Goal: Task Accomplishment & Management: Manage account settings

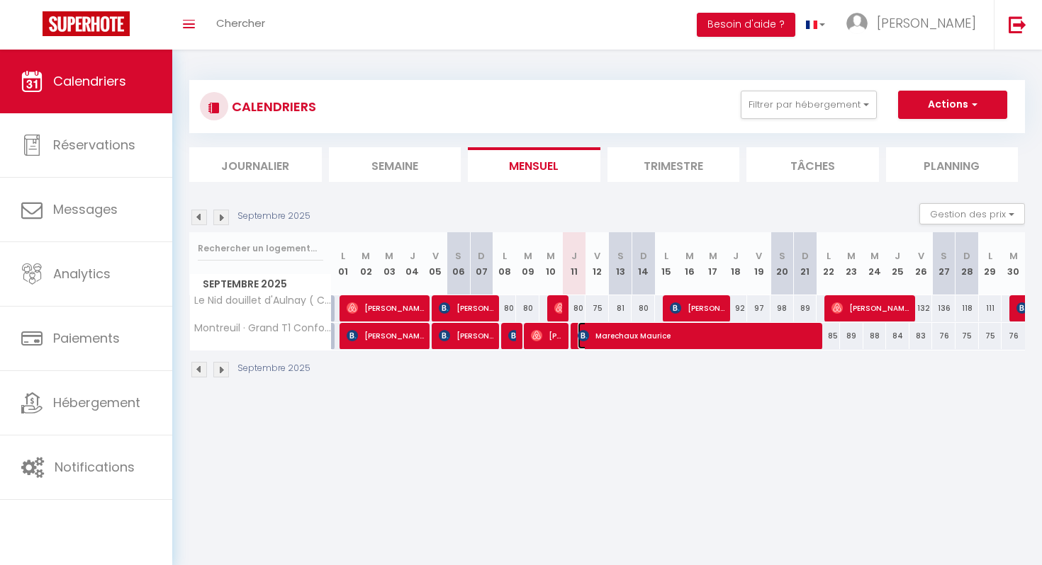
click at [592, 338] on span "Marechaux Maurice" at bounding box center [698, 335] width 242 height 27
select select "OK"
select select "0"
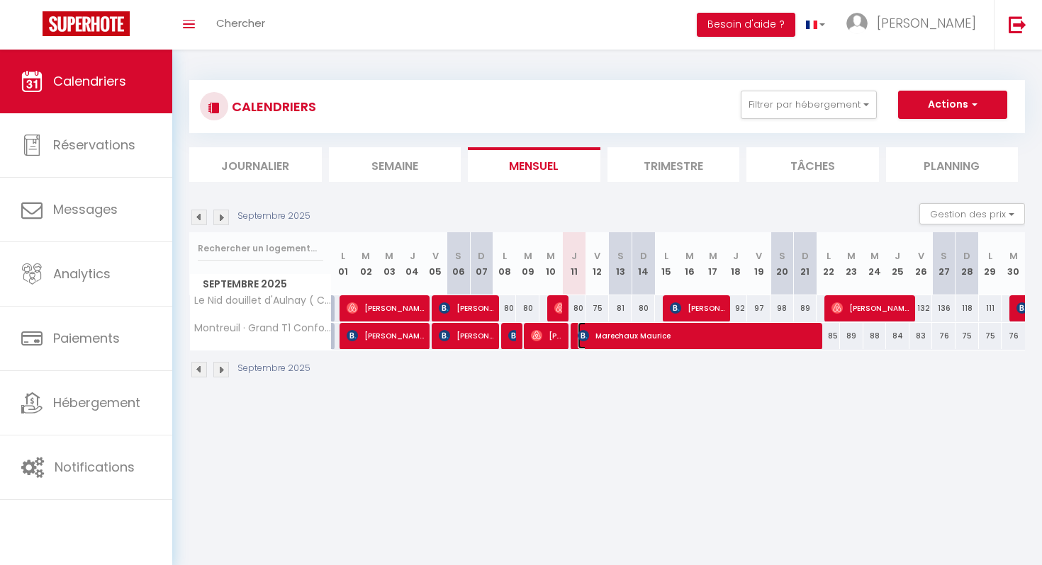
select select "1"
select select
select select "49584"
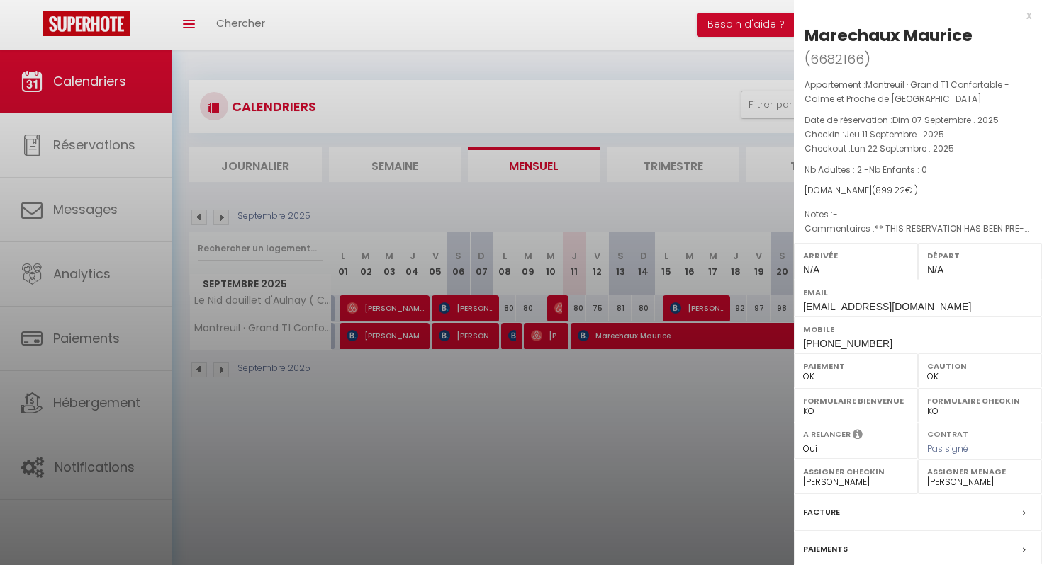
click at [616, 458] on div at bounding box center [521, 282] width 1042 height 565
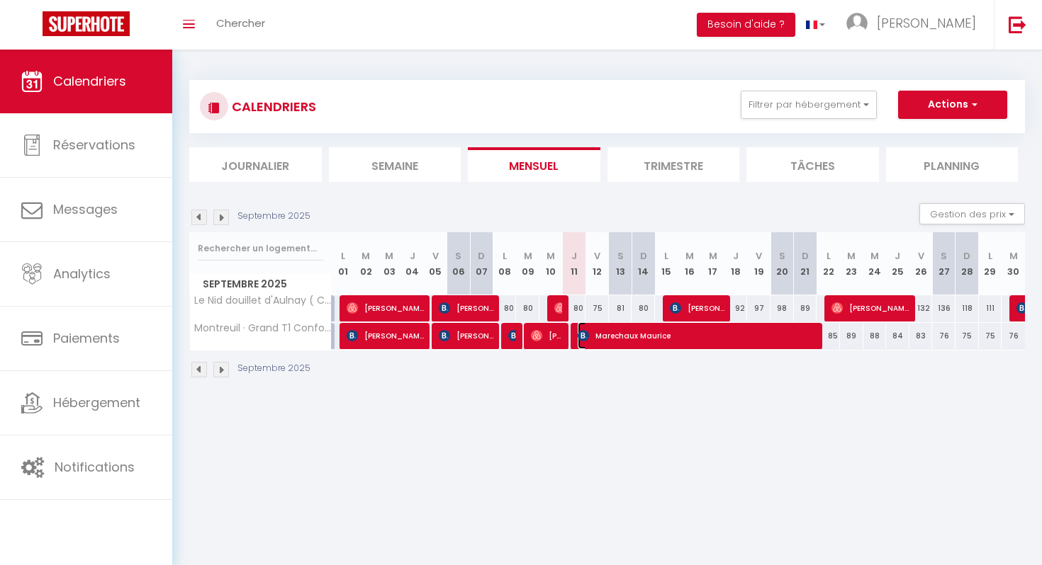
click at [619, 344] on span "Marechaux Maurice" at bounding box center [698, 335] width 242 height 27
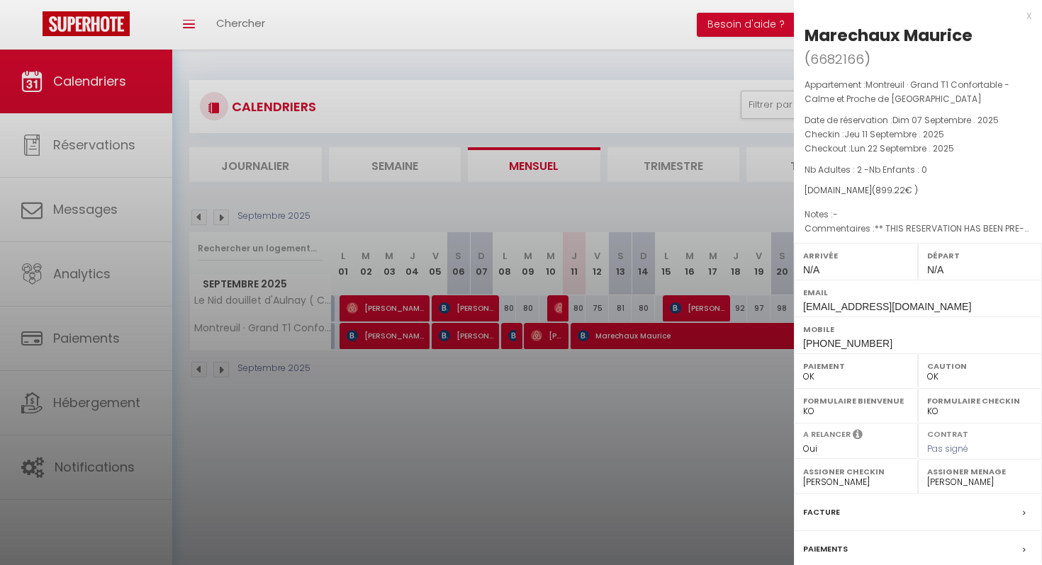
click at [514, 344] on div at bounding box center [521, 282] width 1042 height 565
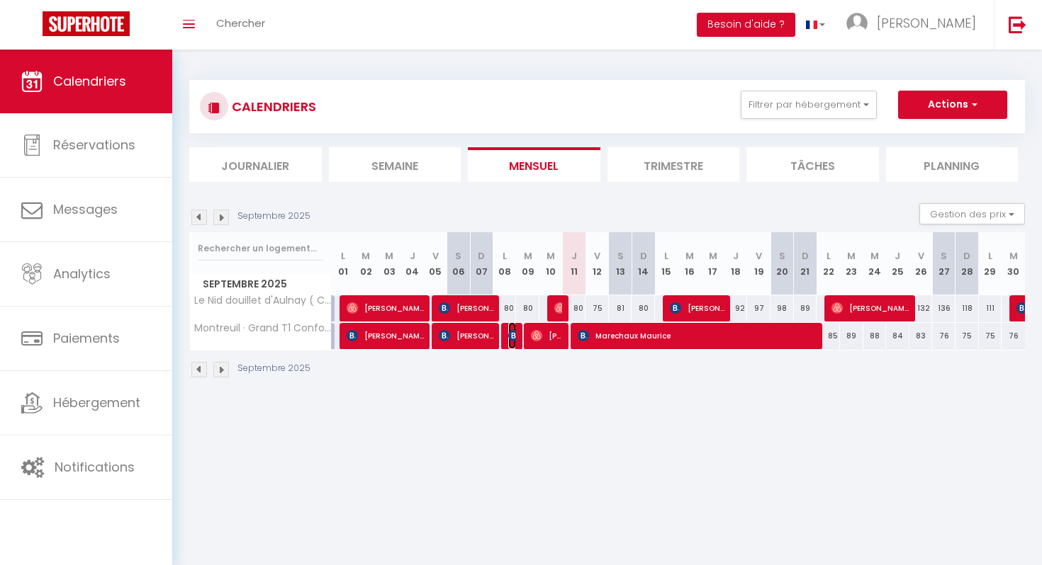
click at [514, 339] on img at bounding box center [513, 335] width 11 height 11
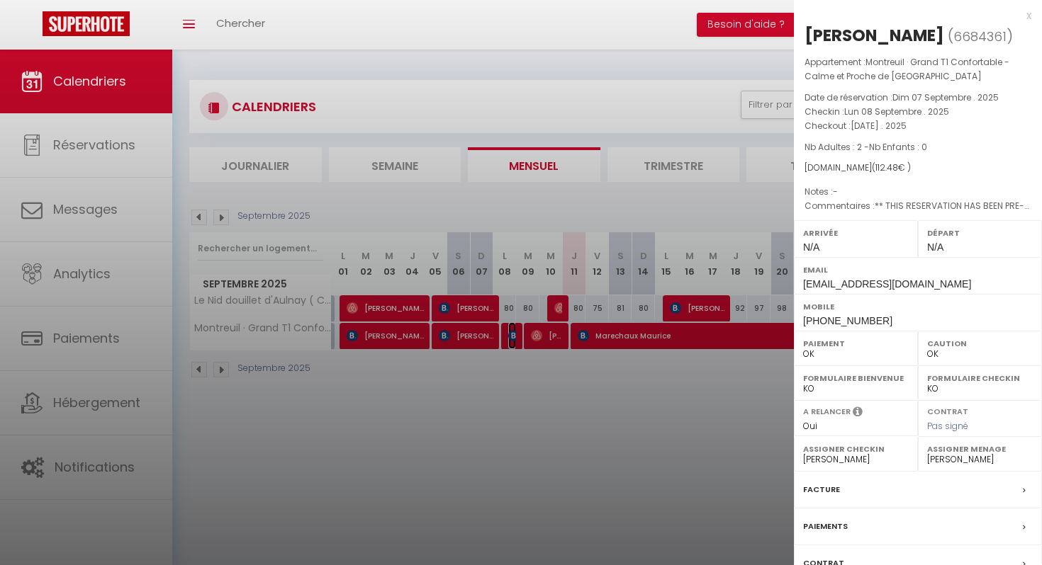
scroll to position [109, 0]
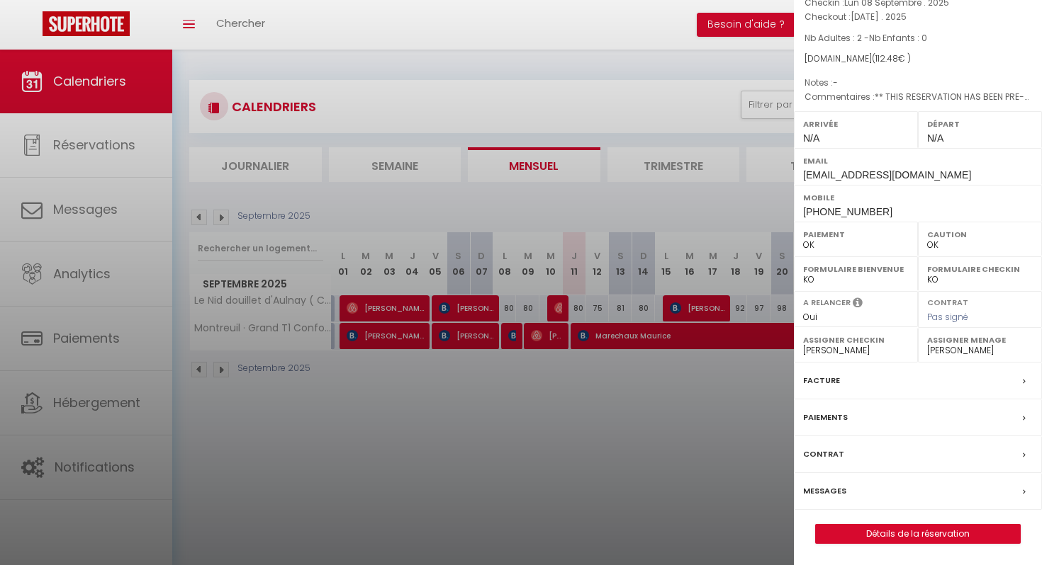
click at [813, 488] on label "Messages" at bounding box center [824, 491] width 43 height 15
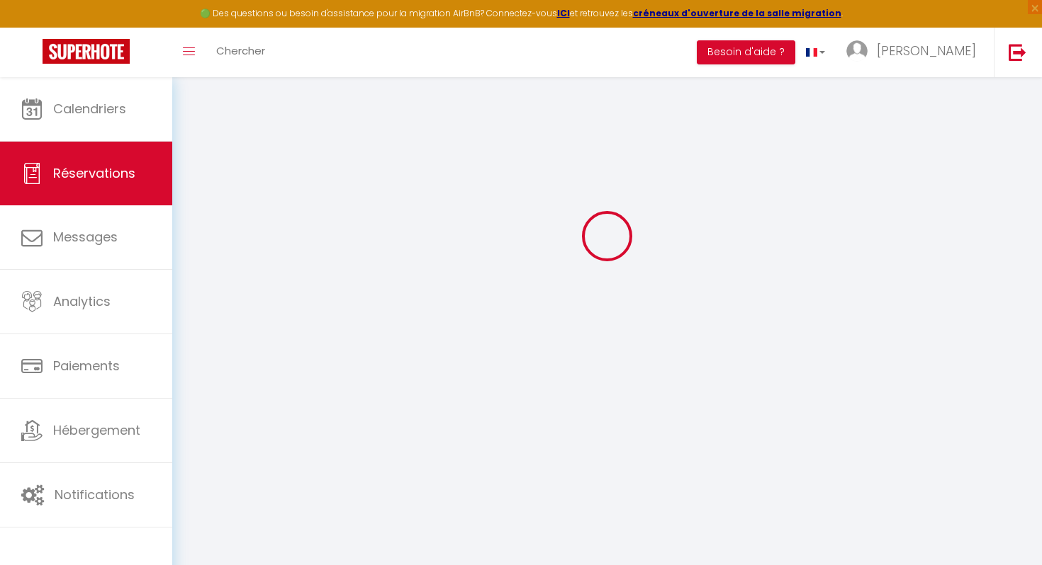
select select
checkbox input "false"
select select
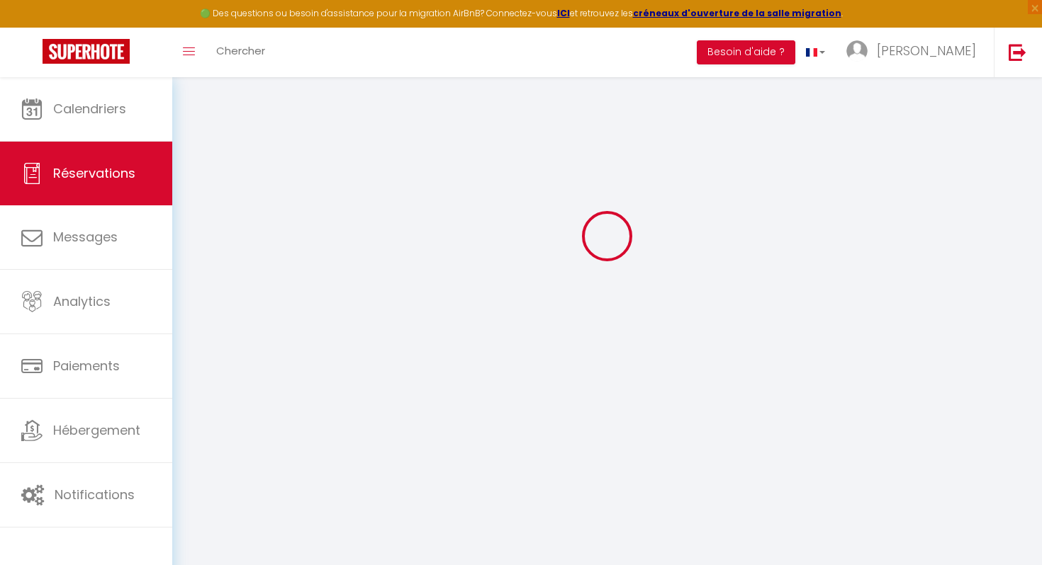
checkbox input "false"
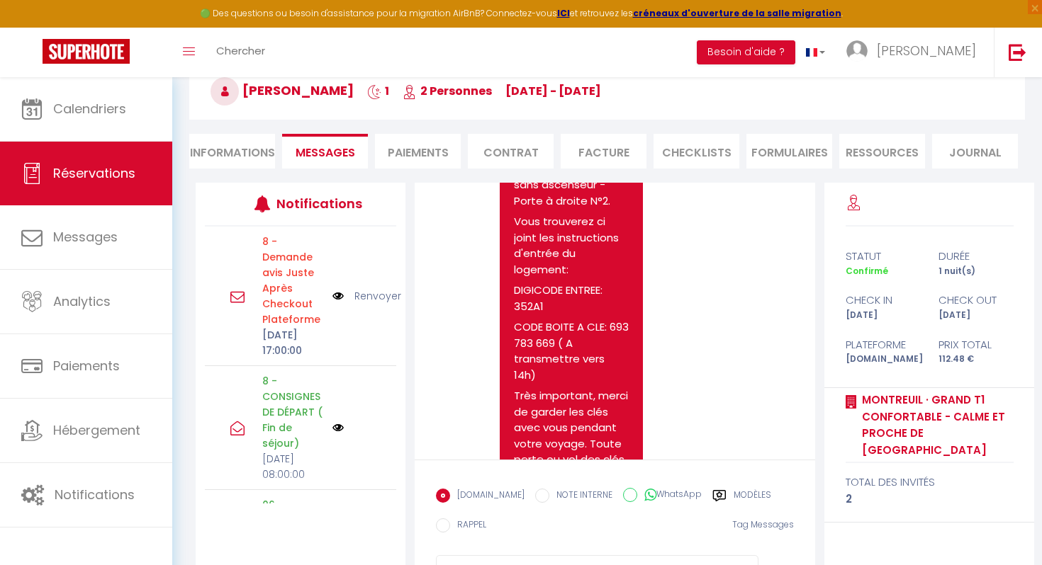
scroll to position [4448, 0]
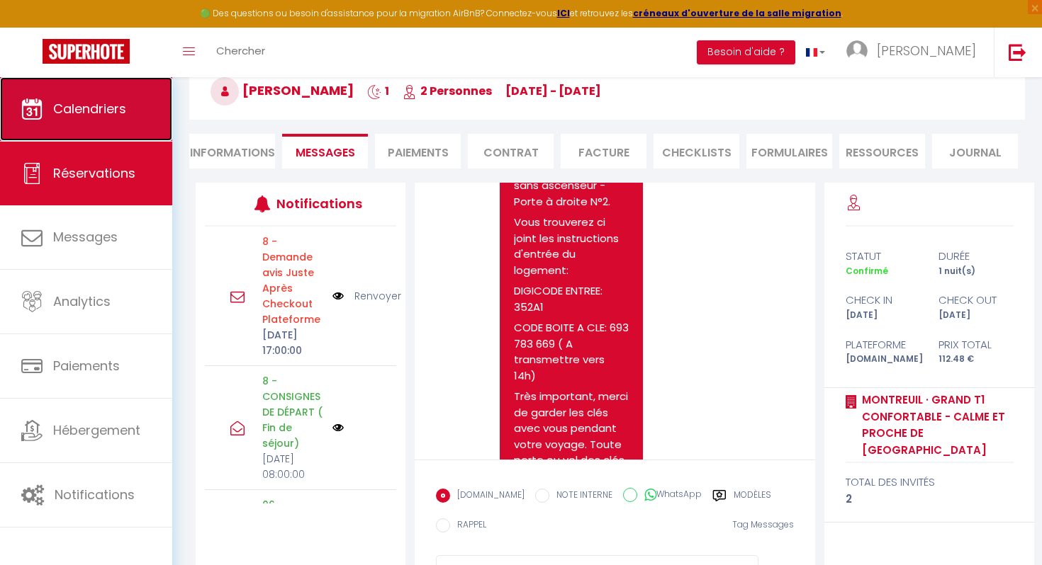
click at [69, 110] on span "Calendriers" at bounding box center [89, 109] width 73 height 18
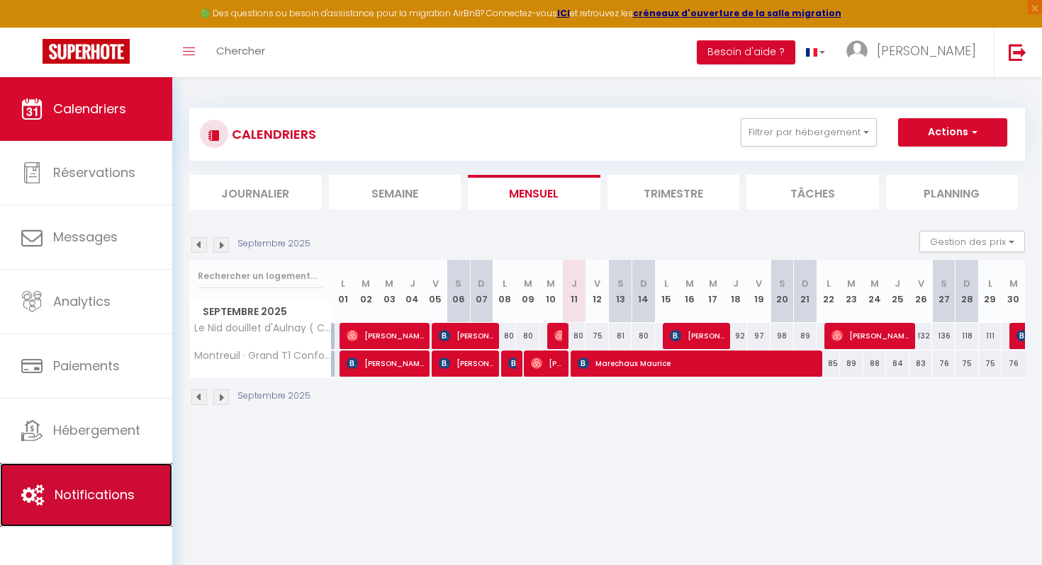
click at [74, 487] on span "Notifications" at bounding box center [95, 495] width 80 height 18
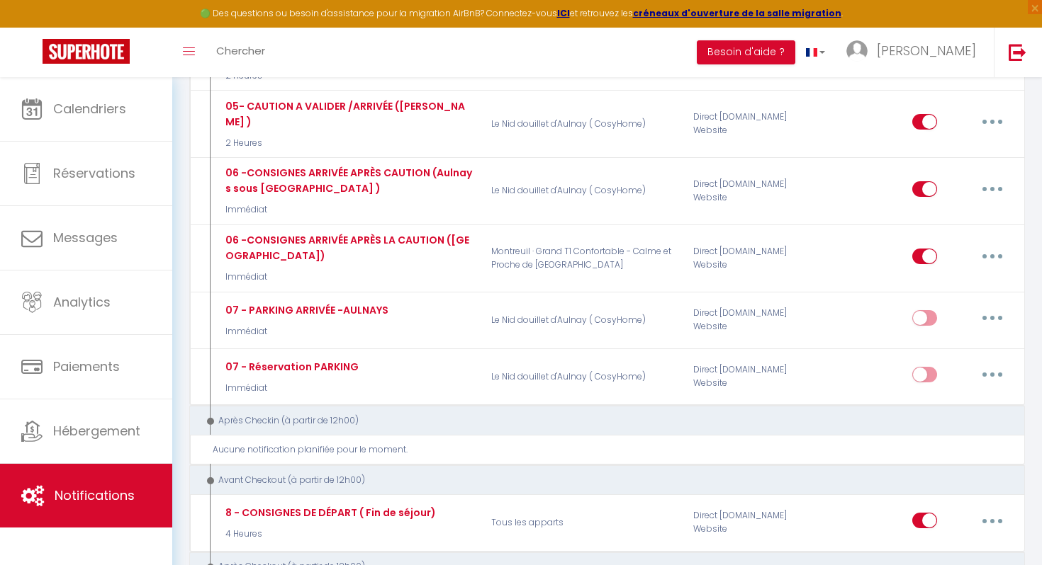
scroll to position [767, 0]
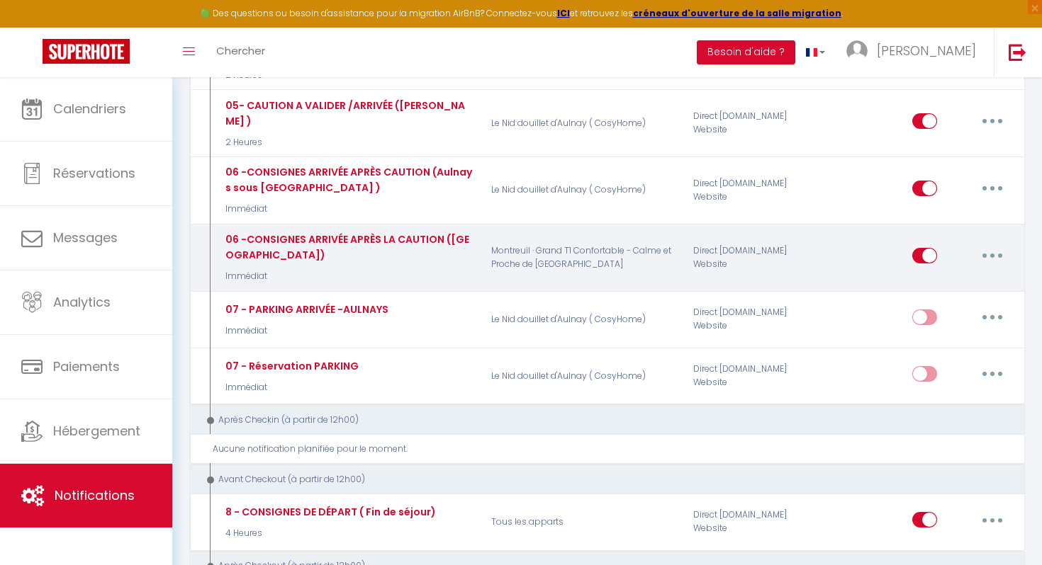
click at [988, 244] on button "button" at bounding box center [992, 255] width 40 height 23
click at [923, 276] on link "Editer" at bounding box center [955, 288] width 105 height 24
type input "06 -CONSIGNES ARRIVÉE APRÈS LA CAUTION ([GEOGRAPHIC_DATA])"
select select "Immédiat"
select select "if_deposit_is_paid"
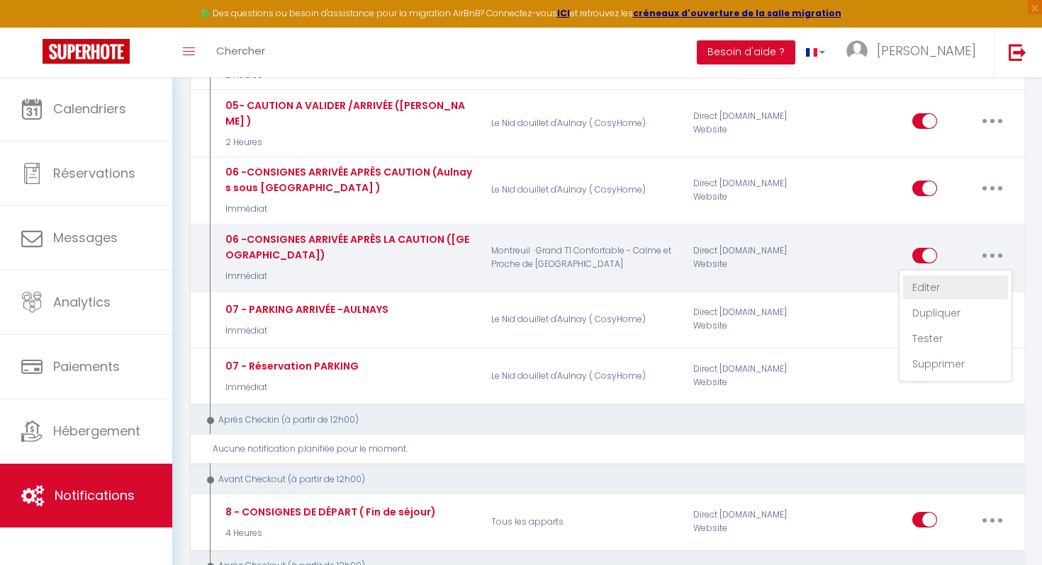
checkbox input "true"
checkbox input "false"
radio input "true"
type input "Procédure pour le checkin - [RENTAL:NAME]"
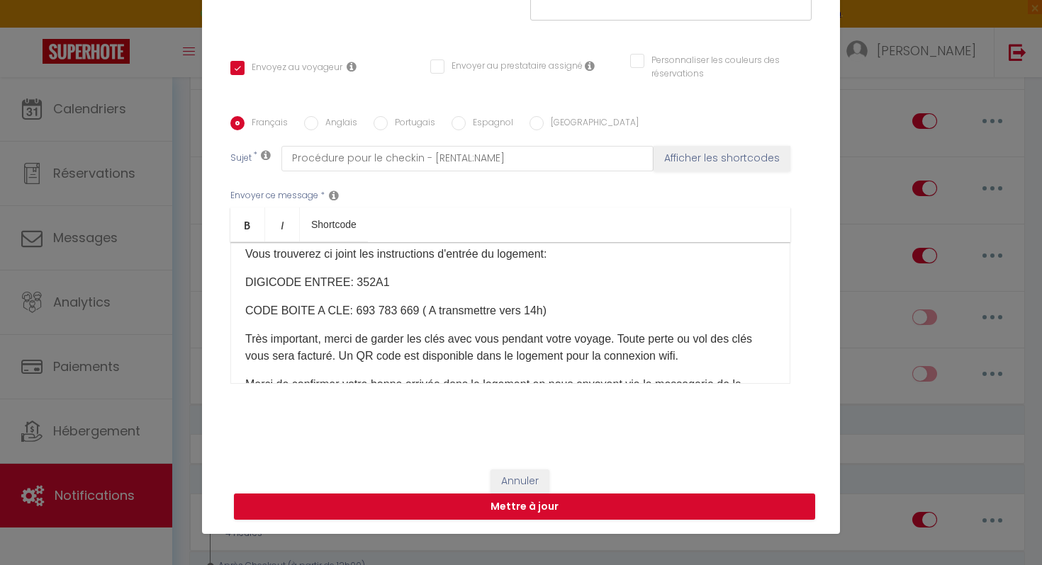
scroll to position [313, 0]
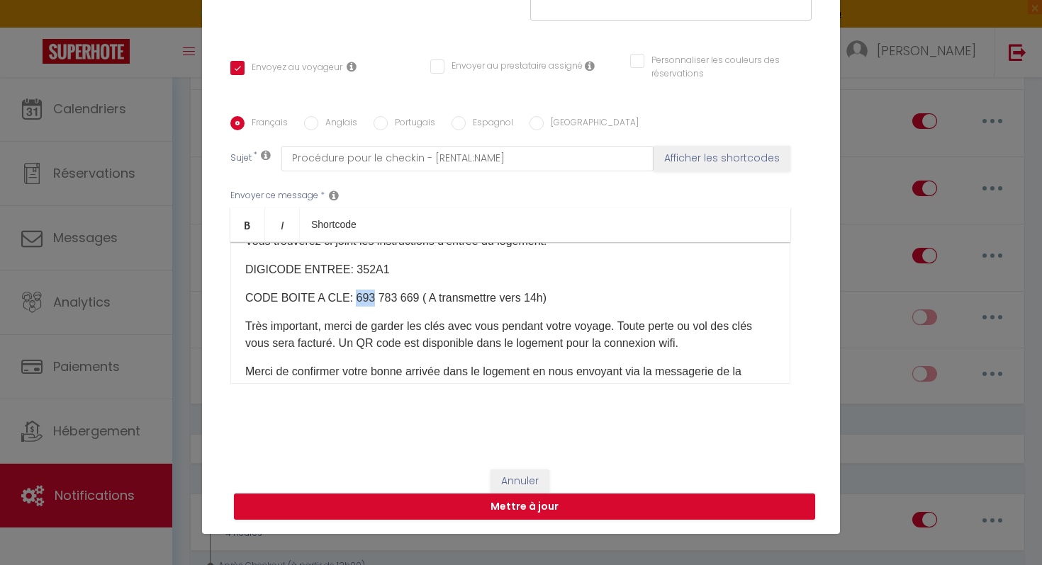
drag, startPoint x: 361, startPoint y: 281, endPoint x: 346, endPoint y: 283, distance: 14.2
click at [346, 290] on p "CODE BOITE A CLE: 693 783 669 ( A transmettre vers 14h)" at bounding box center [510, 298] width 530 height 17
drag, startPoint x: 385, startPoint y: 281, endPoint x: 368, endPoint y: 278, distance: 16.4
click at [368, 290] on p "CODE BOITE A CLE: XXX 783 669 ( A transmettre vers 14h)" at bounding box center [510, 298] width 530 height 17
drag, startPoint x: 407, startPoint y: 280, endPoint x: 389, endPoint y: 279, distance: 17.7
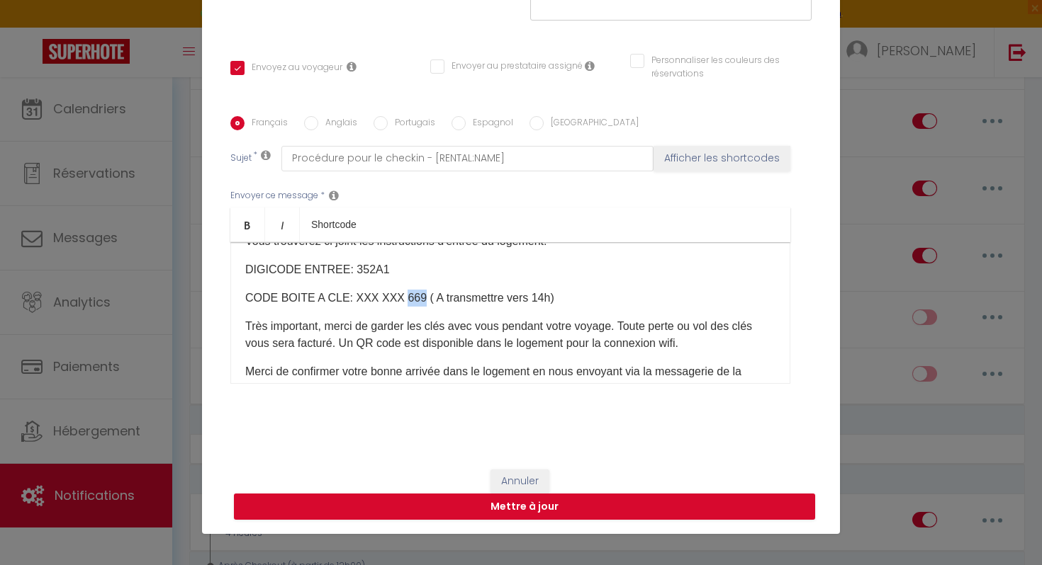
click at [389, 290] on p "CODE BOITE A CLE: XXX XXX 669 ( A transmettre vers 14h)" at bounding box center [510, 298] width 530 height 17
click at [536, 509] on button "Mettre à jour" at bounding box center [524, 507] width 581 height 27
checkbox input "true"
checkbox input "false"
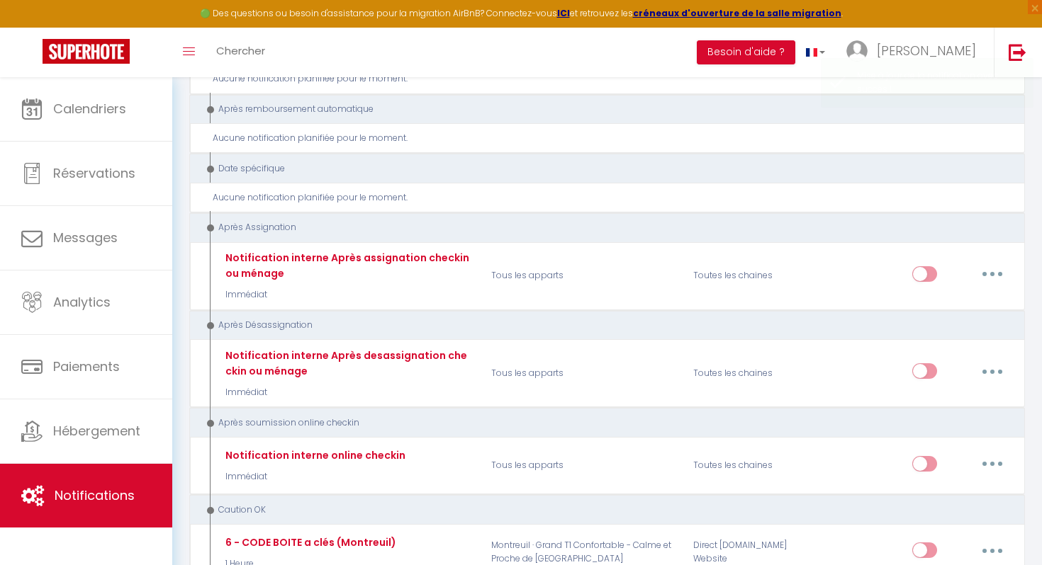
scroll to position [2591, 0]
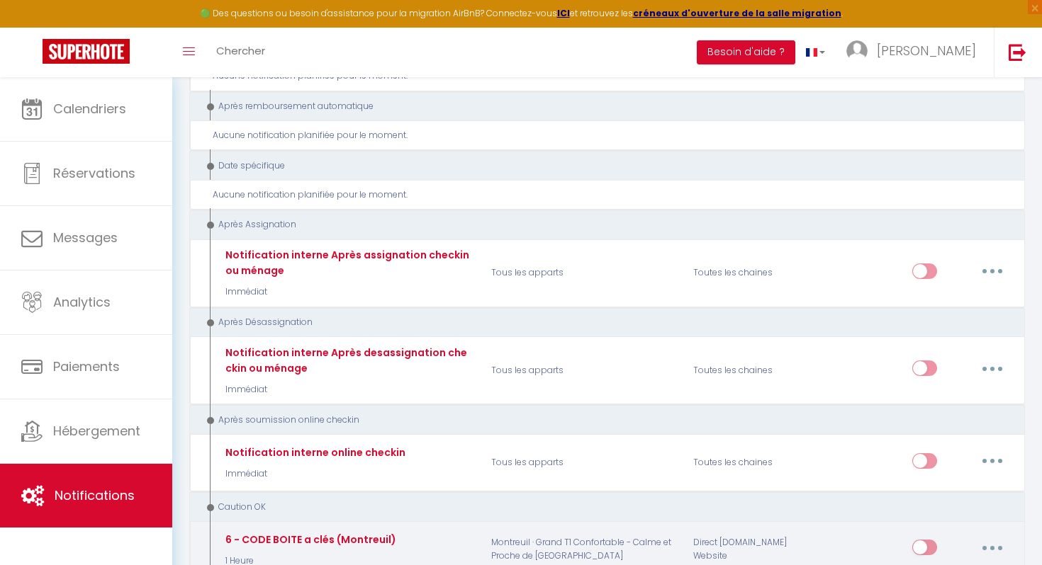
click at [349, 532] on div "6 - CODE BOITE a clés (Montreuil)" at bounding box center [309, 540] width 174 height 16
click at [986, 536] on button "button" at bounding box center [992, 547] width 40 height 23
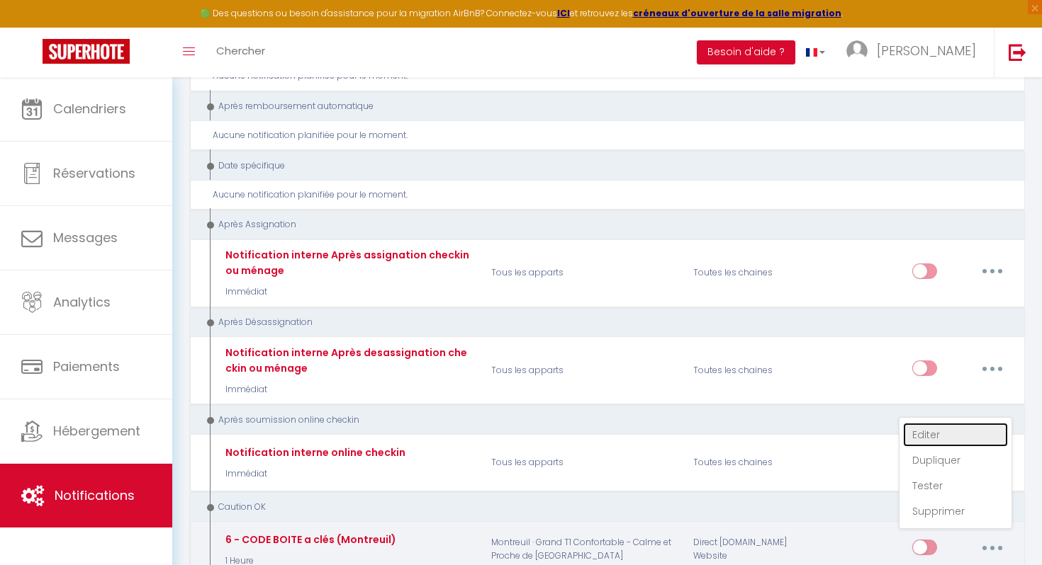
click at [928, 423] on link "Editer" at bounding box center [955, 435] width 105 height 24
type input "6 - CODE BOITE a clés (Montreuil)"
select select "24"
select select "1 Heure"
select select "if_deposit_is_paid"
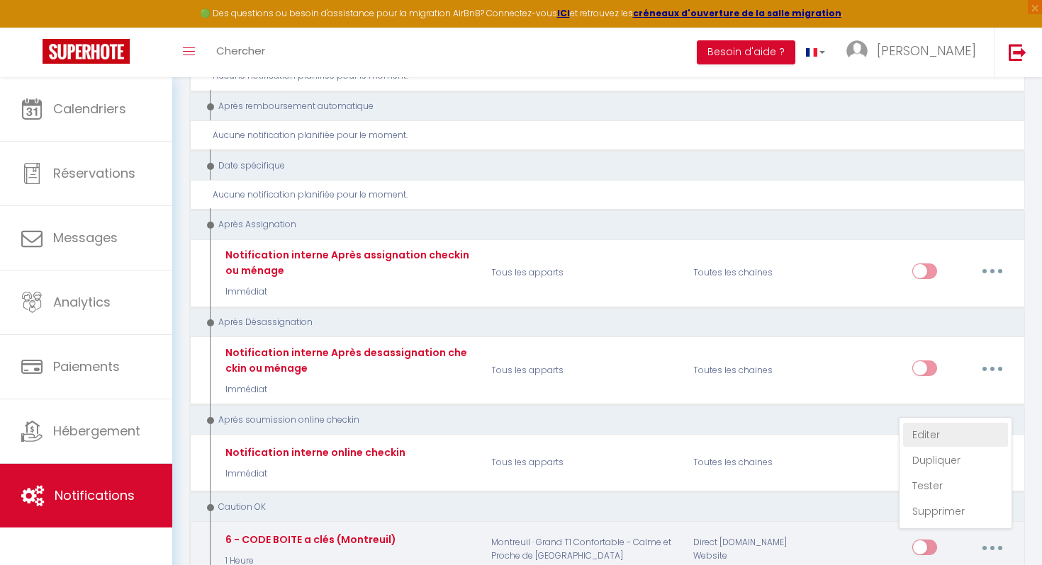
checkbox input "true"
checkbox input "false"
radio input "true"
type input "Pour votre arrivée - Code boite à clé sécurisé"
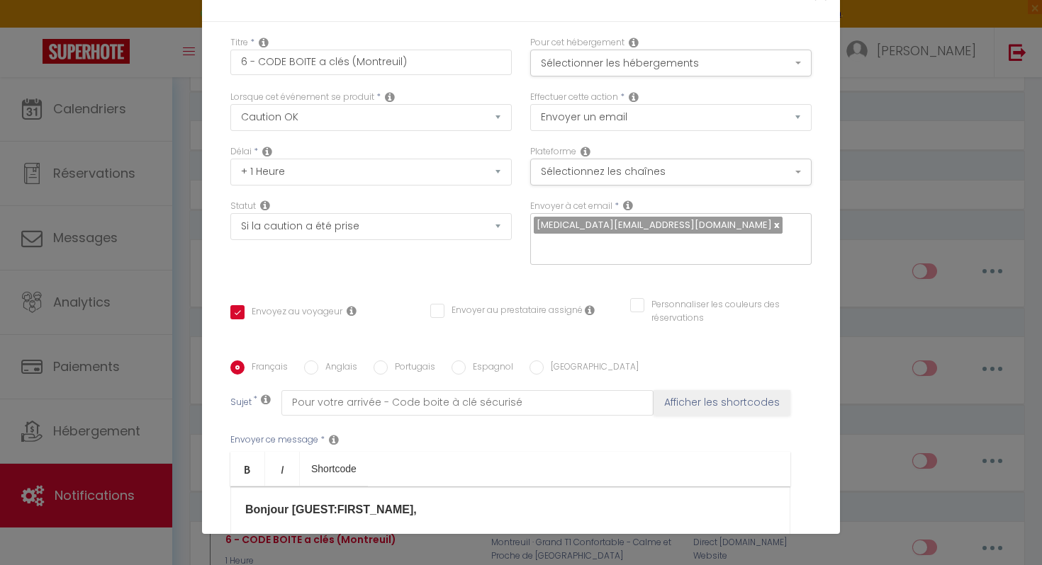
scroll to position [8, 0]
click at [116, 118] on div "Modifier la notification × Titre * 6 - CODE BOITE a clés (Montreuil) Pour cet h…" at bounding box center [521, 282] width 1042 height 565
click at [92, 100] on div "Modifier la notification × Titre * 6 - CODE BOITE a clés (Montreuil) Pour cet h…" at bounding box center [521, 282] width 1042 height 565
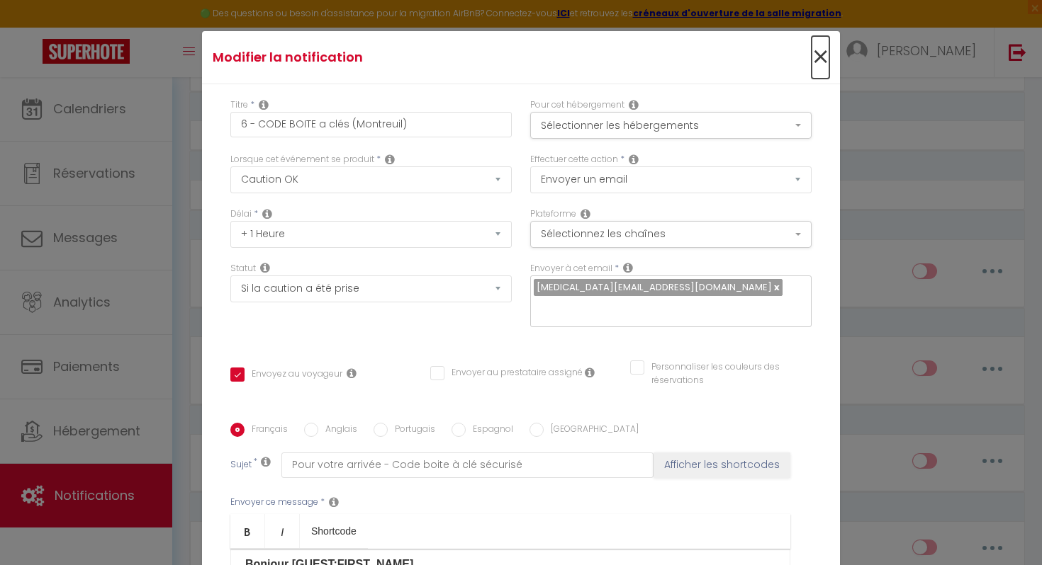
click at [825, 53] on span "×" at bounding box center [820, 57] width 18 height 43
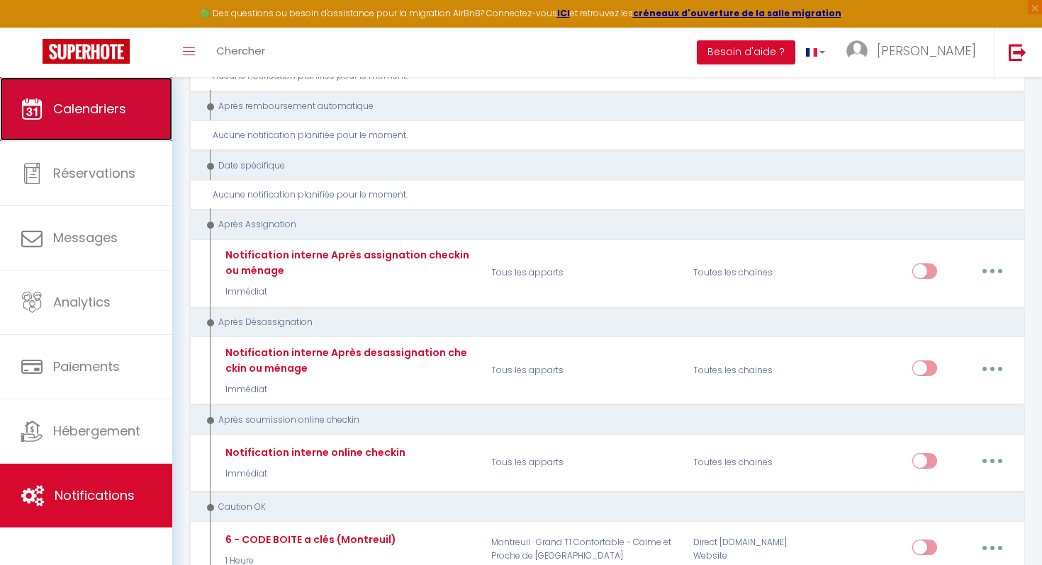
click at [98, 103] on span "Calendriers" at bounding box center [89, 109] width 73 height 18
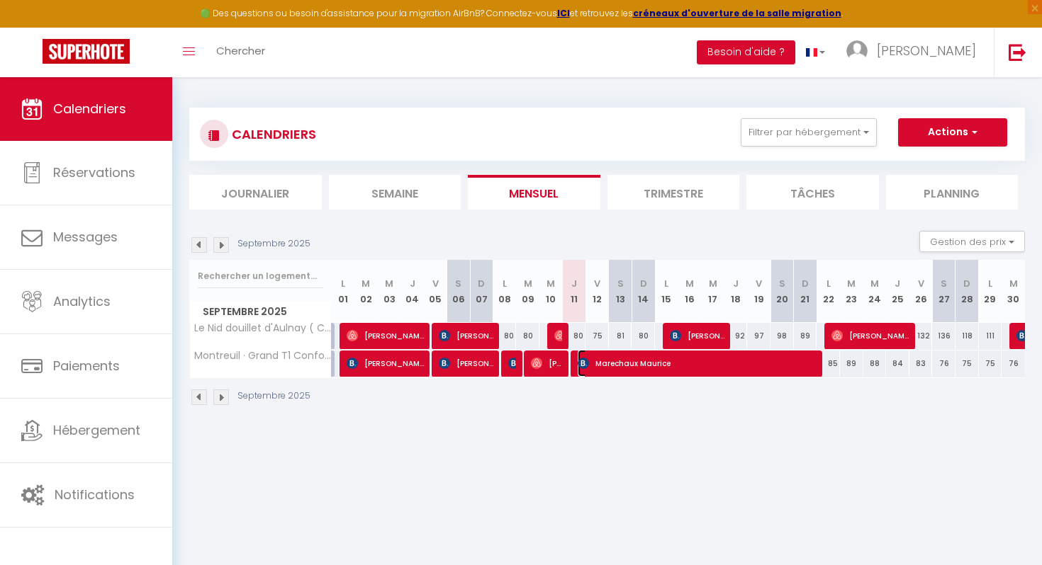
click at [609, 363] on span "Marechaux Maurice" at bounding box center [698, 363] width 242 height 27
select select "OK"
select select "0"
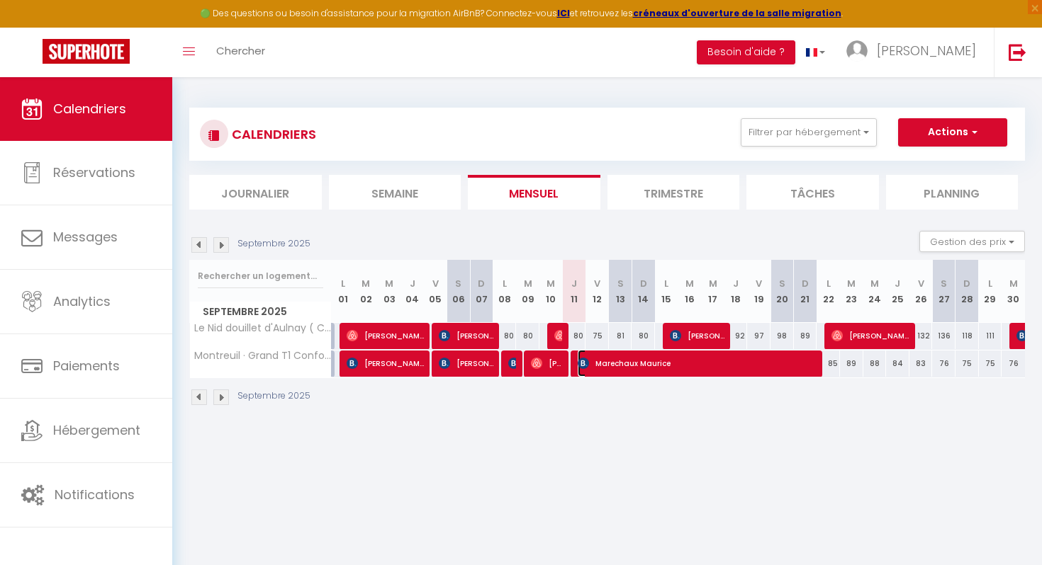
select select "1"
select select
select select "49584"
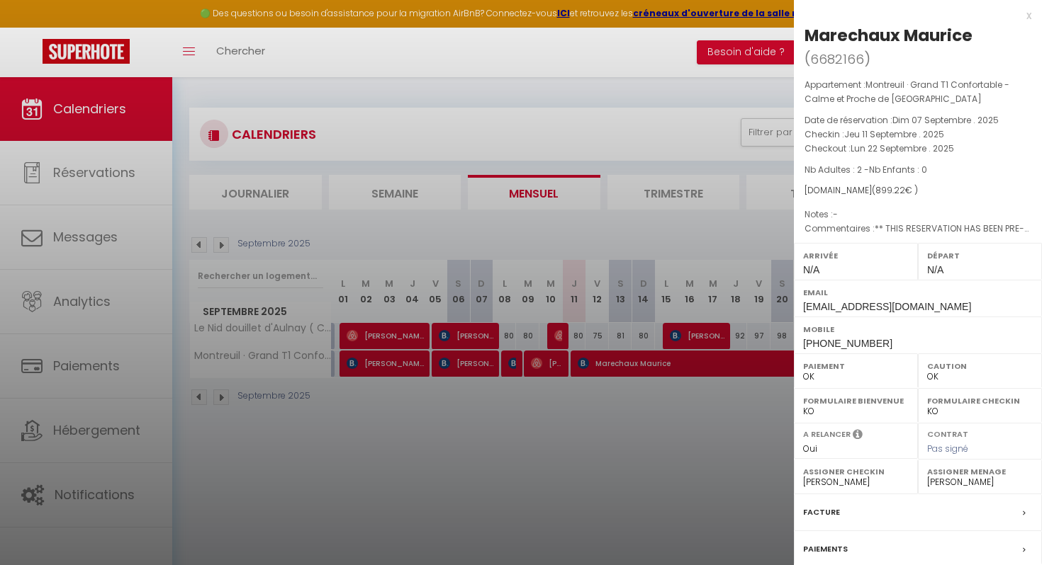
click at [446, 541] on div at bounding box center [521, 282] width 1042 height 565
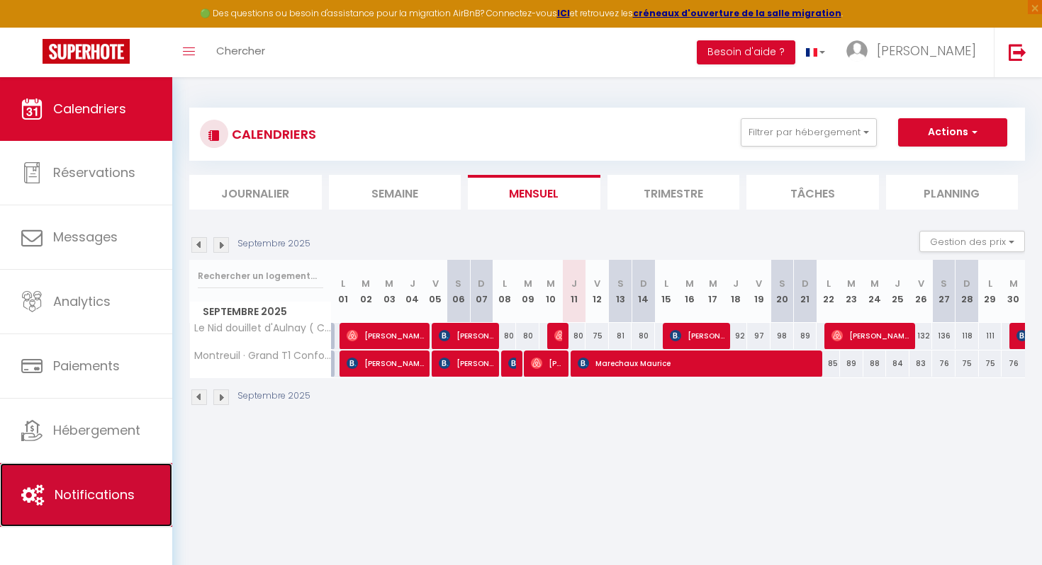
click at [94, 497] on span "Notifications" at bounding box center [95, 495] width 80 height 18
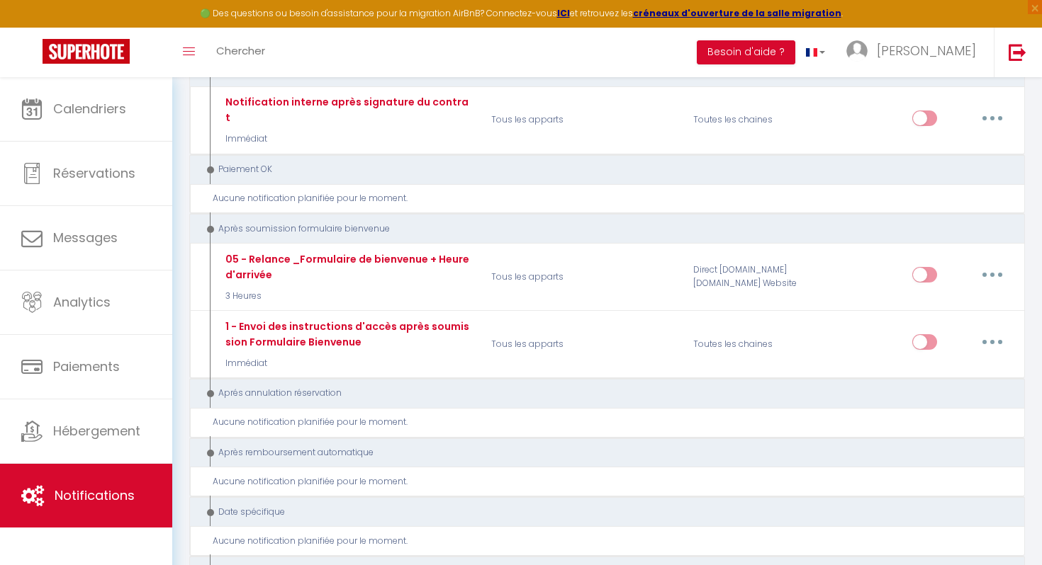
scroll to position [2600, 0]
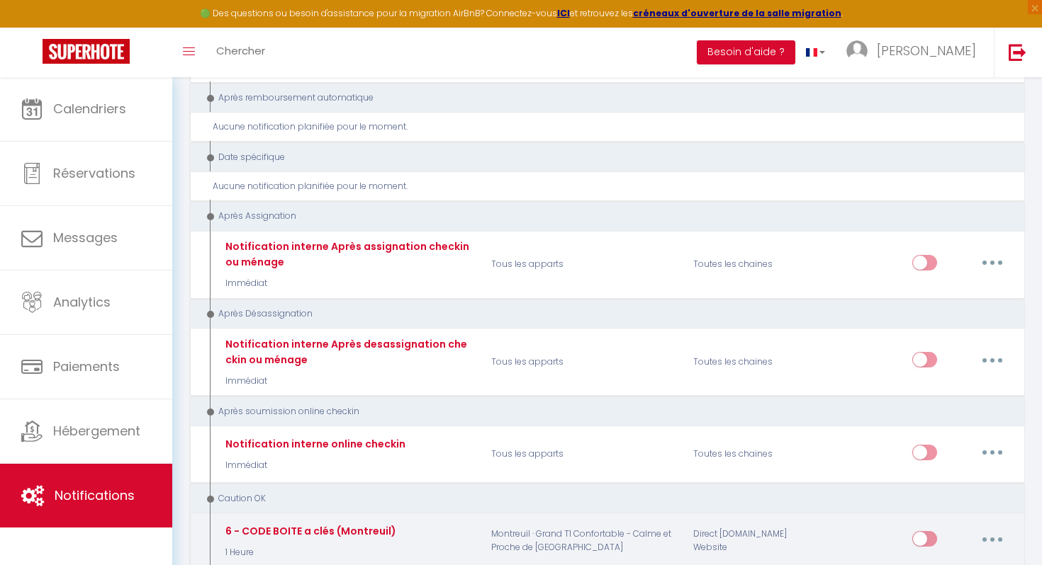
click at [986, 528] on button "button" at bounding box center [992, 539] width 40 height 23
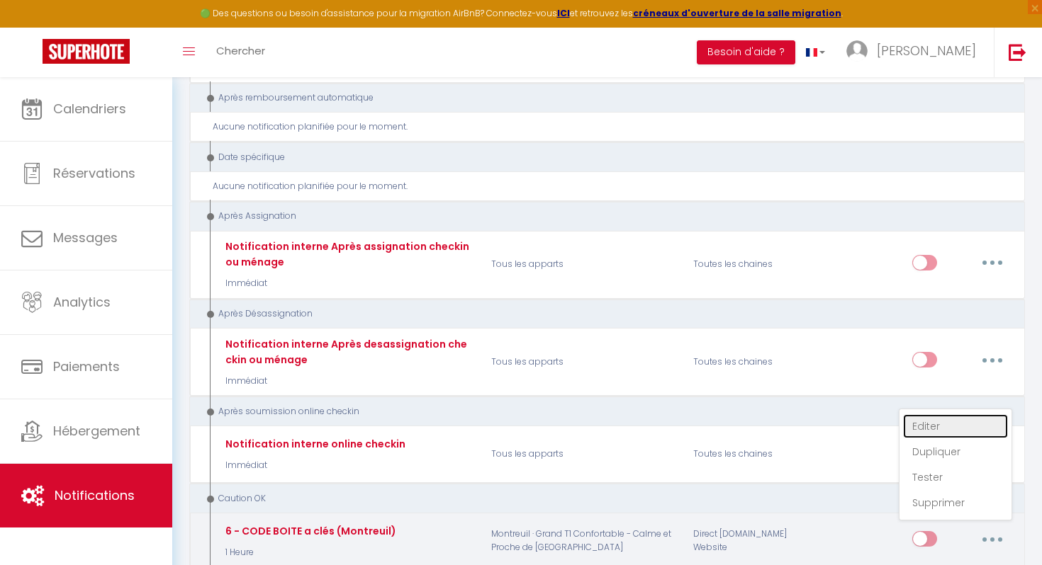
click at [932, 414] on link "Editer" at bounding box center [955, 426] width 105 height 24
type input "6 - CODE BOITE a clés (Montreuil)"
select select "24"
select select "1 Heure"
select select "if_deposit_is_paid"
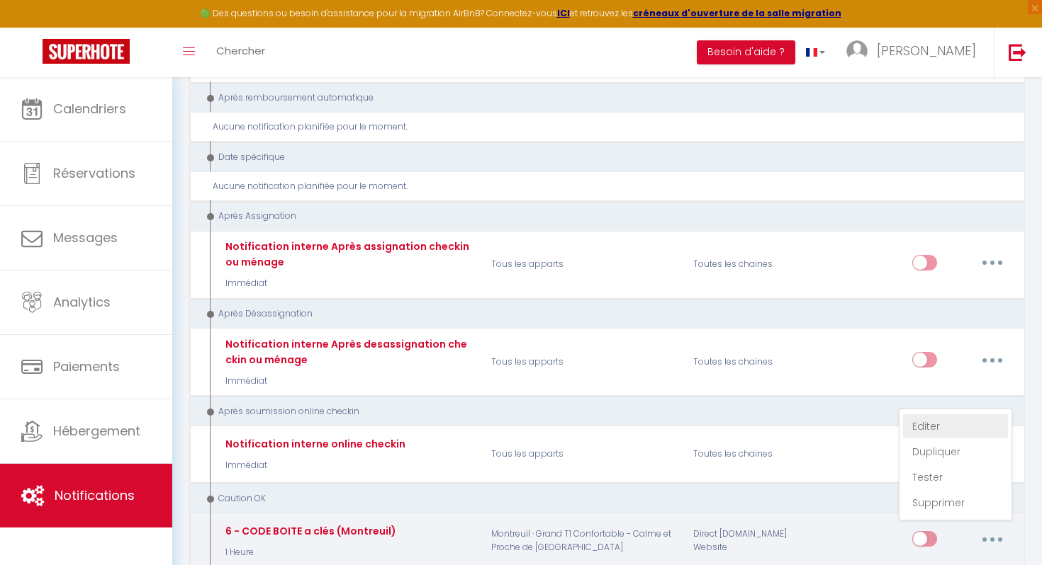
checkbox input "true"
checkbox input "false"
radio input "true"
type input "Pour votre arrivée - Code boite à clé sécurisé"
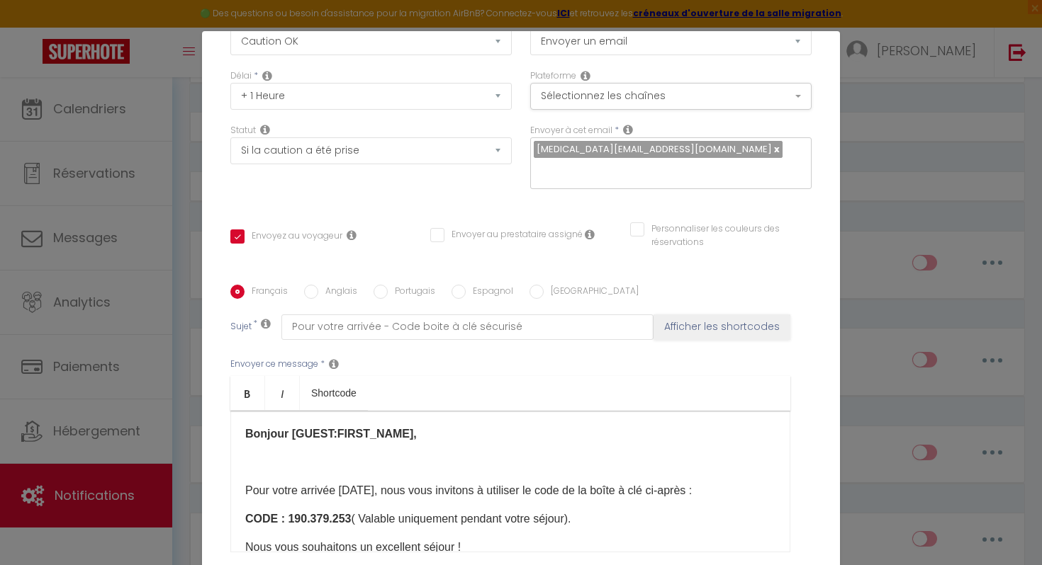
scroll to position [245, 0]
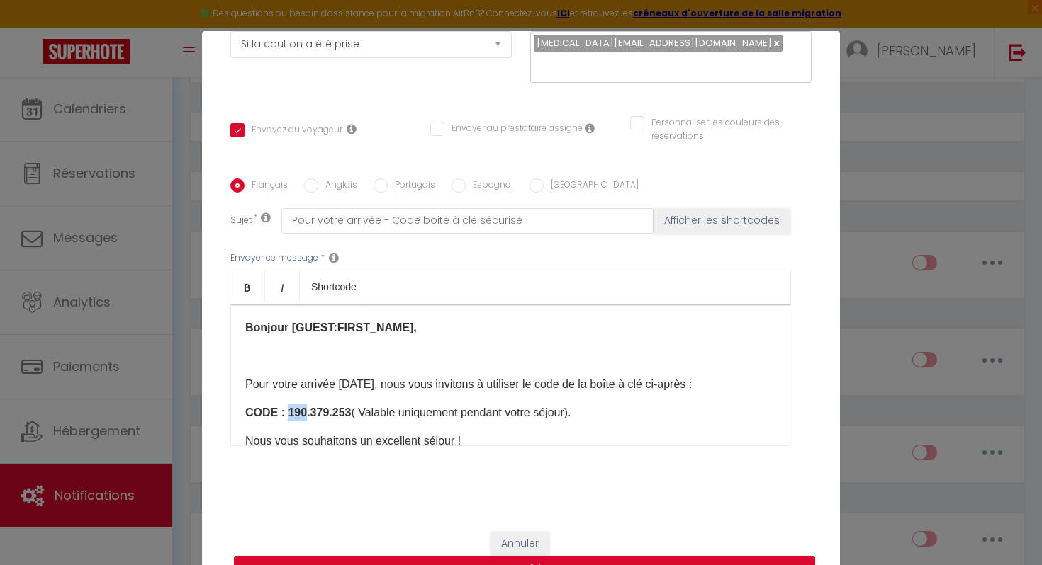
drag, startPoint x: 302, startPoint y: 413, endPoint x: 285, endPoint y: 412, distance: 17.1
click at [285, 412] on strong "CODE : 190.379.253" at bounding box center [298, 413] width 106 height 12
drag, startPoint x: 329, startPoint y: 410, endPoint x: 310, endPoint y: 408, distance: 20.0
click at [310, 408] on strong "CODE : 882.379.253" at bounding box center [298, 413] width 106 height 12
drag, startPoint x: 350, startPoint y: 410, endPoint x: 335, endPoint y: 408, distance: 15.0
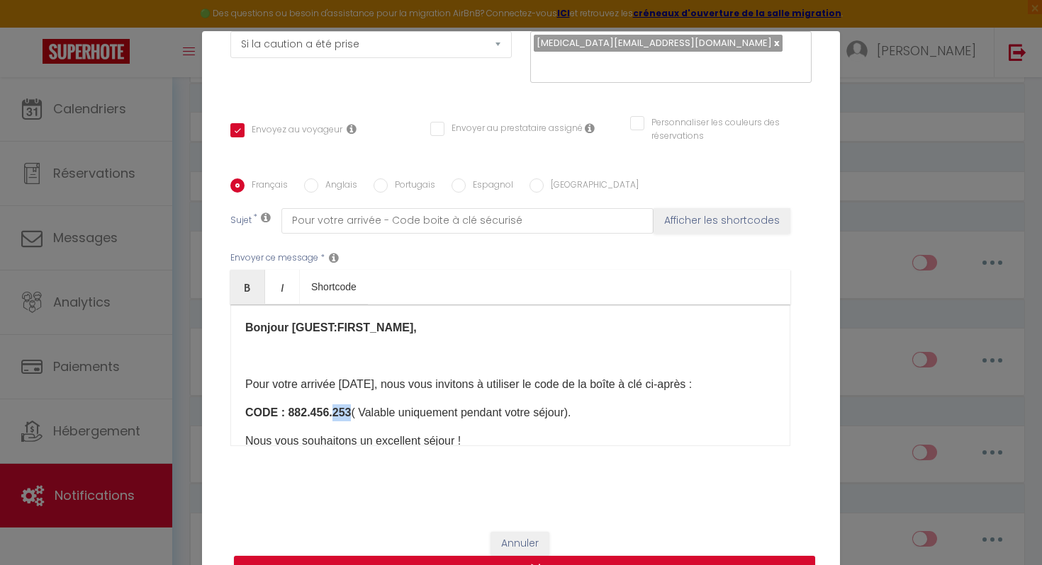
click at [335, 408] on strong "CODE : 882.456.253" at bounding box center [298, 413] width 106 height 12
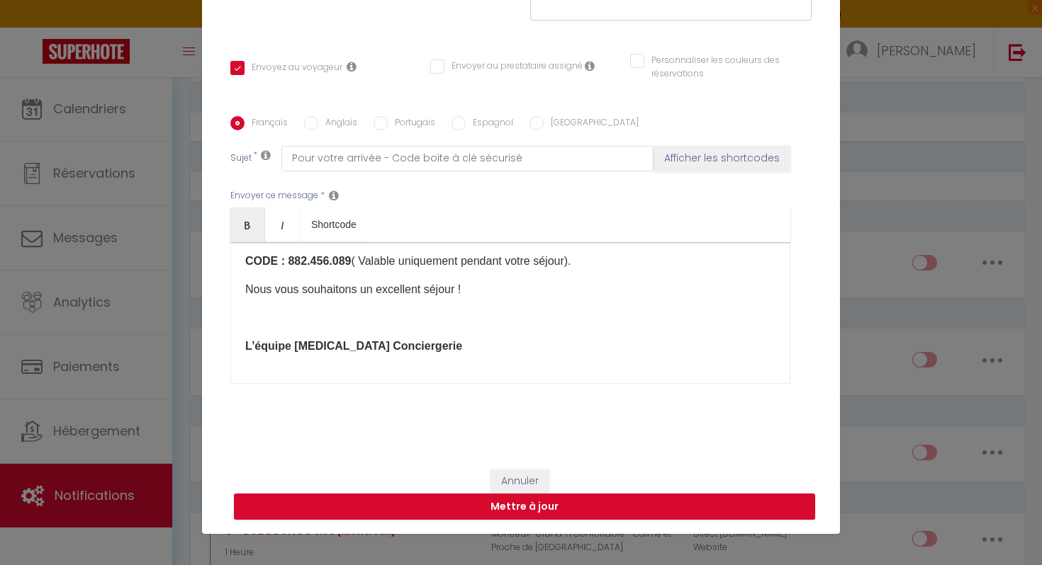
scroll to position [118, 0]
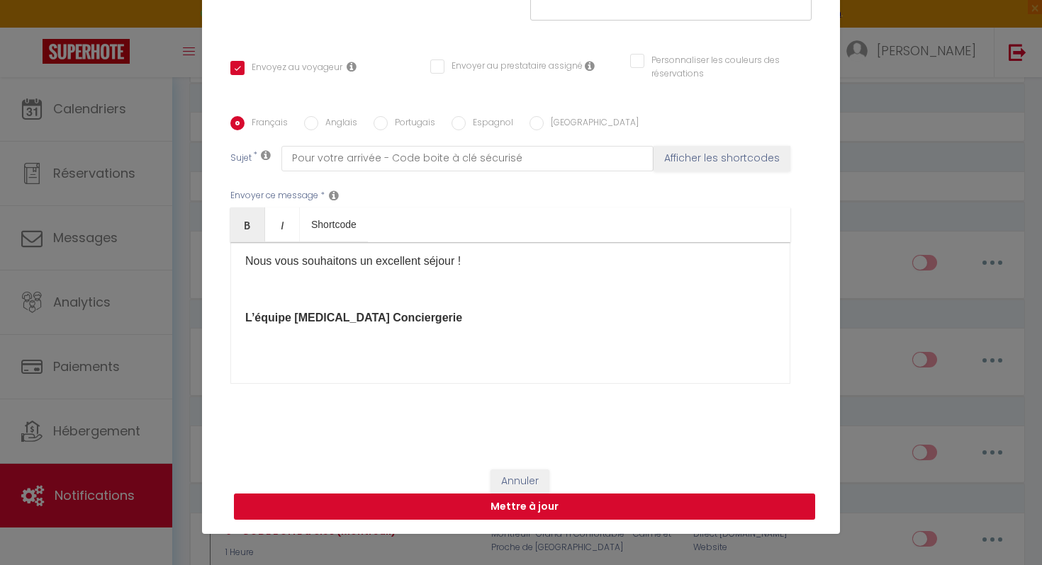
click at [507, 514] on button "Mettre à jour" at bounding box center [524, 507] width 581 height 27
checkbox input "true"
checkbox input "false"
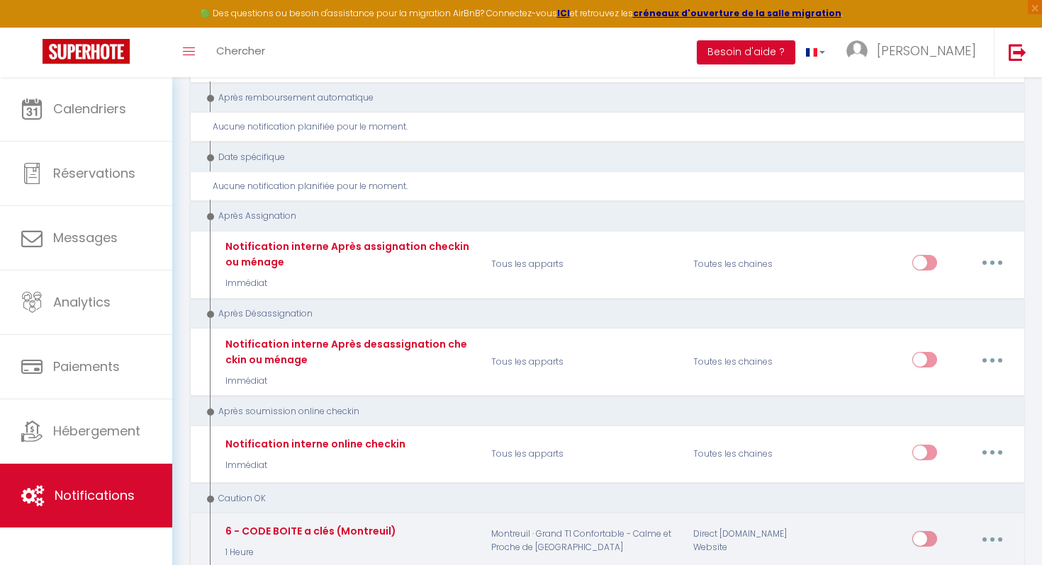
click at [994, 528] on button "button" at bounding box center [992, 539] width 40 height 23
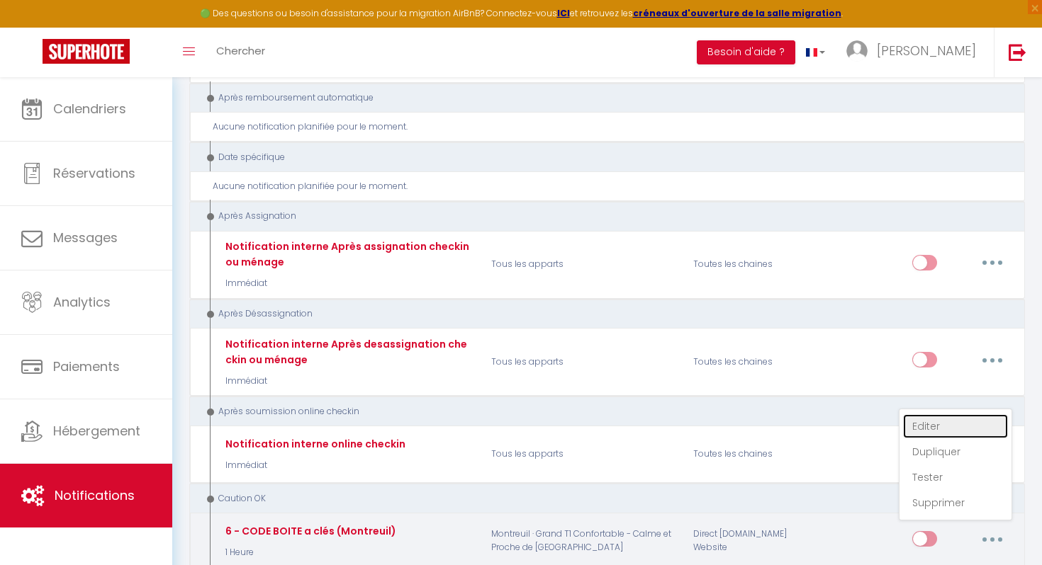
click at [930, 414] on link "Editer" at bounding box center [955, 426] width 105 height 24
type input "6 - CODE BOITE a clés (Montreuil)"
select select "24"
select select "1 Heure"
select select "if_deposit_is_paid"
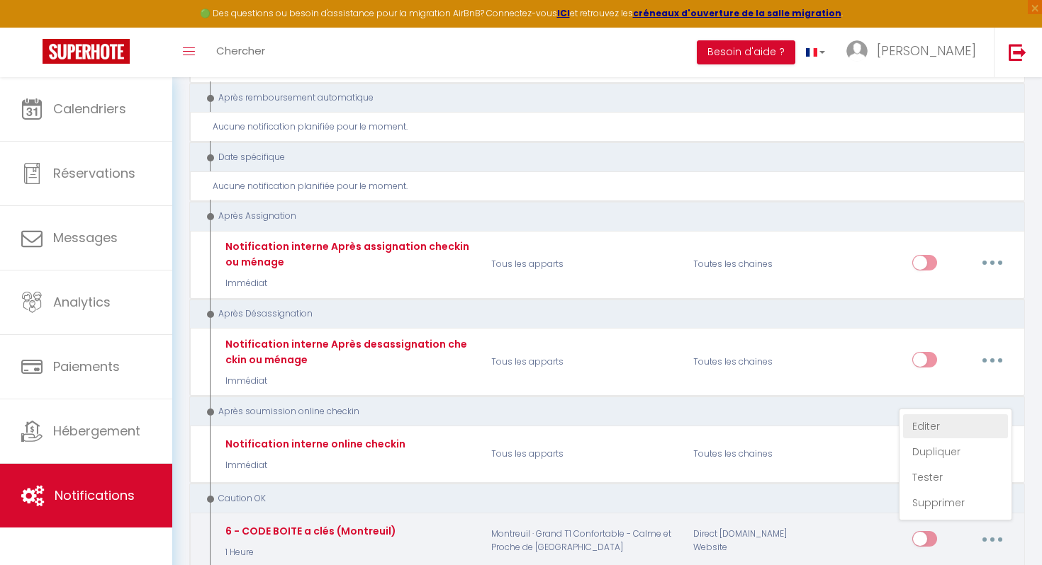
checkbox input "true"
checkbox input "false"
radio input "true"
type input "Pour votre arrivée - Code boite à clé sécurisé"
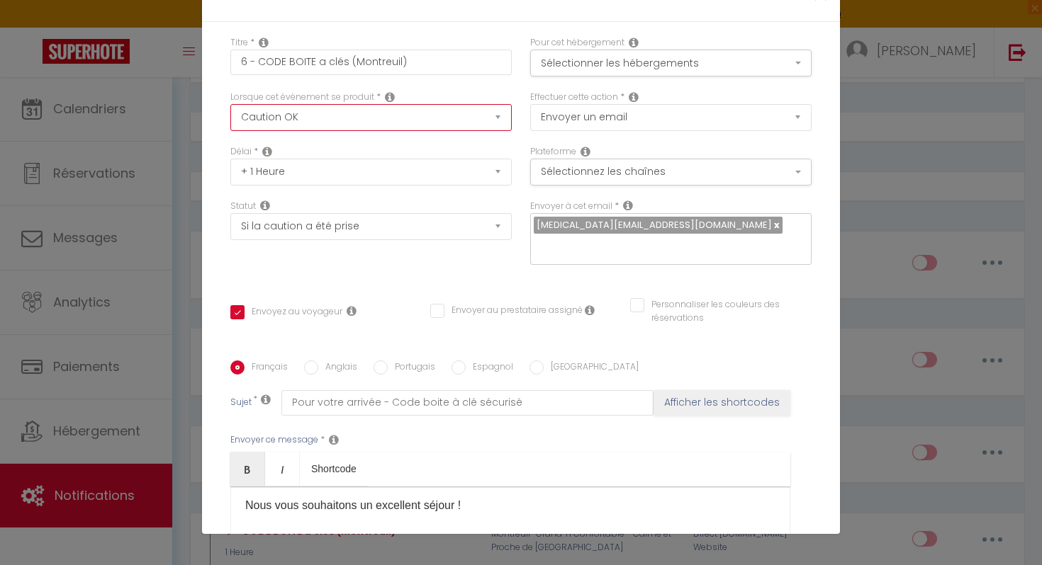
click at [373, 123] on select "Après la réservation Avant Checkin (à partir de 12h00) Après Checkin (à partir …" at bounding box center [370, 117] width 281 height 27
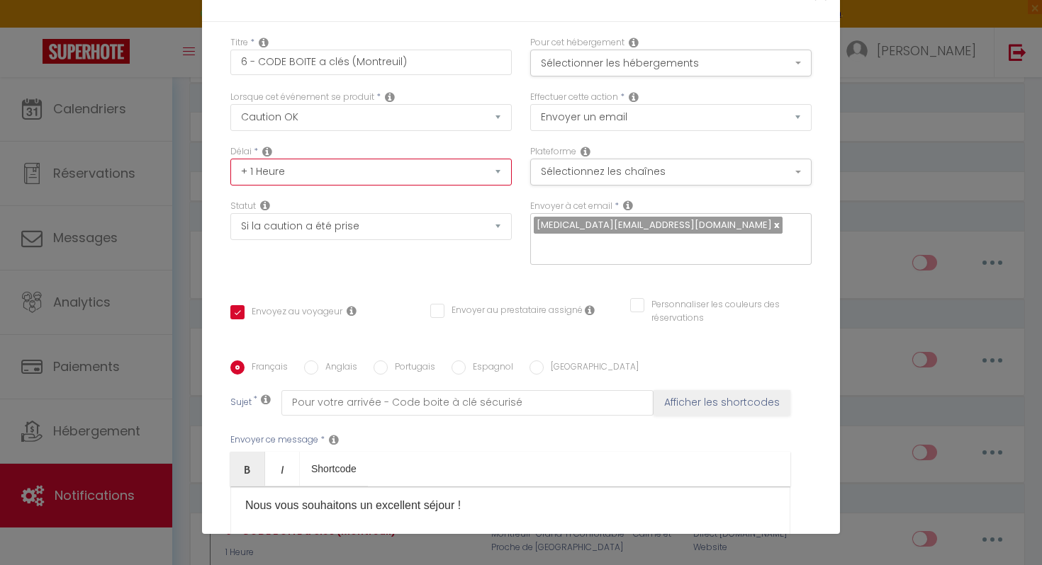
click at [326, 175] on select "Immédiat + 10 Minutes + 1 Heure + 2 Heures + 3 Heures + 4 Heures + 5 Heures + 6…" at bounding box center [370, 172] width 281 height 27
click at [230, 159] on select "Immédiat + 10 Minutes + 1 Heure + 2 Heures + 3 Heures + 4 Heures + 5 Heures + 6…" at bounding box center [370, 172] width 281 height 27
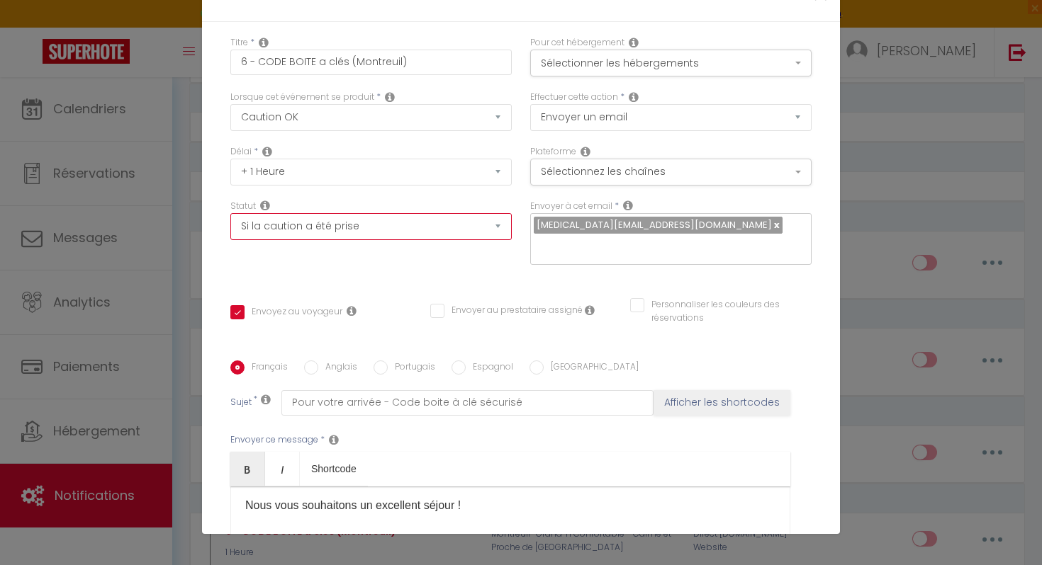
click at [331, 225] on select "Aucun Si la réservation est payée Si réservation non payée Si la caution a été …" at bounding box center [370, 226] width 281 height 27
click at [230, 214] on select "Aucun Si la réservation est payée Si réservation non payée Si la caution a été …" at bounding box center [370, 226] width 281 height 27
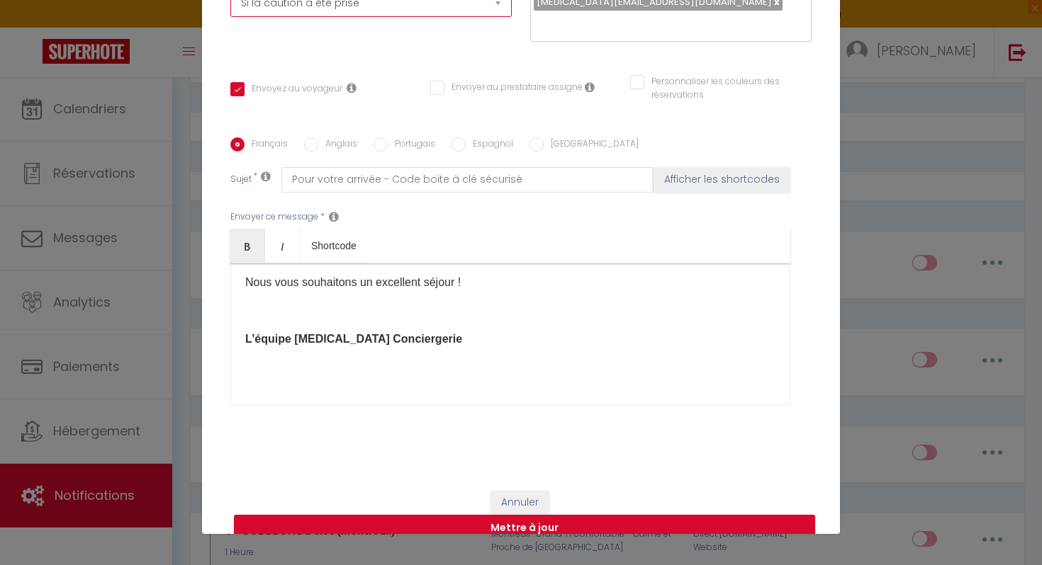
scroll to position [245, 0]
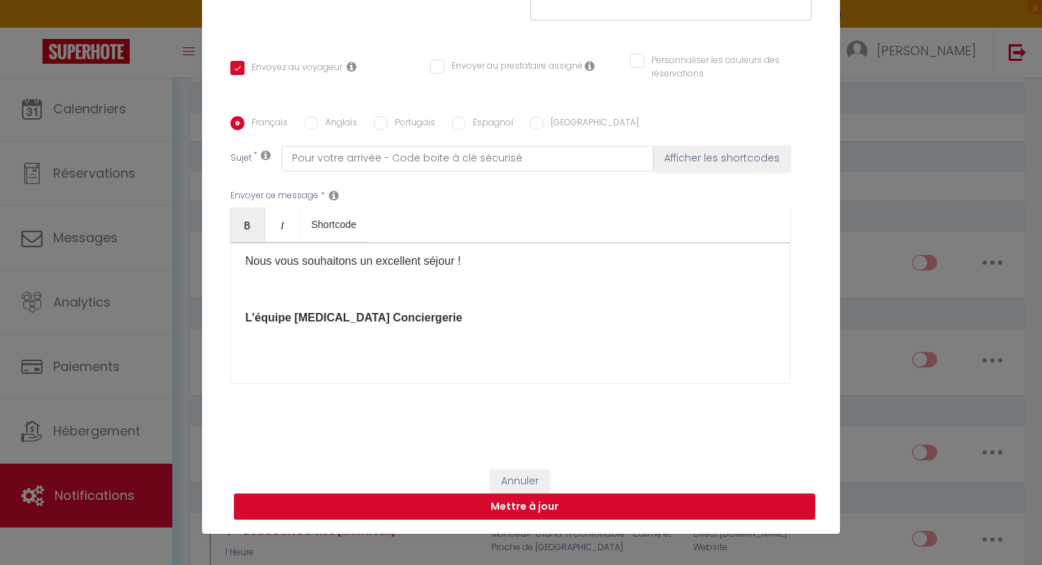
click at [521, 512] on button "Mettre à jour" at bounding box center [524, 507] width 581 height 27
checkbox input "true"
checkbox input "false"
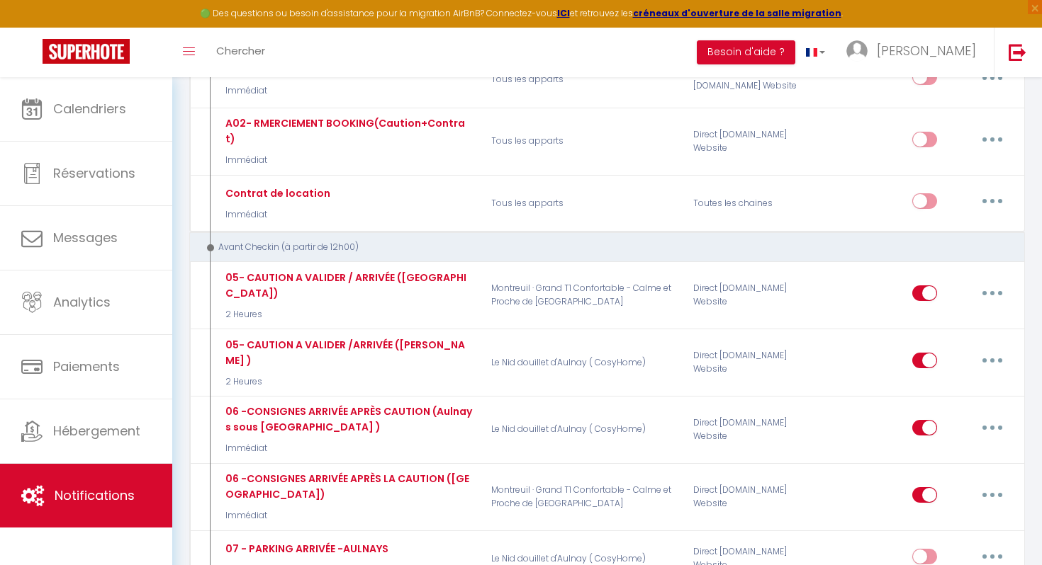
scroll to position [526, 0]
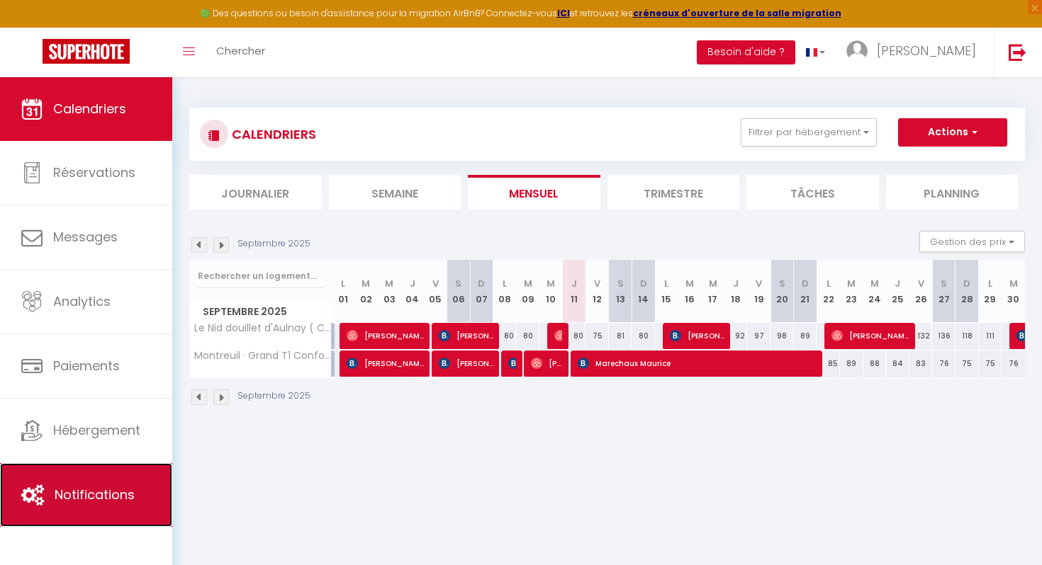
click at [103, 502] on span "Notifications" at bounding box center [95, 495] width 80 height 18
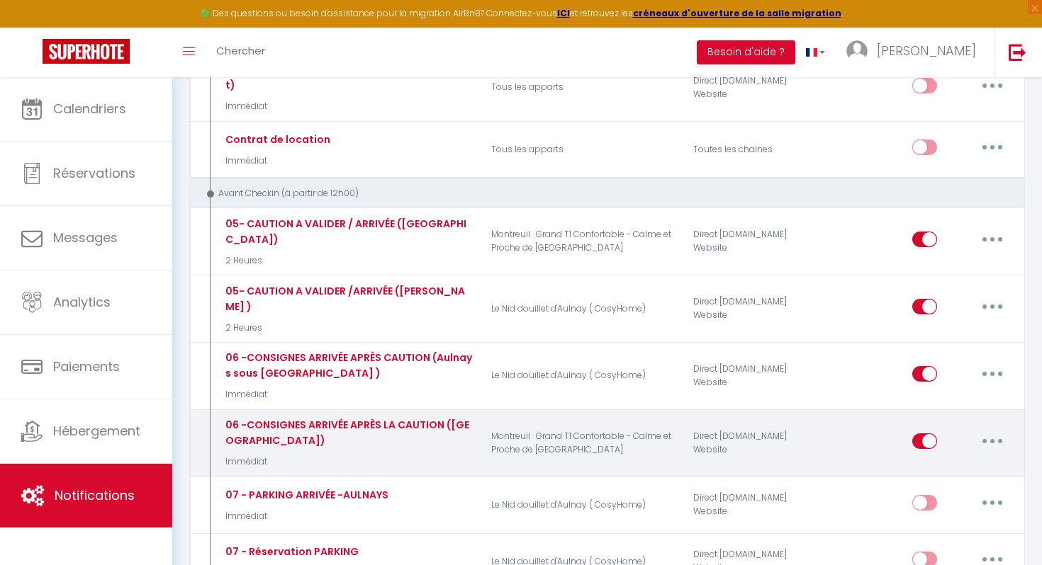
scroll to position [626, 0]
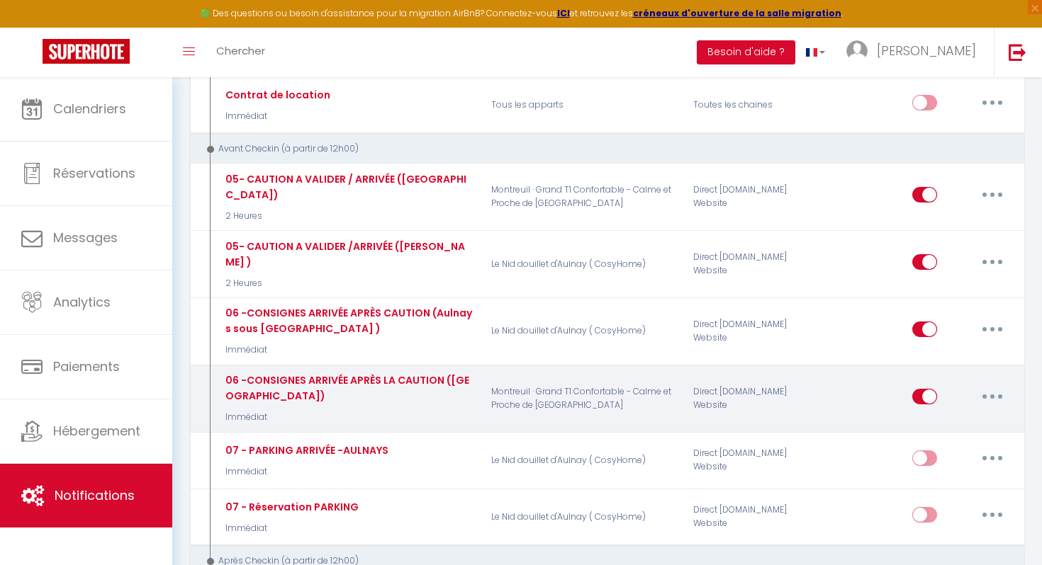
click at [990, 395] on icon "button" at bounding box center [992, 397] width 4 height 4
click at [923, 417] on link "Editer" at bounding box center [955, 429] width 105 height 24
type input "06 -CONSIGNES ARRIVÉE APRÈS LA CAUTION ([GEOGRAPHIC_DATA])"
select select "Immédiat"
select select "if_deposit_is_paid"
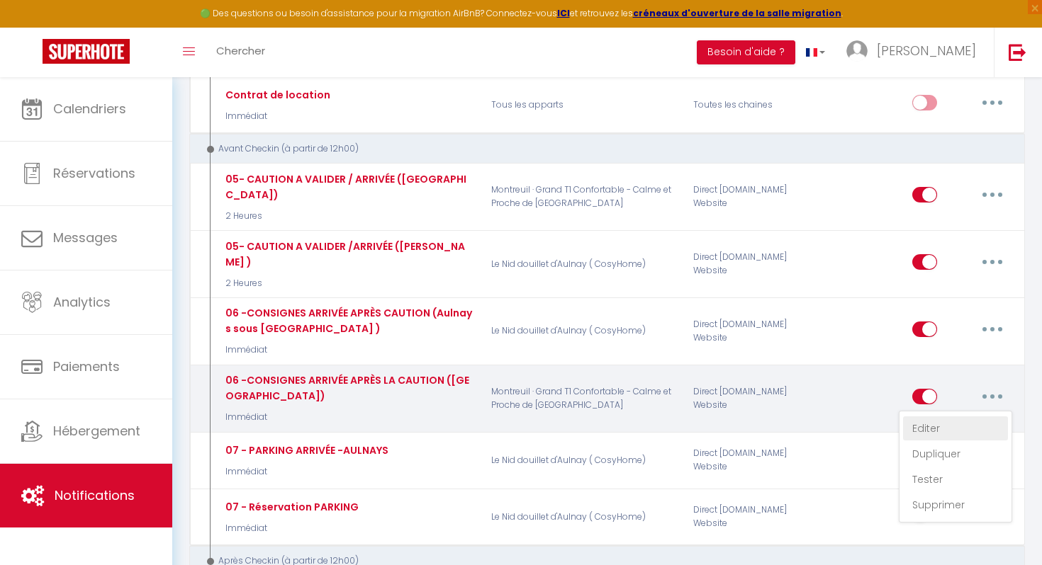
checkbox input "true"
checkbox input "false"
radio input "true"
type input "Procédure pour le checkin - [RENTAL:NAME]"
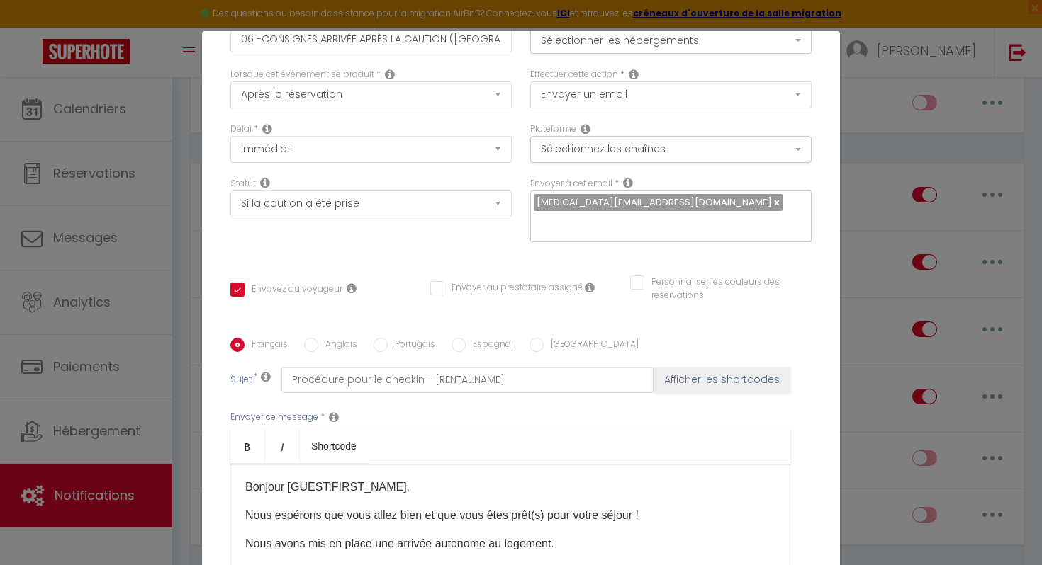
scroll to position [0, 0]
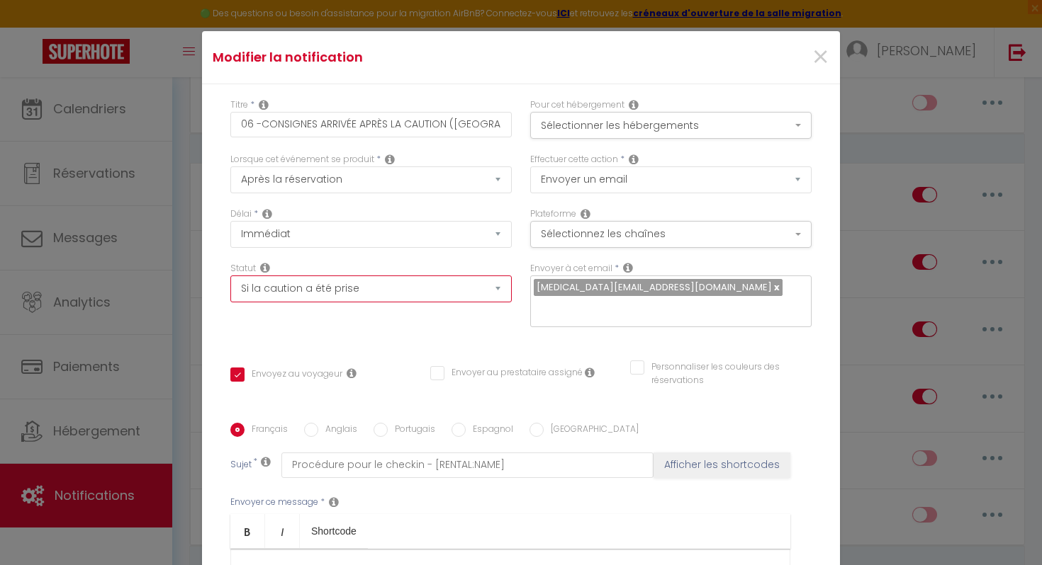
click at [305, 291] on select "Aucun Si la réservation est payée Si réservation non payée Si la caution a été …" at bounding box center [370, 289] width 281 height 27
click at [230, 276] on select "Aucun Si la réservation est payée Si réservation non payée Si la caution a été …" at bounding box center [370, 289] width 281 height 27
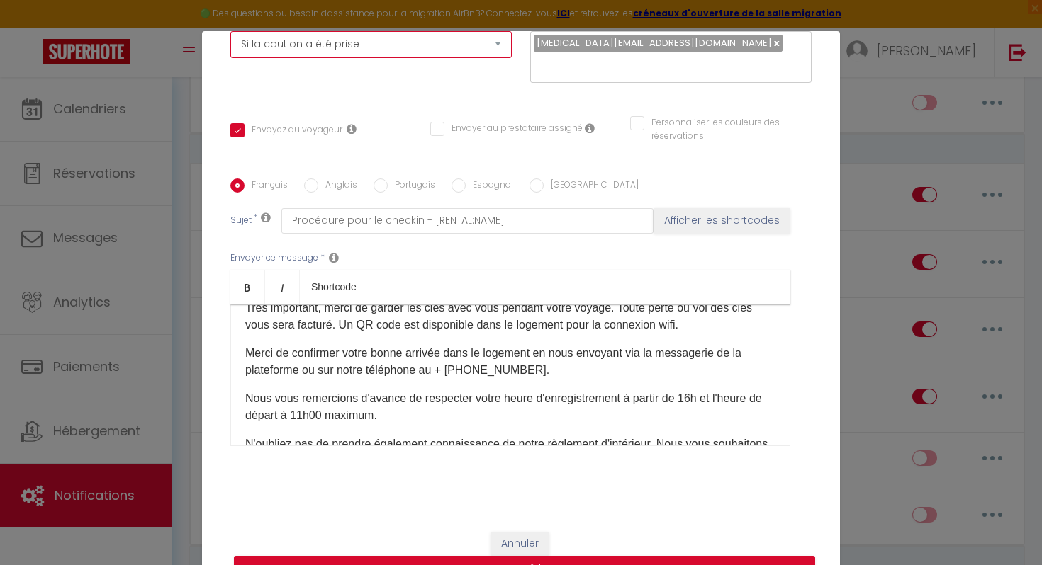
scroll to position [458, 0]
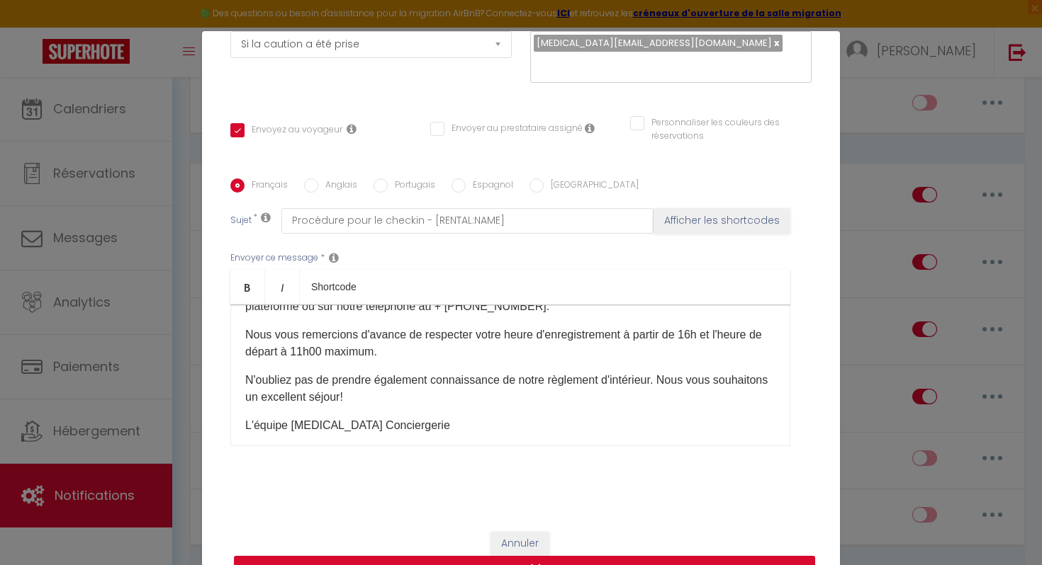
click at [622, 557] on button "Mettre à jour" at bounding box center [524, 569] width 581 height 27
checkbox input "true"
checkbox input "false"
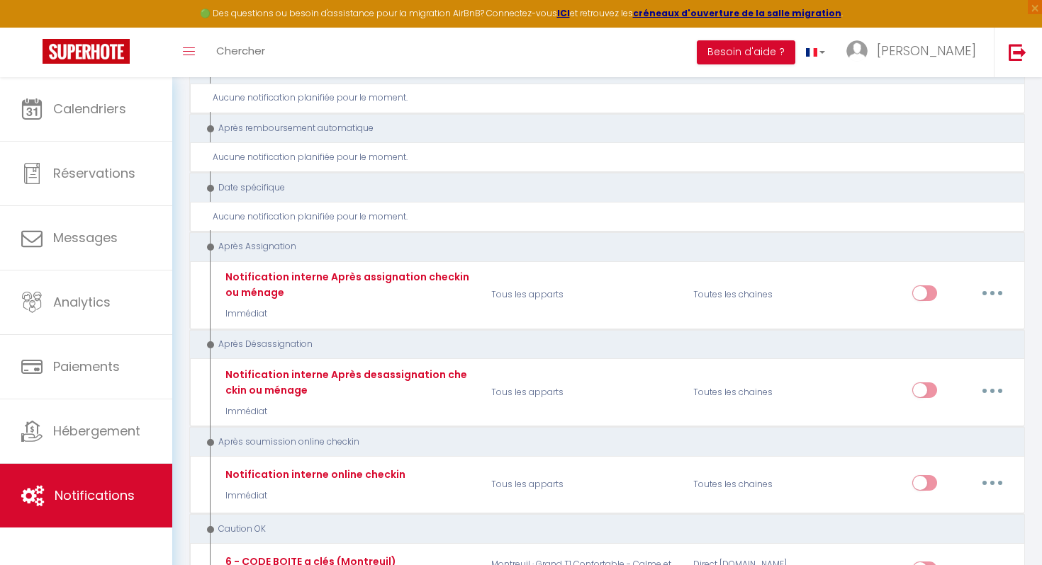
scroll to position [2600, 0]
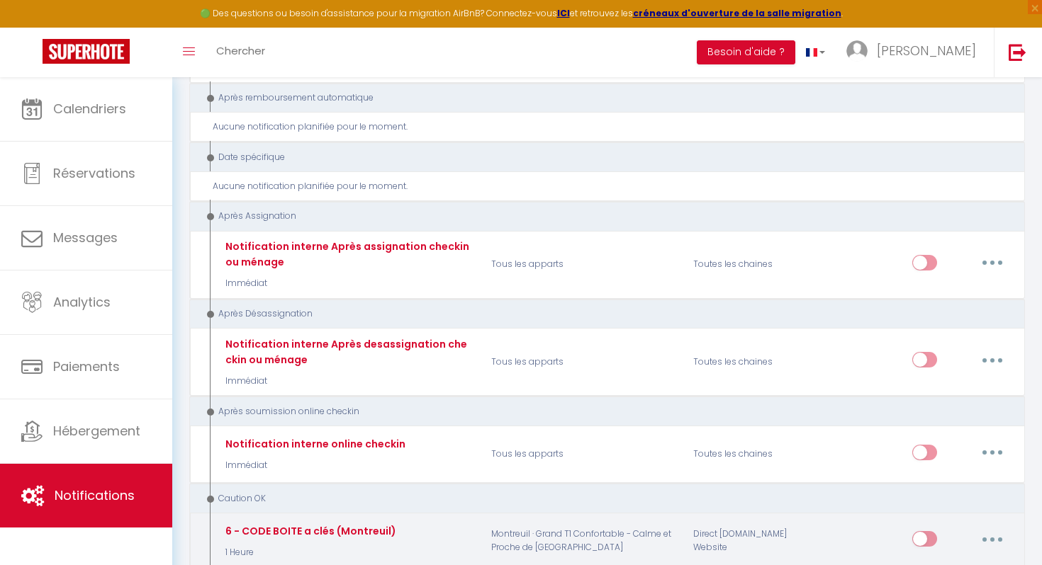
click at [991, 528] on button "button" at bounding box center [992, 539] width 40 height 23
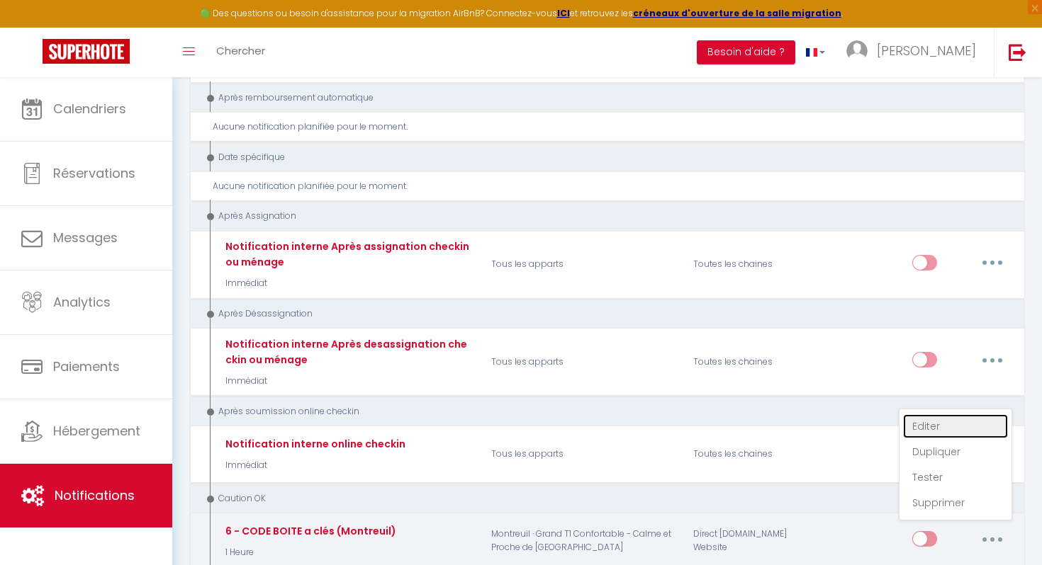
click at [927, 414] on link "Editer" at bounding box center [955, 426] width 105 height 24
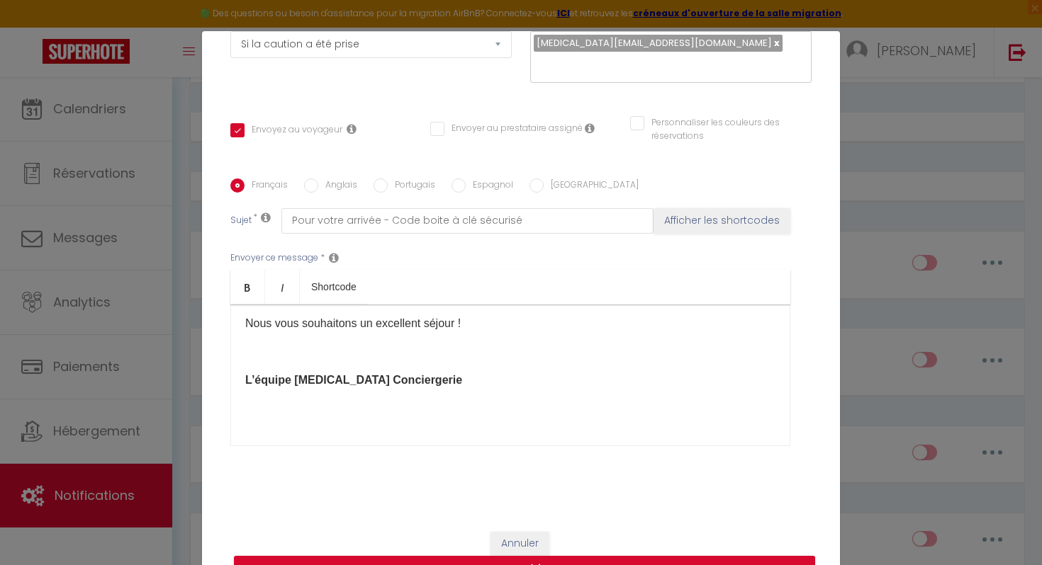
scroll to position [62, 0]
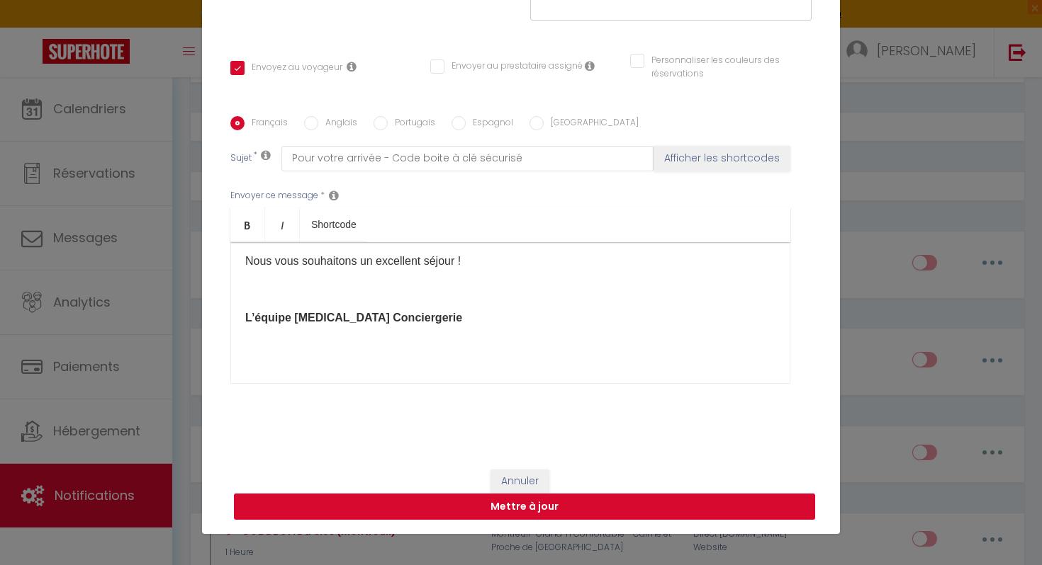
click at [575, 500] on button "Mettre à jour" at bounding box center [524, 507] width 581 height 27
checkbox input "true"
checkbox input "false"
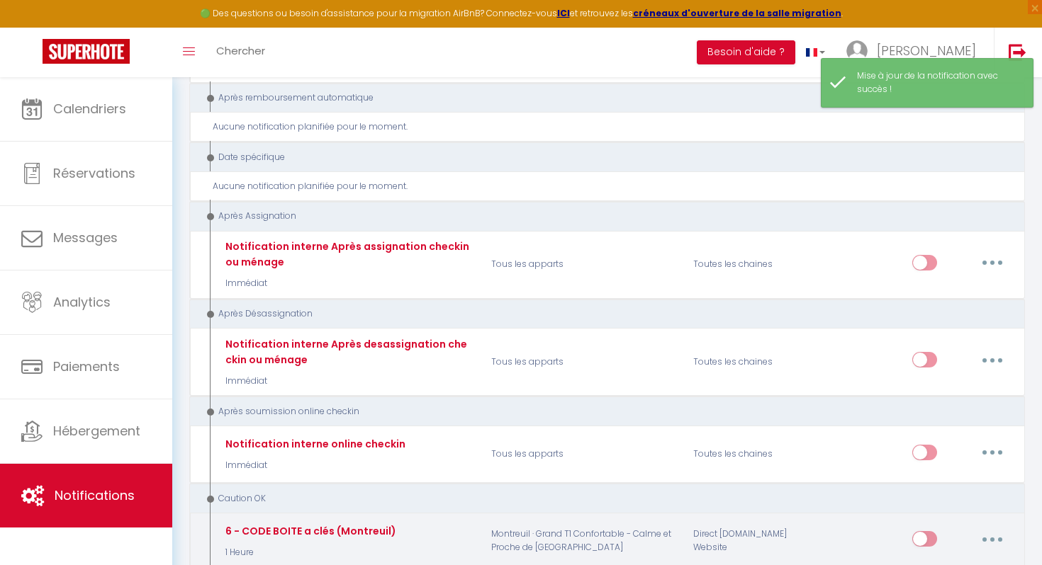
click at [994, 528] on button "button" at bounding box center [992, 539] width 40 height 23
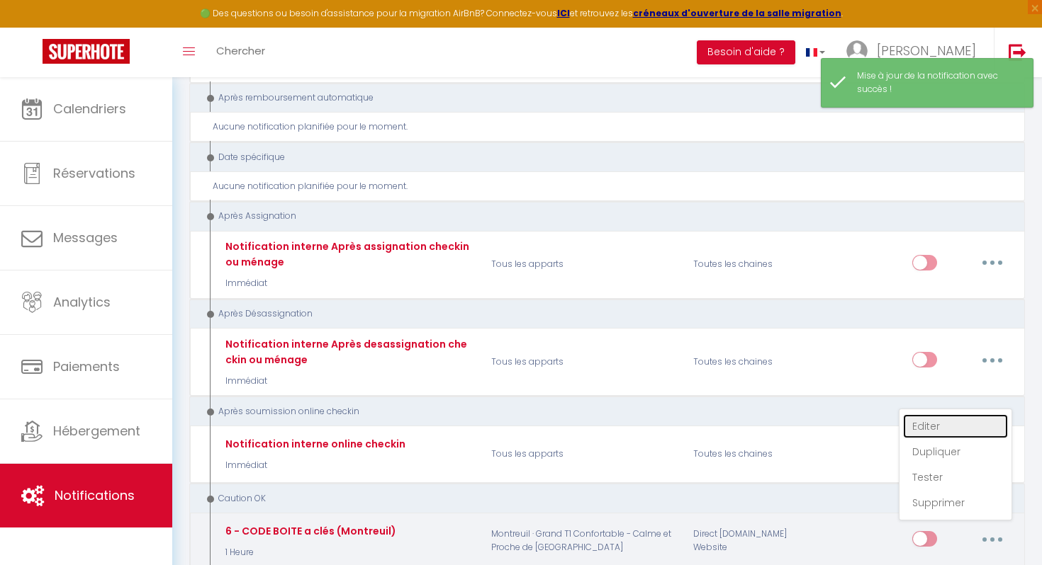
click at [936, 414] on link "Editer" at bounding box center [955, 426] width 105 height 24
type input "6 - CODE BOITE a clés (Montreuil)"
select select "24"
select select "1 Heure"
select select "if_deposit_is_paid"
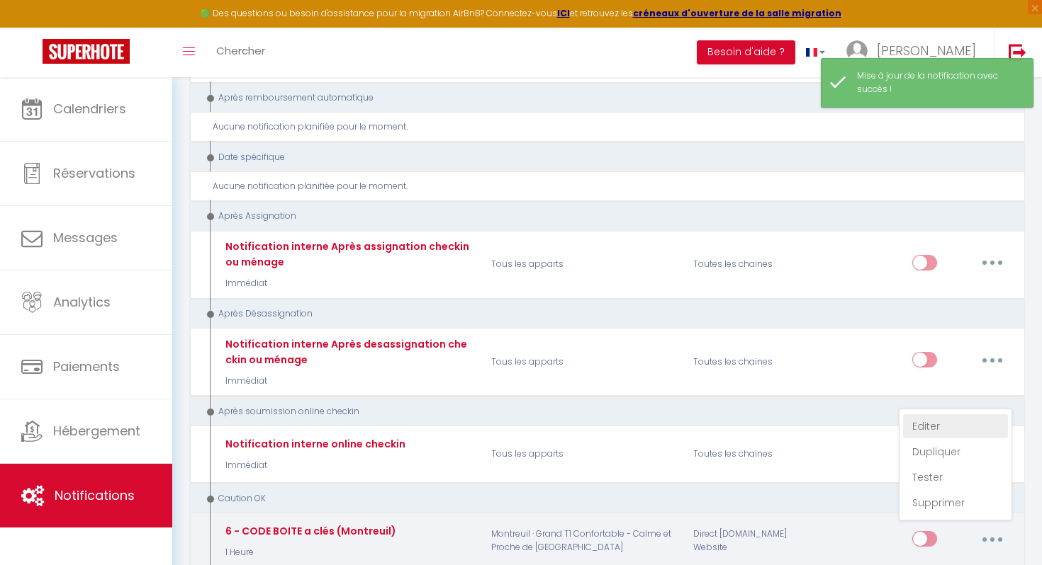
checkbox input "true"
checkbox input "false"
radio input "true"
type input "Pour votre arrivée - Code boite à clé sécurisé"
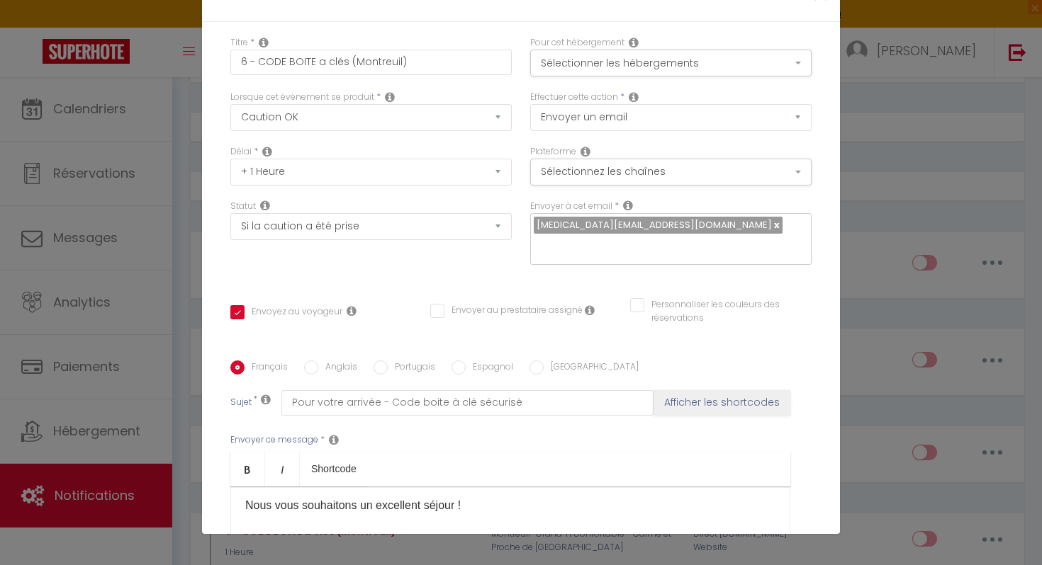
click at [887, 394] on div "Modifier la notification × Titre * 6 - CODE BOITE a clés (Montreuil) Pour cet h…" at bounding box center [521, 282] width 1042 height 565
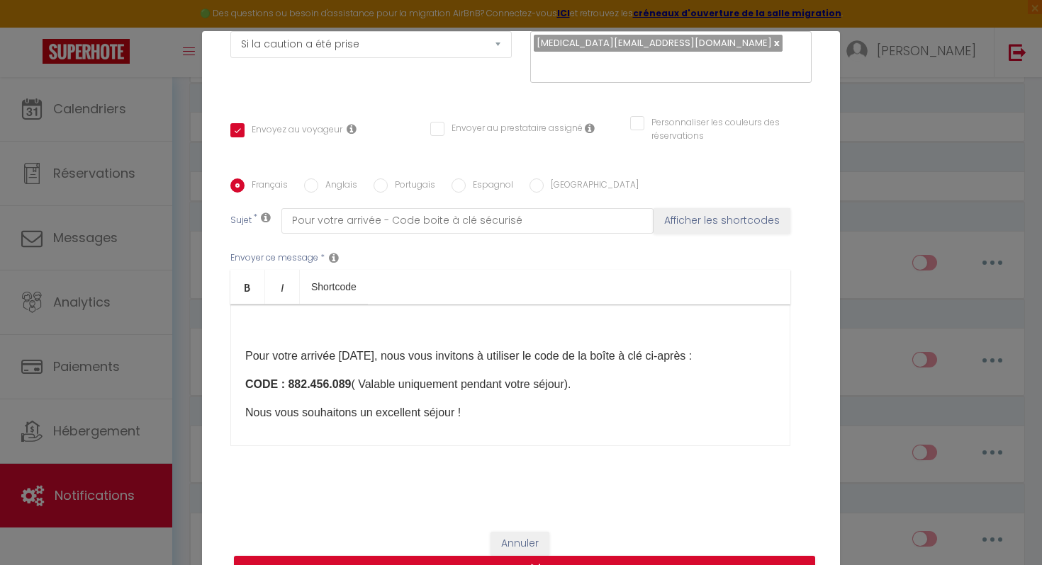
scroll to position [7, 0]
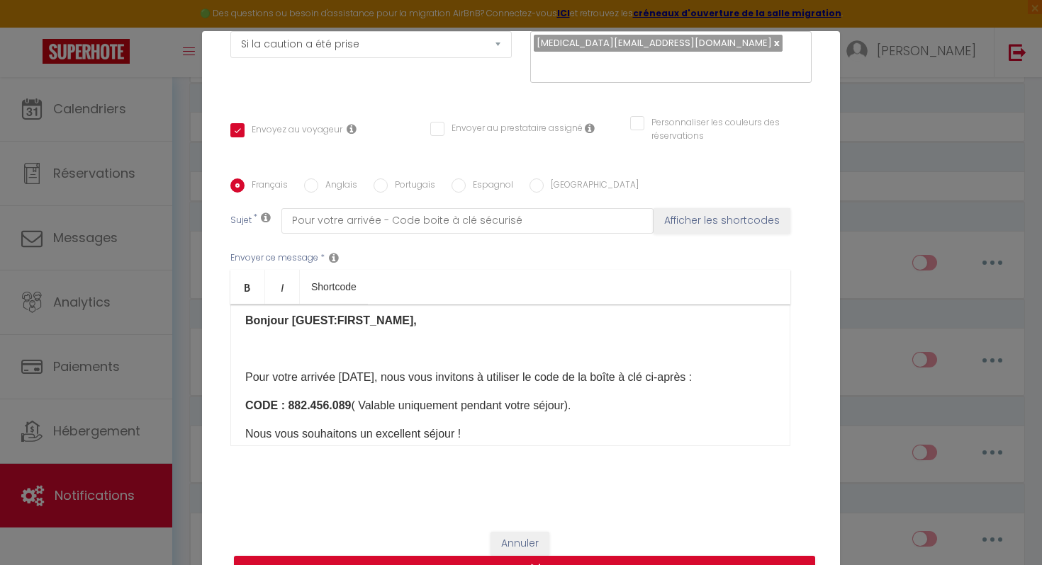
click at [558, 374] on p "​ Pour votre arrivée [DATE], nous vous invitons à utiliser le code de la boîte …" at bounding box center [510, 377] width 530 height 17
click at [563, 376] on p "​ Pour votre arrivée [DATE], nous vous invitons à utiliser le code de la boîte …" at bounding box center [510, 377] width 530 height 17
drag, startPoint x: 615, startPoint y: 377, endPoint x: 645, endPoint y: 377, distance: 30.5
click at [645, 377] on p "​ Pour votre arrivée [DATE], nous vous invitons à utiliser le Digicode de la bo…" at bounding box center [510, 377] width 530 height 17
click at [626, 389] on div "Bonjour [GUEST:FIRST_NAME]​, ​ ​ Pour votre arrivée [DATE], nous vous invitons …" at bounding box center [510, 376] width 560 height 142
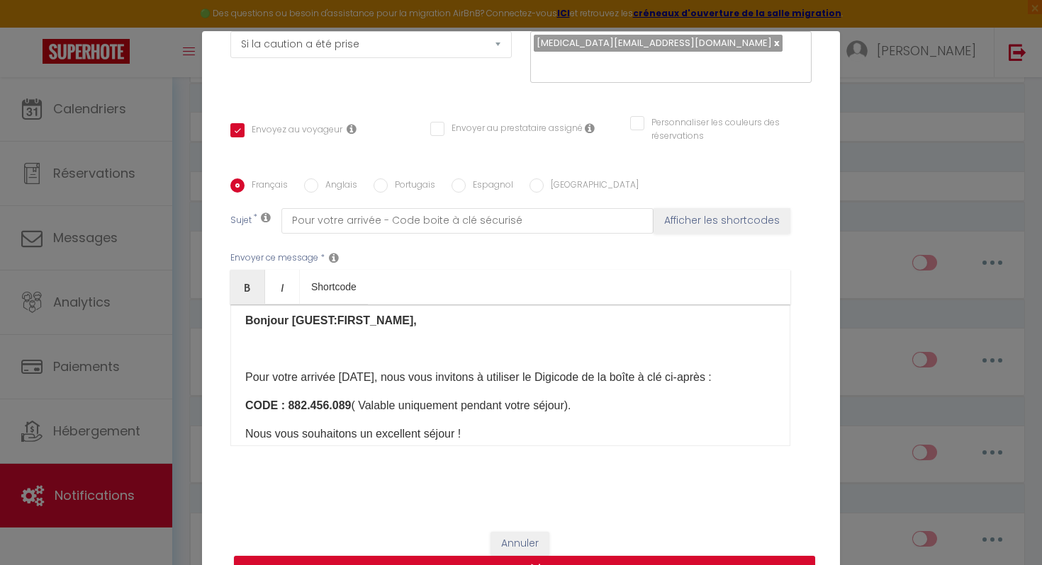
click at [571, 378] on p "​ Pour votre arrivée [DATE], nous vous invitons à utiliser le Digicode de la bo…" at bounding box center [510, 377] width 530 height 17
click at [583, 378] on p "​ Pour votre arrivée [DATE], nous vous invitons à utiliser le Digicode de la bo…" at bounding box center [510, 377] width 530 height 17
click at [247, 404] on strong "CODE : 882.456.089" at bounding box center [298, 406] width 106 height 12
click at [592, 417] on div "Bonjour [GUEST:FIRST_NAME]​, ​ ​ Pour votre arrivée [DATE], nous vous invitons …" at bounding box center [510, 376] width 560 height 142
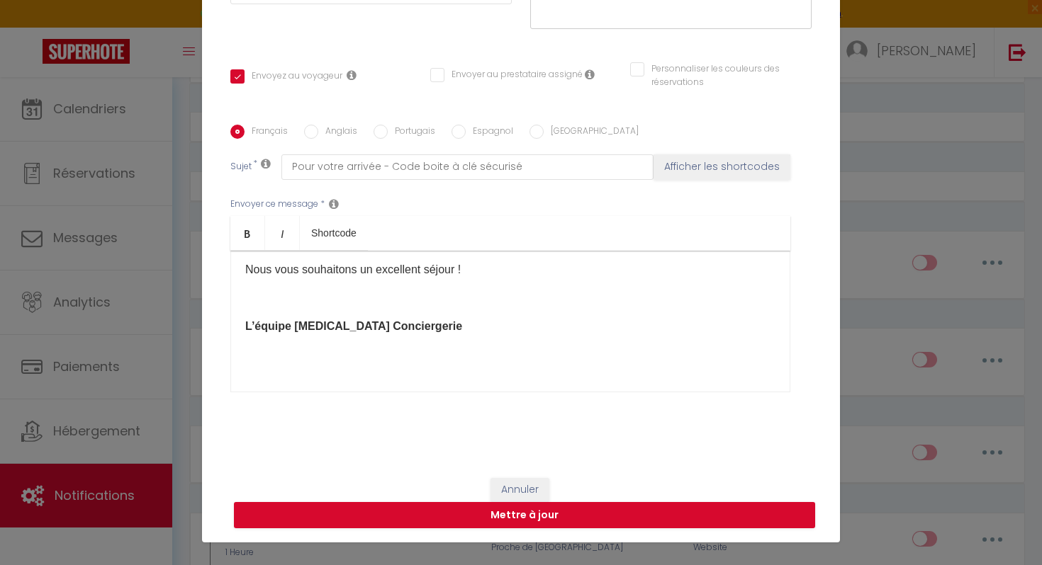
scroll to position [62, 0]
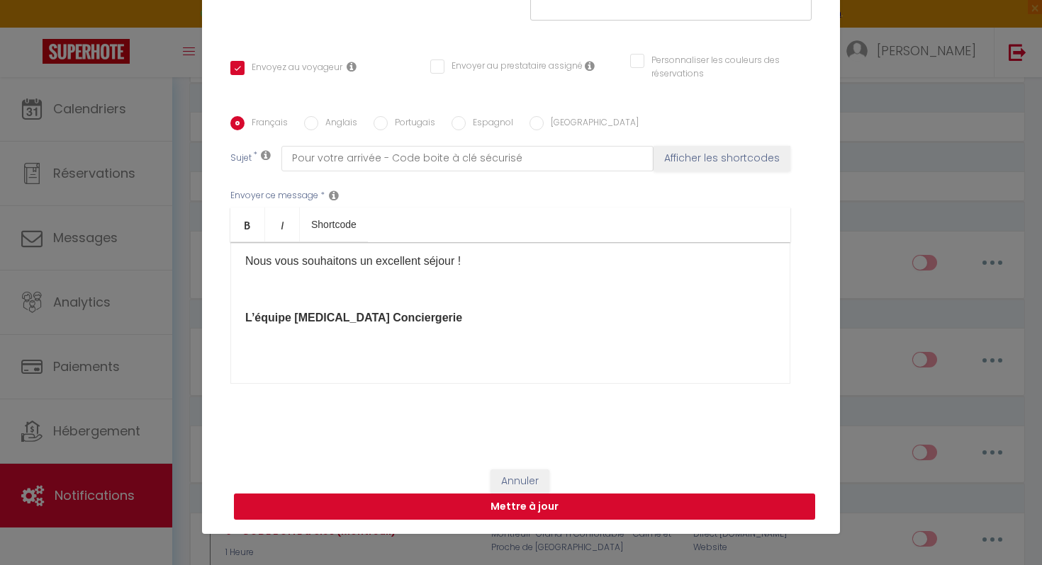
click at [539, 502] on button "Mettre à jour" at bounding box center [524, 507] width 581 height 27
checkbox input "true"
checkbox input "false"
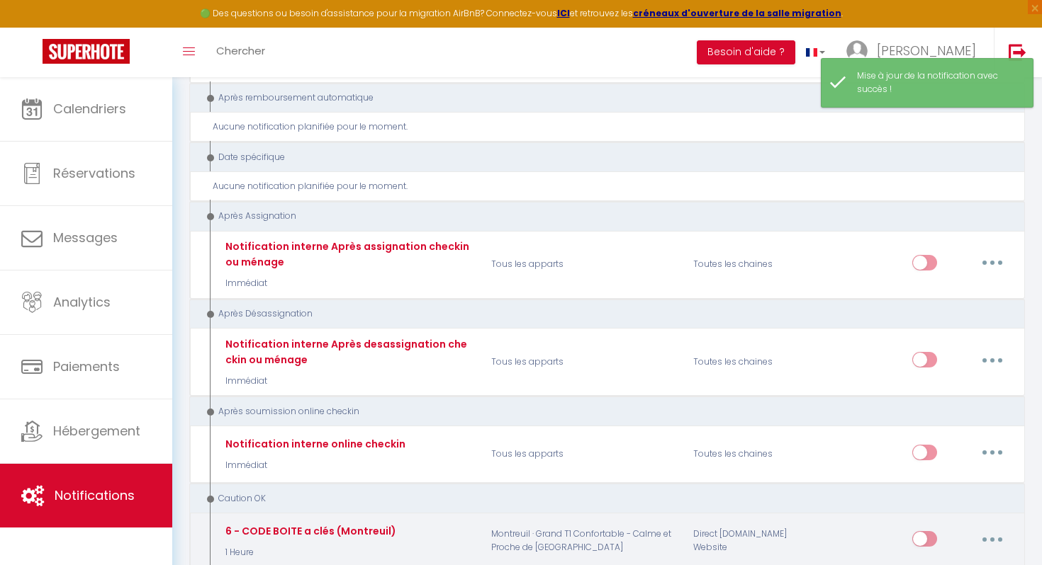
click at [993, 528] on button "button" at bounding box center [992, 539] width 40 height 23
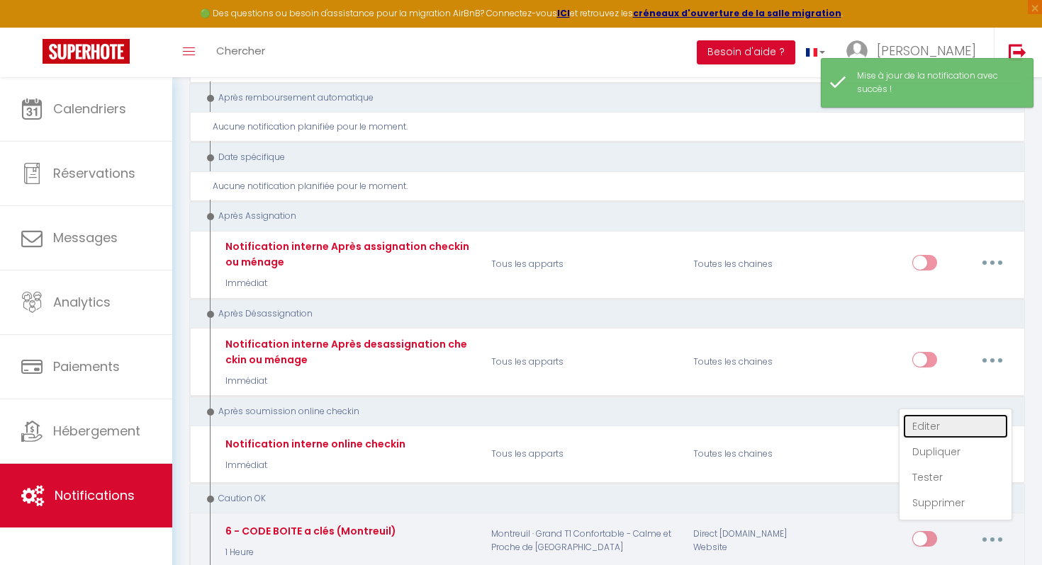
click at [944, 414] on link "Editer" at bounding box center [955, 426] width 105 height 24
type input "6 - CODE BOITE a clés (Montreuil)"
select select "24"
select select "1 Heure"
select select "if_deposit_is_paid"
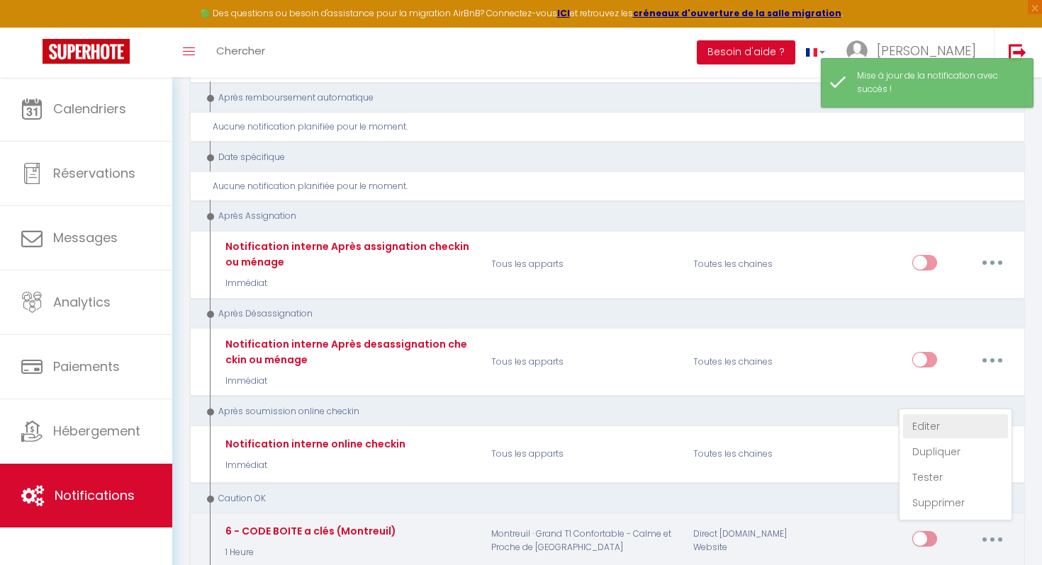
checkbox input "true"
checkbox input "false"
radio input "true"
type input "Pour votre arrivée - Code boite à clé sécurisé"
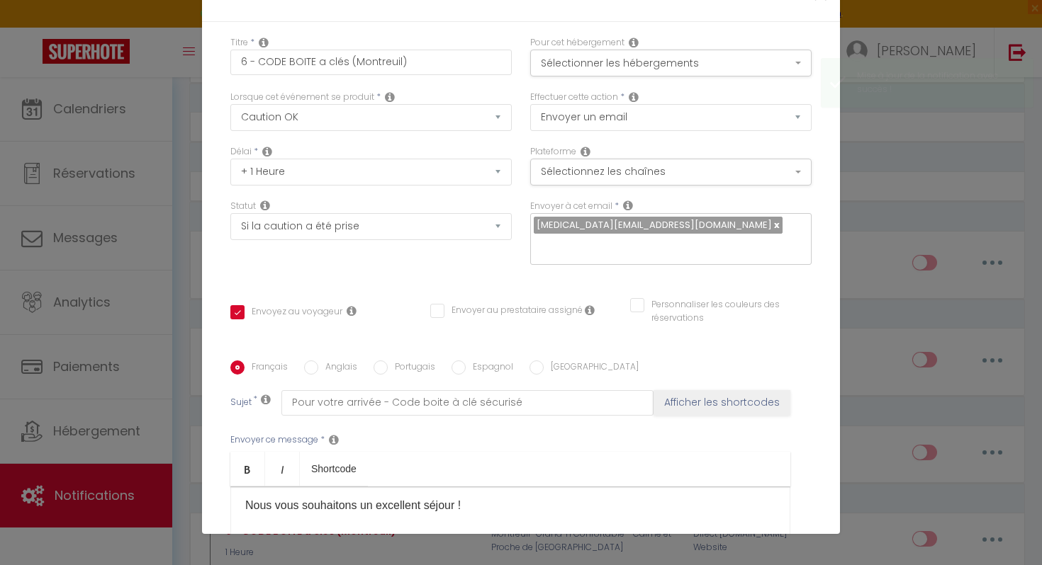
checkbox input "true"
checkbox input "false"
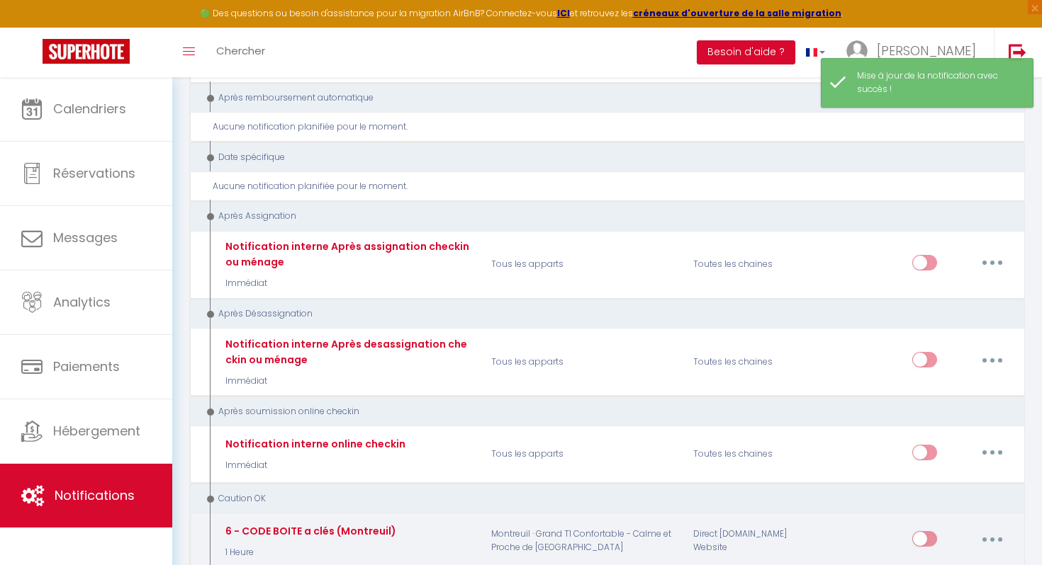
click at [925, 531] on input "checkbox" at bounding box center [924, 541] width 25 height 21
checkbox input "true"
click at [568, 521] on p "Montreuil · Grand T1 Confortable - Calme et Proche de [GEOGRAPHIC_DATA]" at bounding box center [583, 541] width 202 height 41
click at [563, 521] on p "Montreuil · Grand T1 Confortable - Calme et Proche de [GEOGRAPHIC_DATA]" at bounding box center [583, 541] width 202 height 41
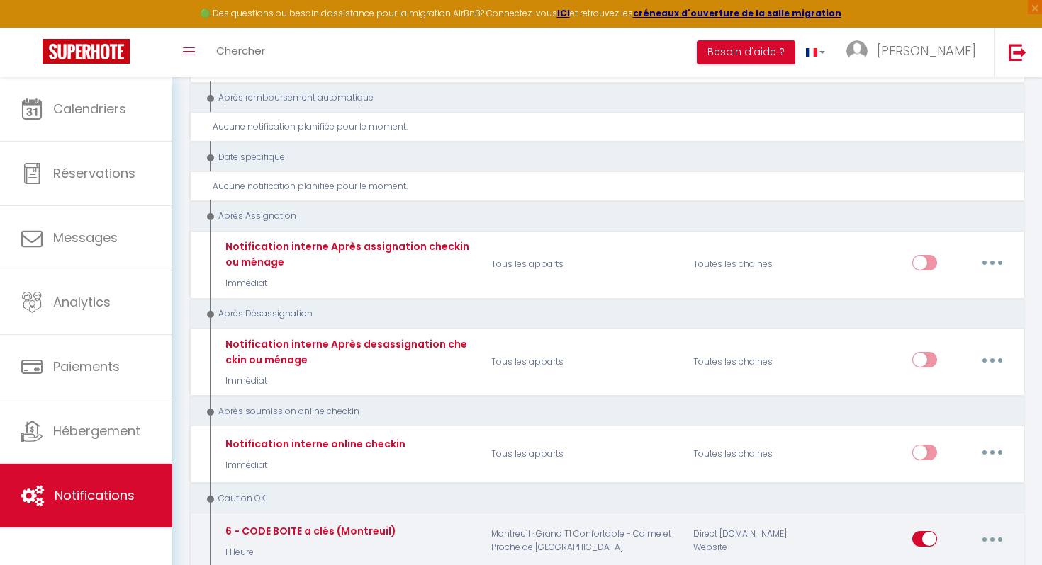
click at [997, 528] on button "button" at bounding box center [992, 539] width 40 height 23
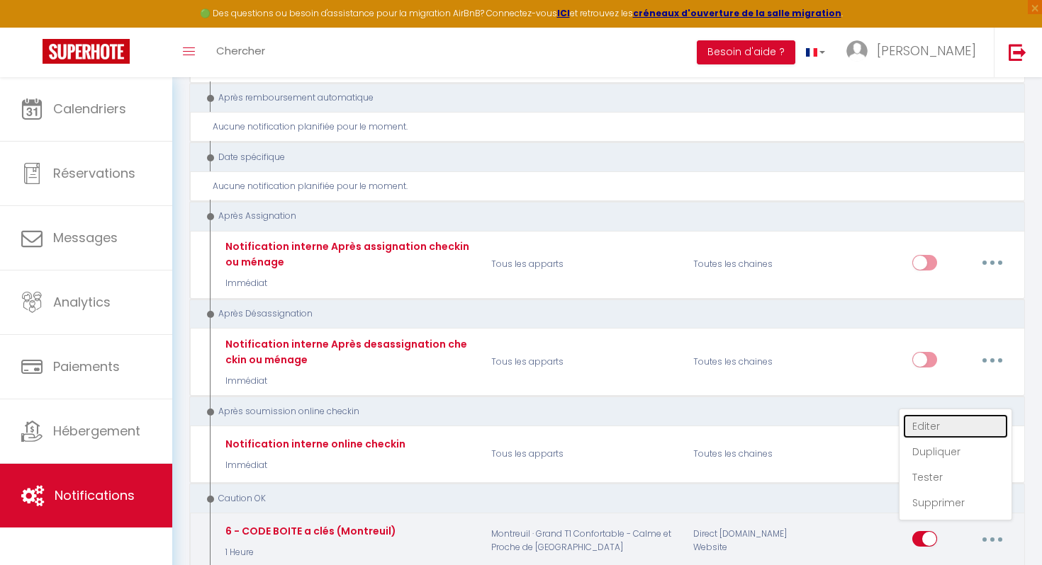
click at [930, 414] on link "Editer" at bounding box center [955, 426] width 105 height 24
type input "6 - CODE BOITE a clés (Montreuil)"
select select "24"
select select "1 Heure"
select select "if_deposit_is_paid"
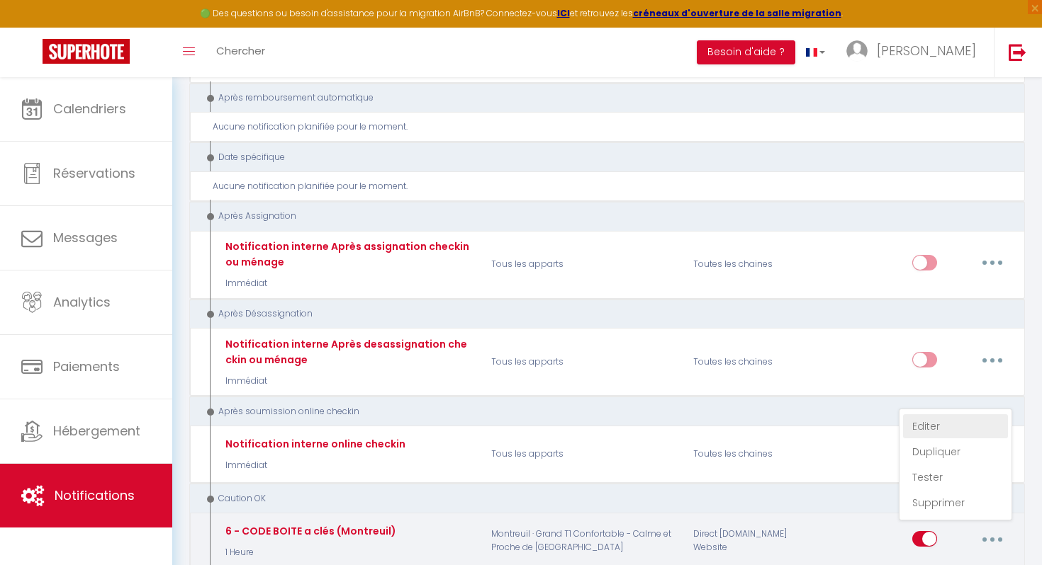
checkbox input "true"
checkbox input "false"
radio input "true"
type input "Pour votre arrivée - Code boite à clé sécurisé"
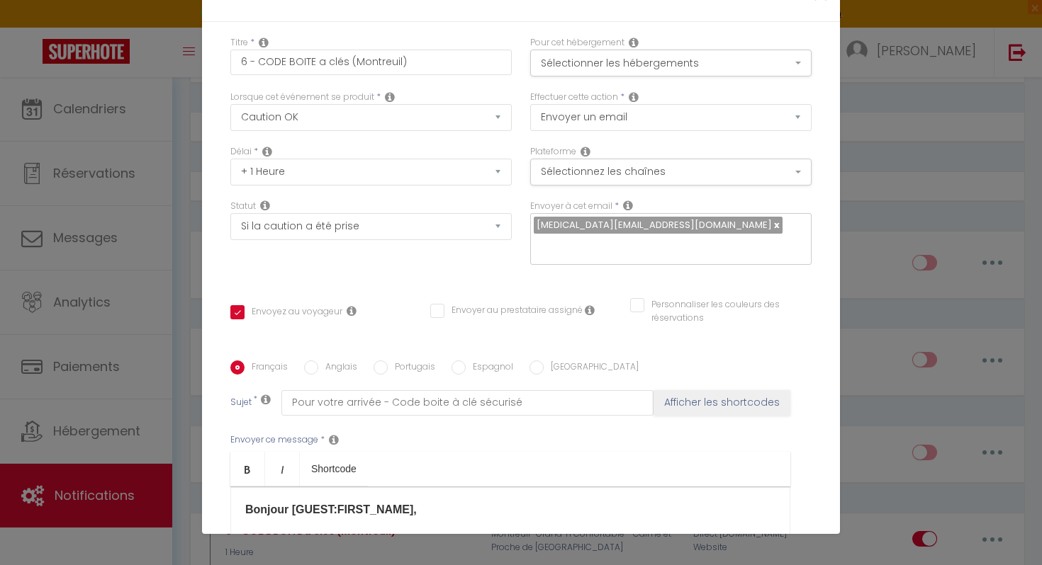
scroll to position [1, 0]
click at [881, 312] on div "Modifier la notification × Titre * 6 - CODE BOITE a clés (Montreuil) Pour cet h…" at bounding box center [521, 282] width 1042 height 565
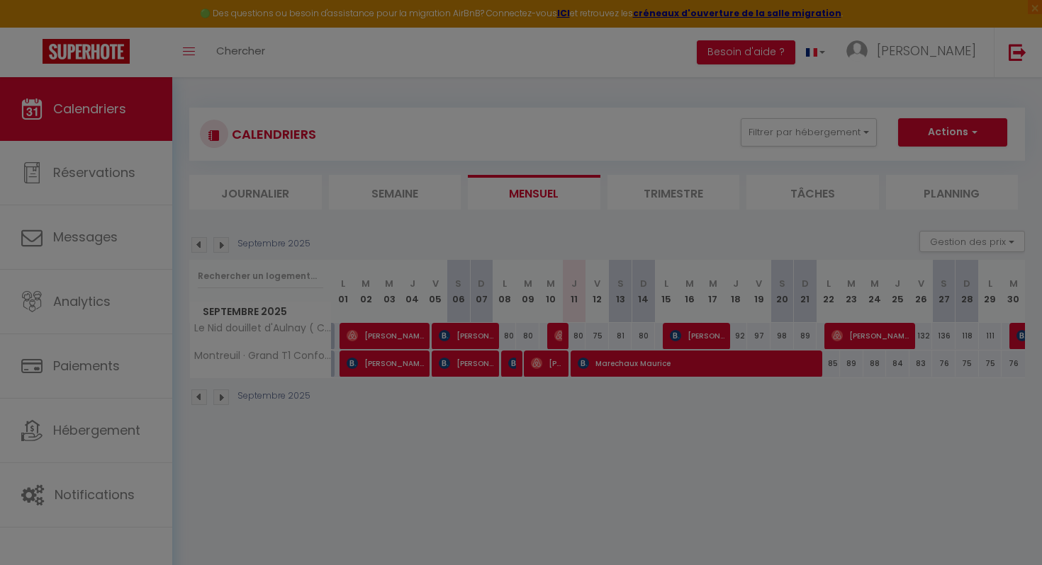
click at [660, 406] on div at bounding box center [521, 282] width 1042 height 565
click at [738, 342] on div at bounding box center [521, 282] width 1042 height 565
click at [604, 343] on div at bounding box center [521, 282] width 1042 height 565
click at [589, 523] on div at bounding box center [521, 282] width 1042 height 565
click at [532, 416] on div at bounding box center [521, 282] width 1042 height 565
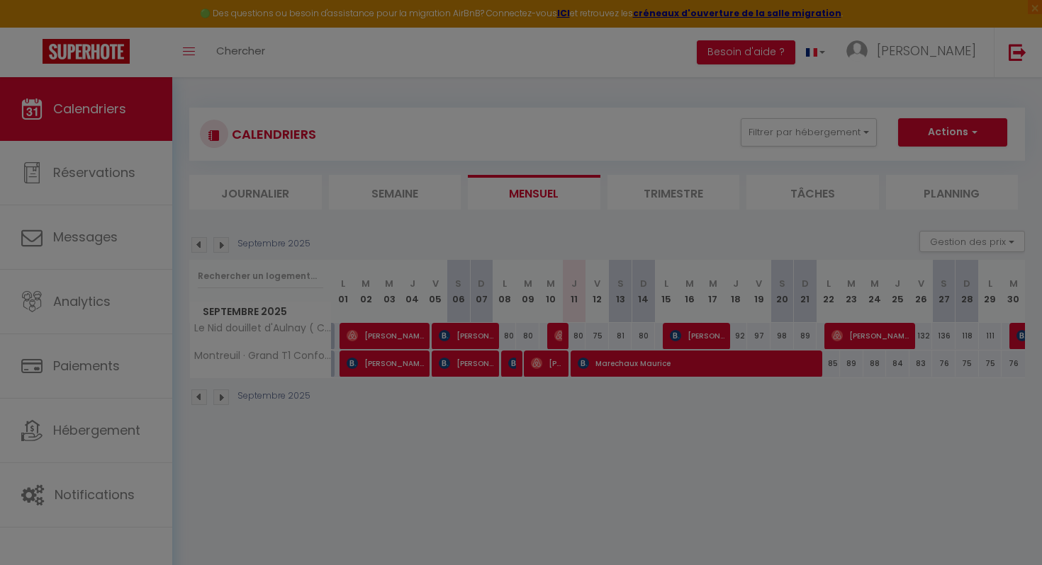
click at [547, 340] on div at bounding box center [521, 282] width 1042 height 565
click at [550, 339] on div at bounding box center [521, 282] width 1042 height 565
click at [631, 152] on div at bounding box center [521, 282] width 1042 height 565
click at [620, 120] on div at bounding box center [521, 282] width 1042 height 565
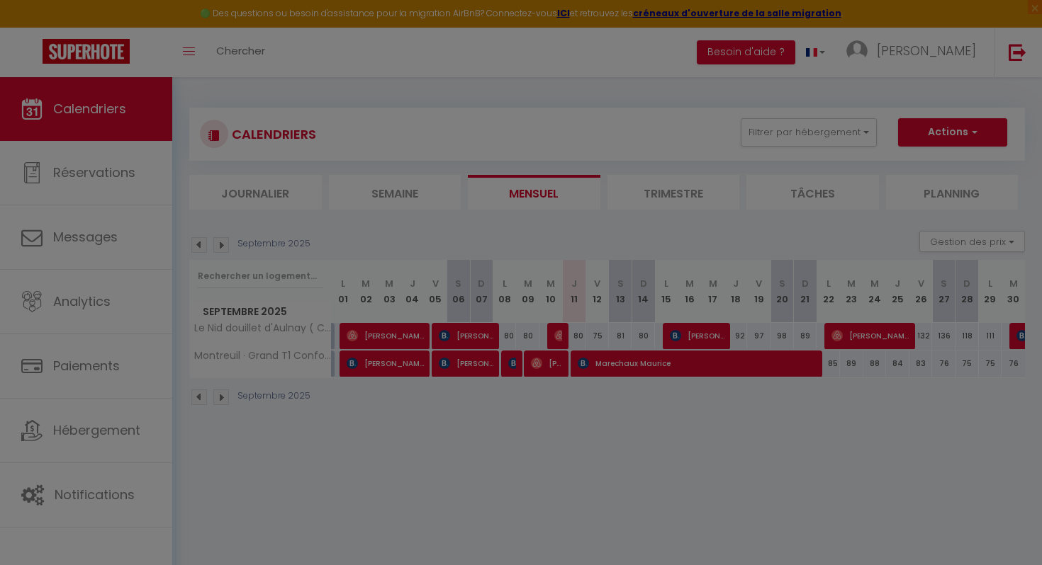
click at [503, 140] on div at bounding box center [521, 282] width 1042 height 565
click at [504, 140] on div at bounding box center [521, 282] width 1042 height 565
click at [506, 140] on div at bounding box center [521, 282] width 1042 height 565
click at [694, 67] on div at bounding box center [521, 282] width 1042 height 565
click at [665, 365] on div at bounding box center [521, 282] width 1042 height 565
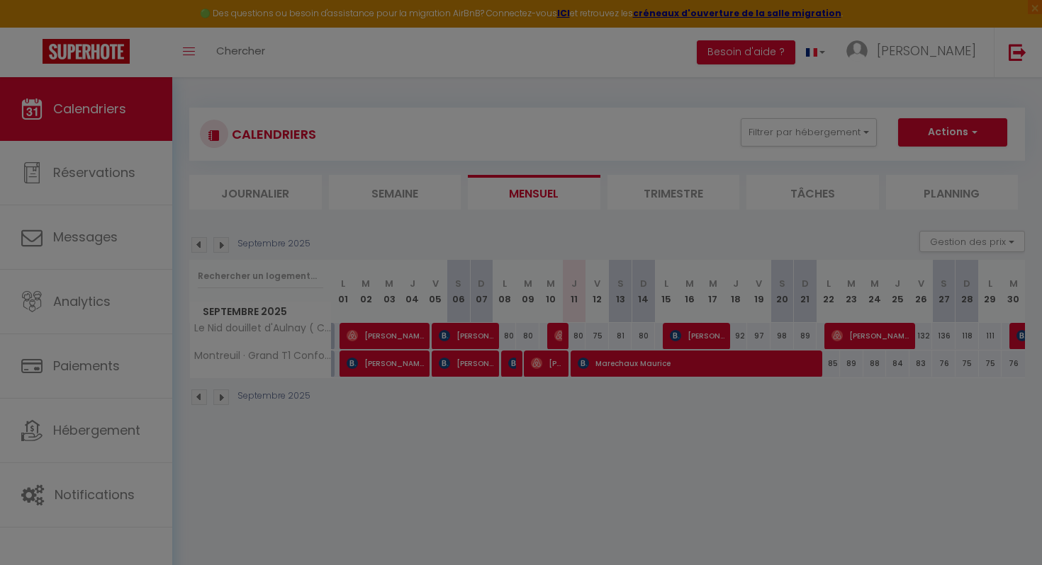
click at [603, 354] on div at bounding box center [521, 282] width 1042 height 565
click at [210, 563] on div at bounding box center [521, 282] width 1042 height 565
click at [627, 400] on div at bounding box center [521, 282] width 1042 height 565
click at [597, 50] on div at bounding box center [521, 282] width 1042 height 565
click at [72, 110] on div at bounding box center [521, 282] width 1042 height 565
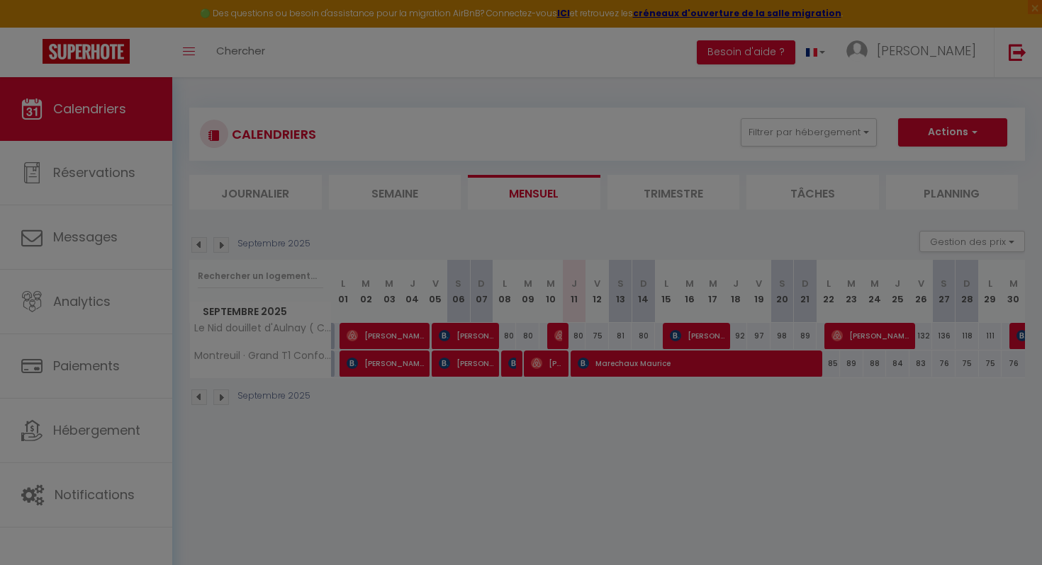
click at [79, 114] on div at bounding box center [521, 282] width 1042 height 565
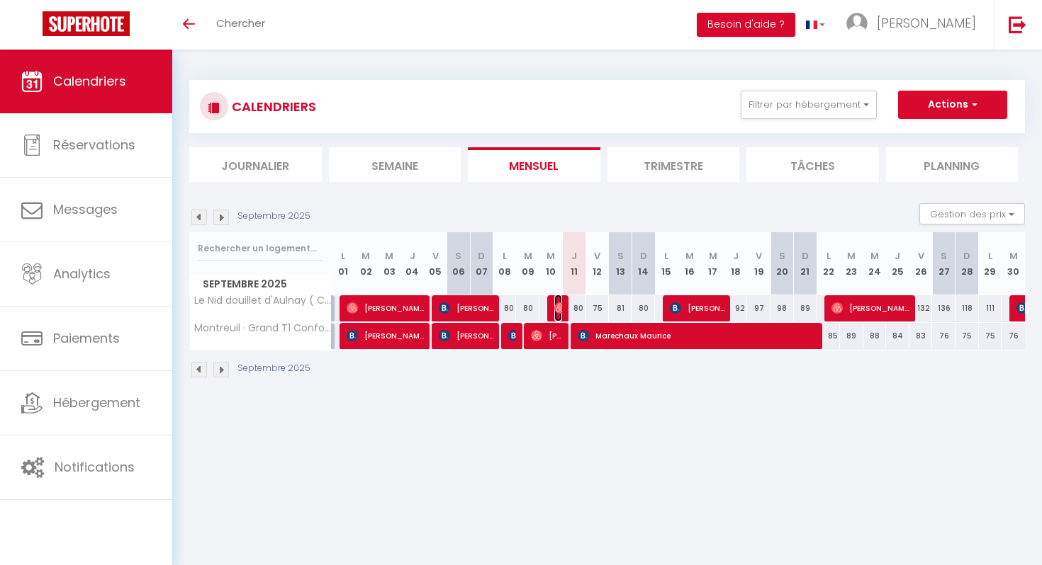
click at [558, 307] on img at bounding box center [559, 308] width 11 height 11
select select "OK"
select select "1"
select select "0"
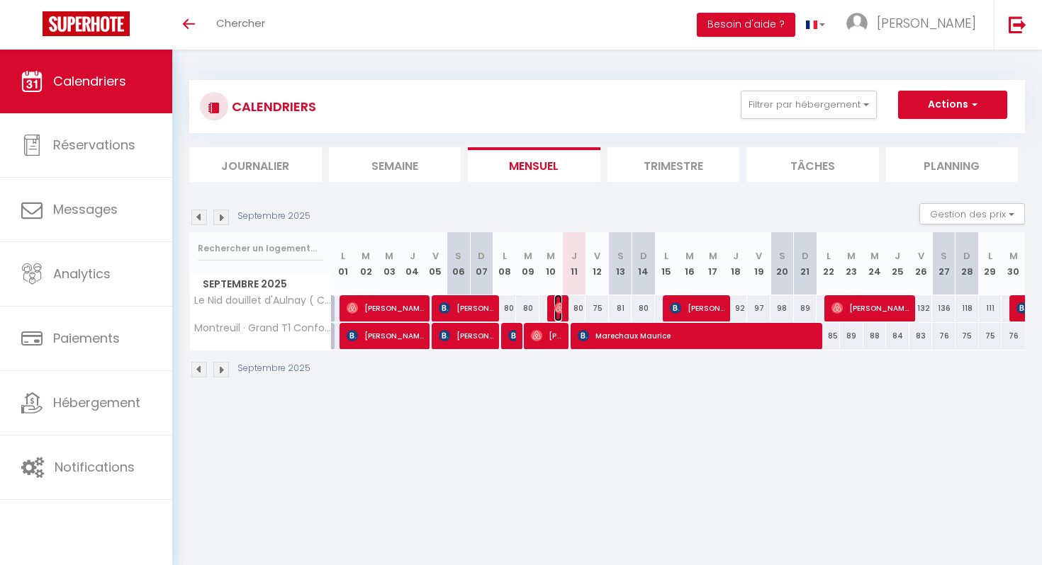
select select "1"
select select
select select "49584"
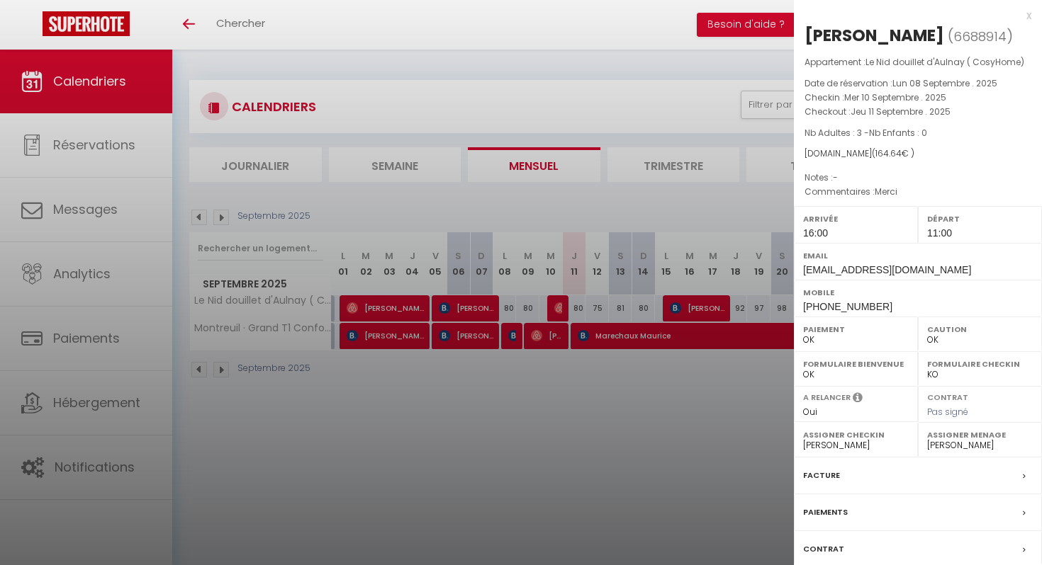
click at [524, 388] on div at bounding box center [521, 282] width 1042 height 565
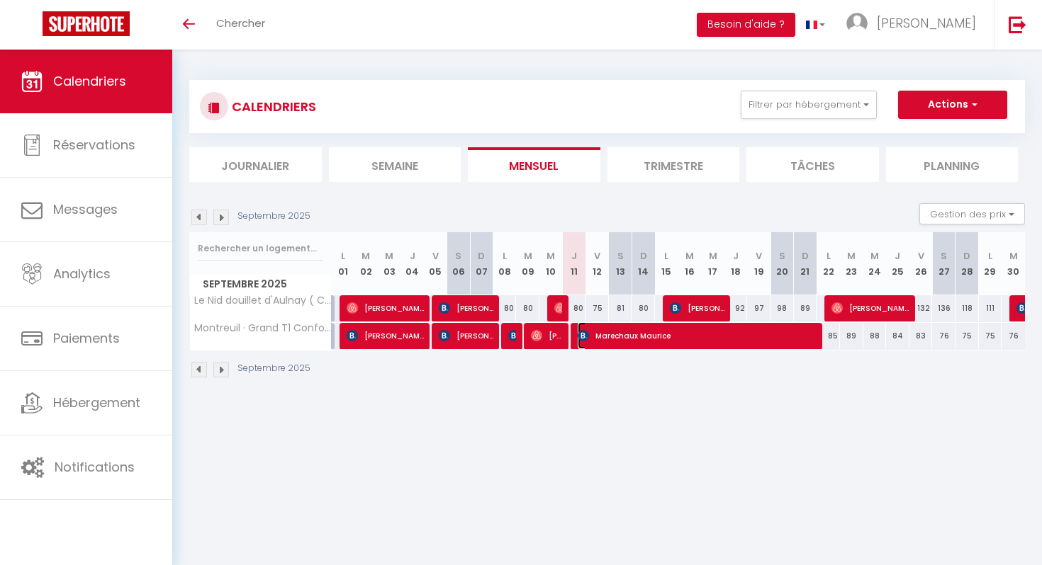
click at [650, 343] on span "Marechaux Maurice" at bounding box center [698, 335] width 242 height 27
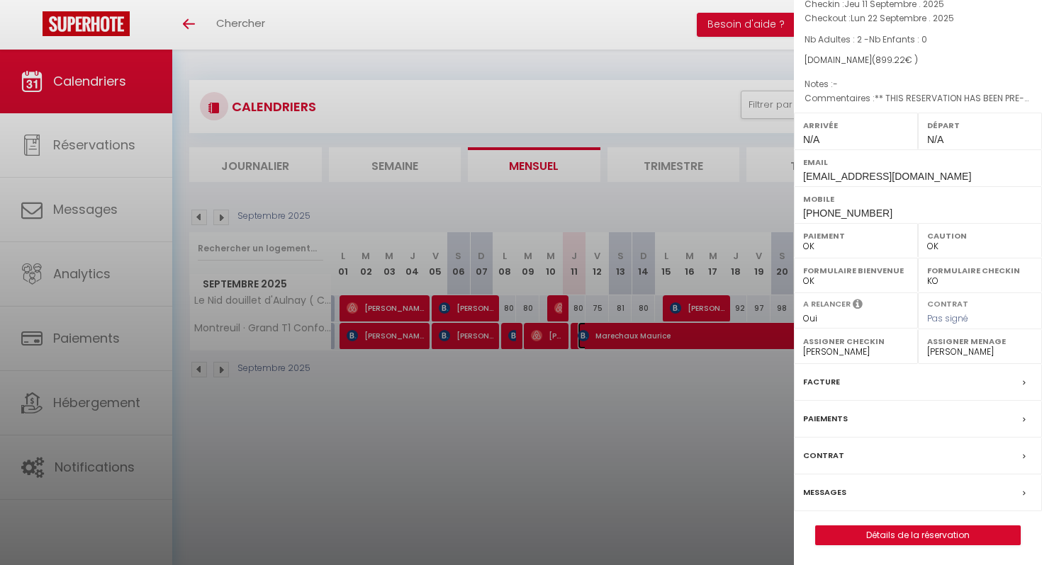
scroll to position [131, 0]
click at [823, 489] on label "Messages" at bounding box center [824, 492] width 43 height 15
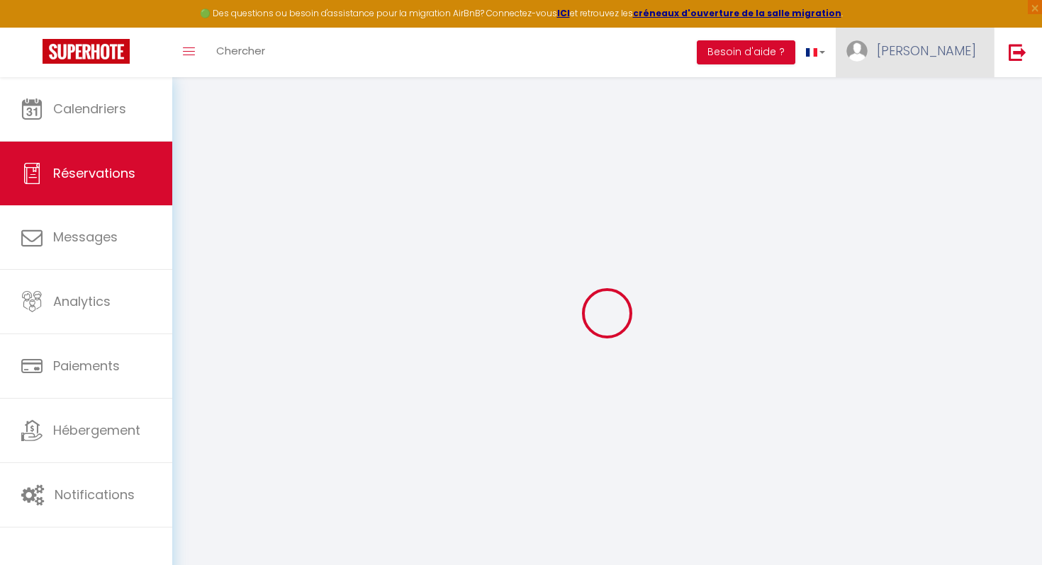
select select
checkbox input "false"
select select
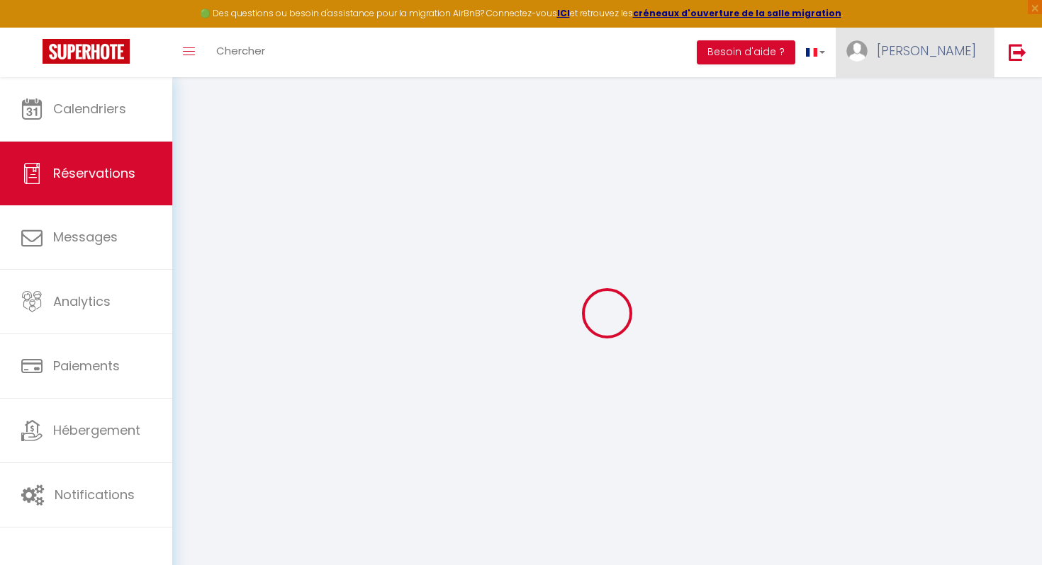
checkbox input "false"
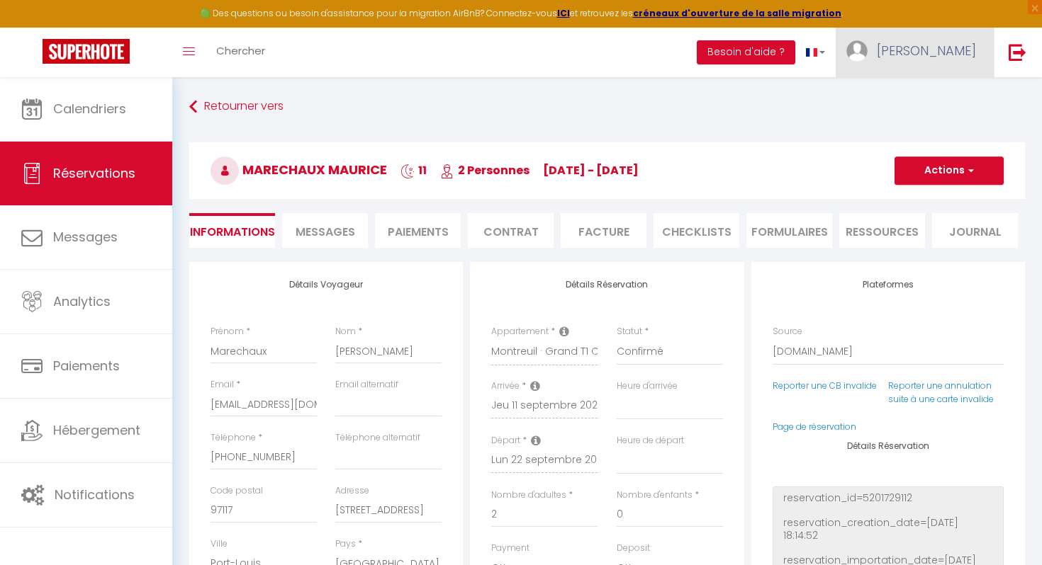
select select
checkbox input "false"
type textarea "** THIS RESERVATION HAS BEEN PRE-PAID ** Reservation has a cancellation grace p…"
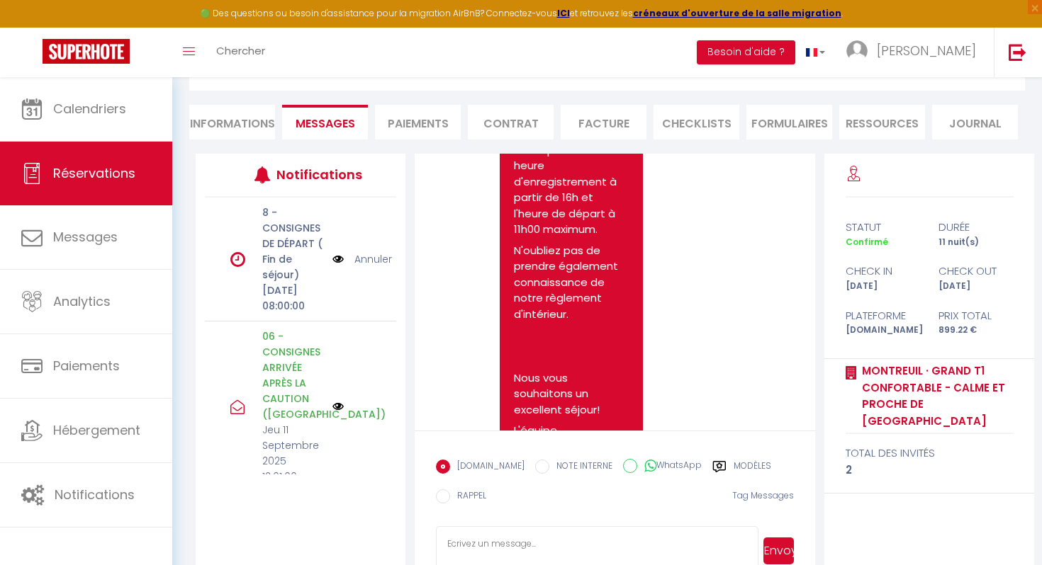
scroll to position [146, 0]
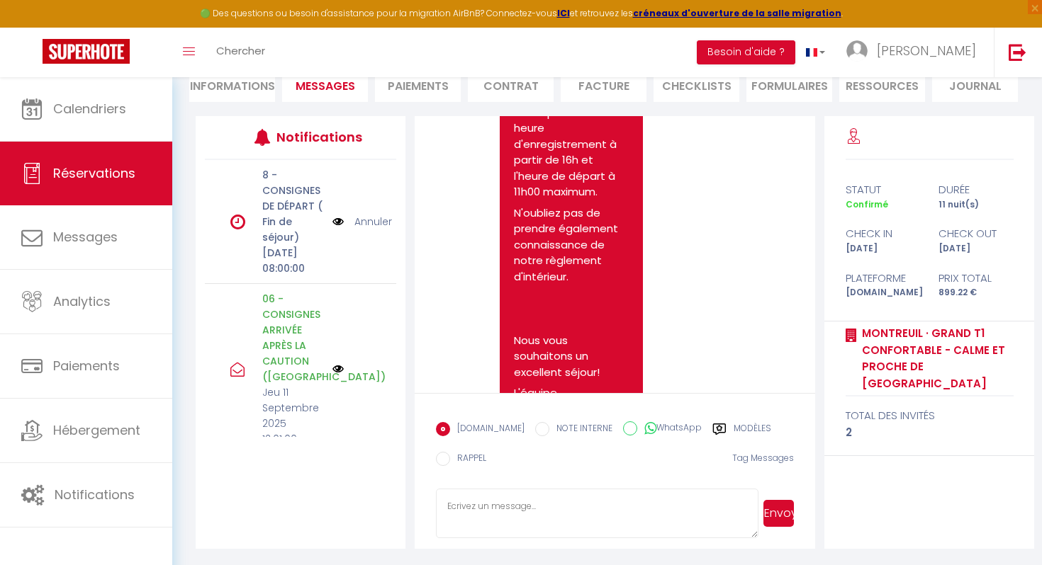
click at [718, 428] on div "Modèles" at bounding box center [741, 433] width 59 height 23
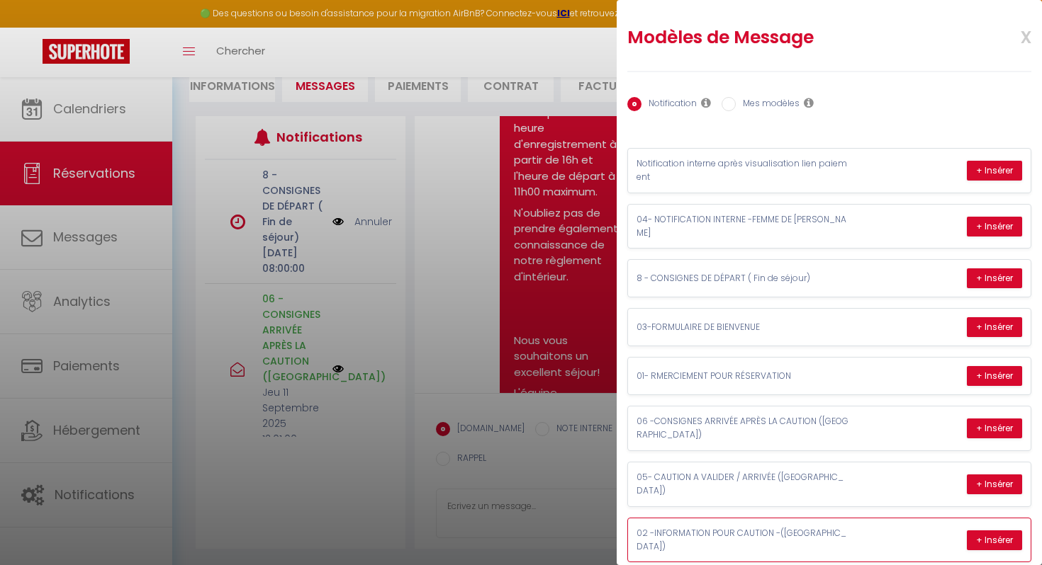
scroll to position [47, 0]
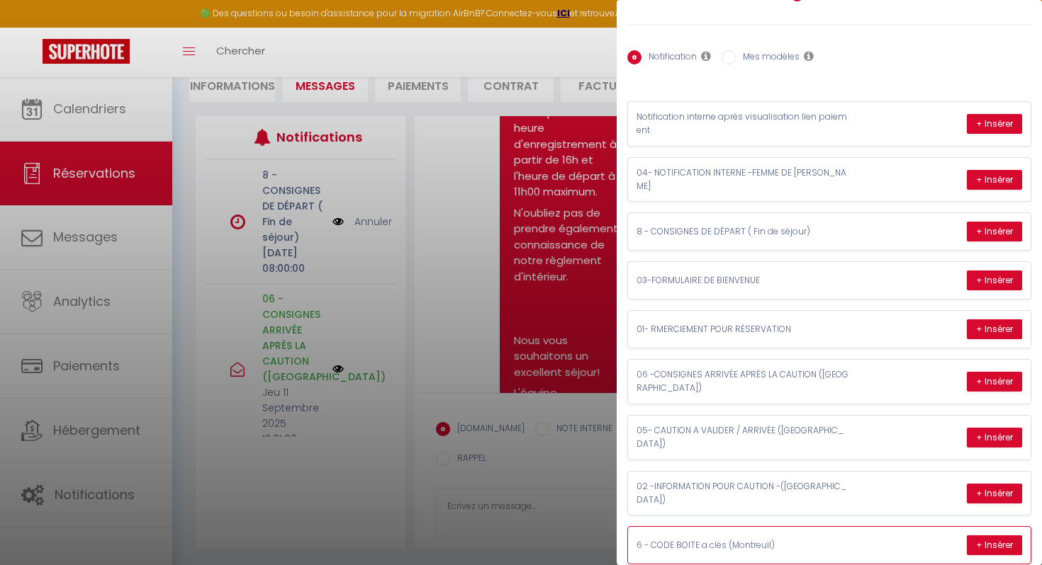
click at [710, 539] on p "6 - CODE BOITE a clés (Montreuil)" at bounding box center [742, 545] width 213 height 13
click at [723, 539] on p "6 - CODE BOITE a clés (Montreuil)" at bounding box center [742, 545] width 213 height 13
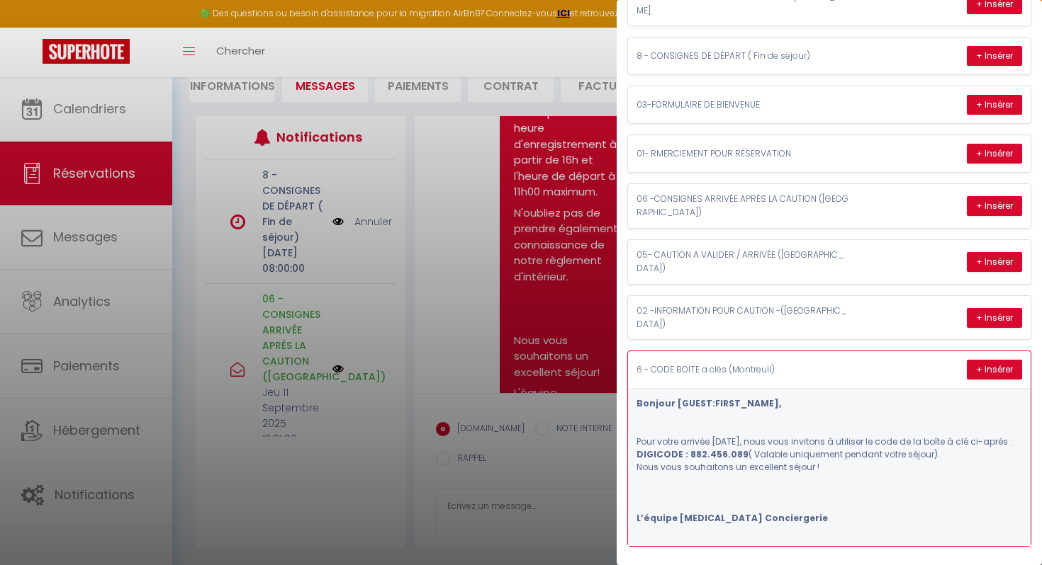
scroll to position [230, 0]
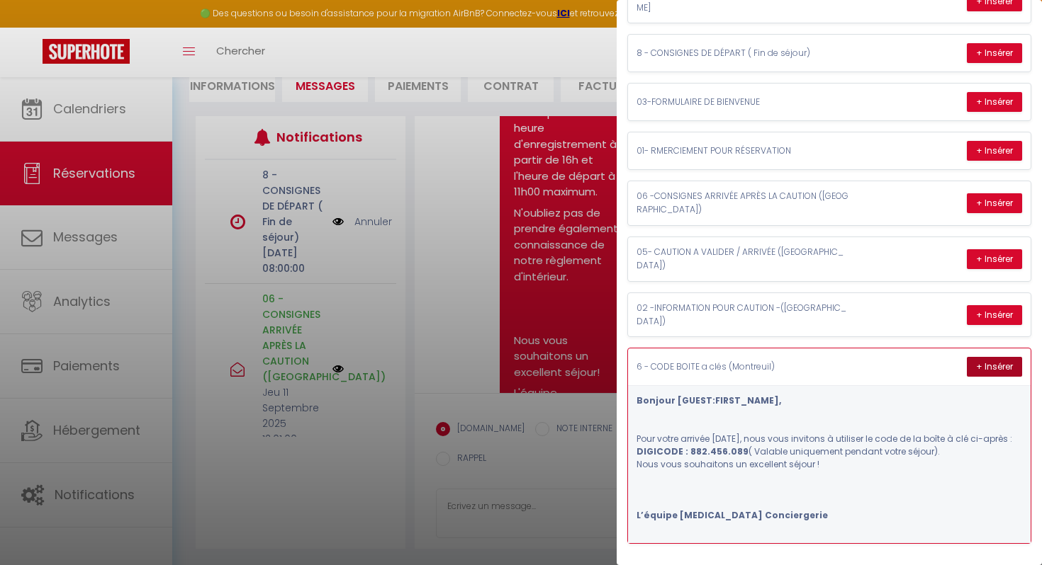
click at [981, 357] on button "+ Insérer" at bounding box center [993, 367] width 55 height 20
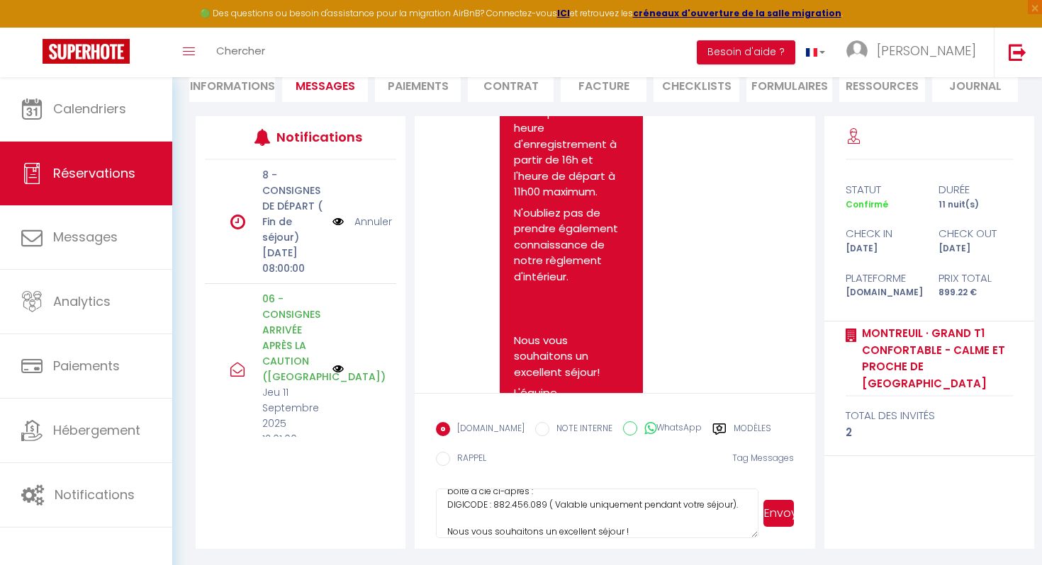
scroll to position [80, 0]
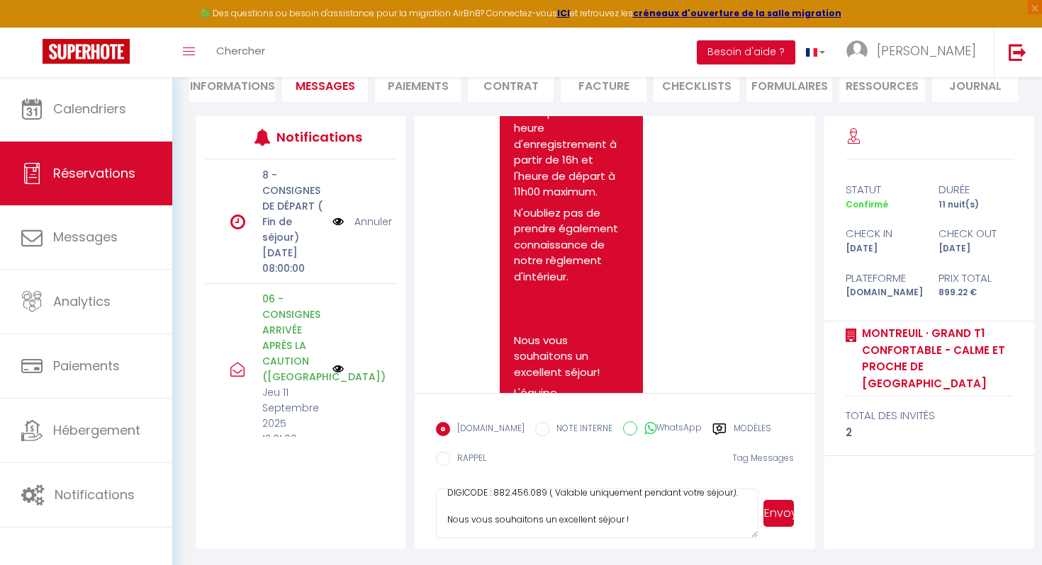
click at [552, 495] on textarea "Bonjour Marechaux, Pour votre arrivée aujourd’hui, nous vous invitons à utilise…" at bounding box center [597, 514] width 322 height 50
type textarea "Bonjour Marechaux, Pour votre arrivée aujourd’hui, nous vous invitons à utilise…"
click at [769, 517] on button "Envoyer" at bounding box center [778, 513] width 30 height 27
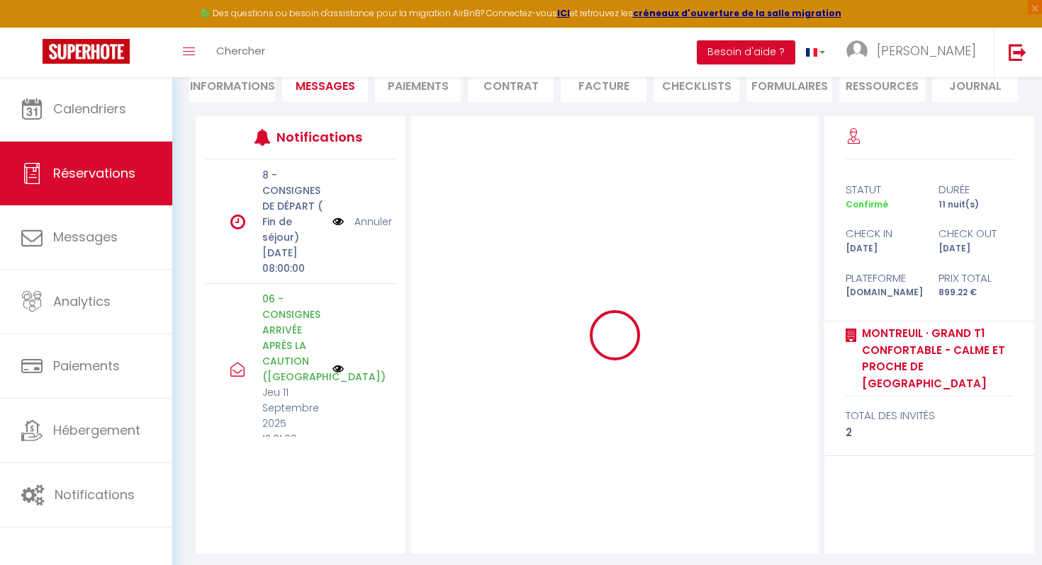
scroll to position [0, 0]
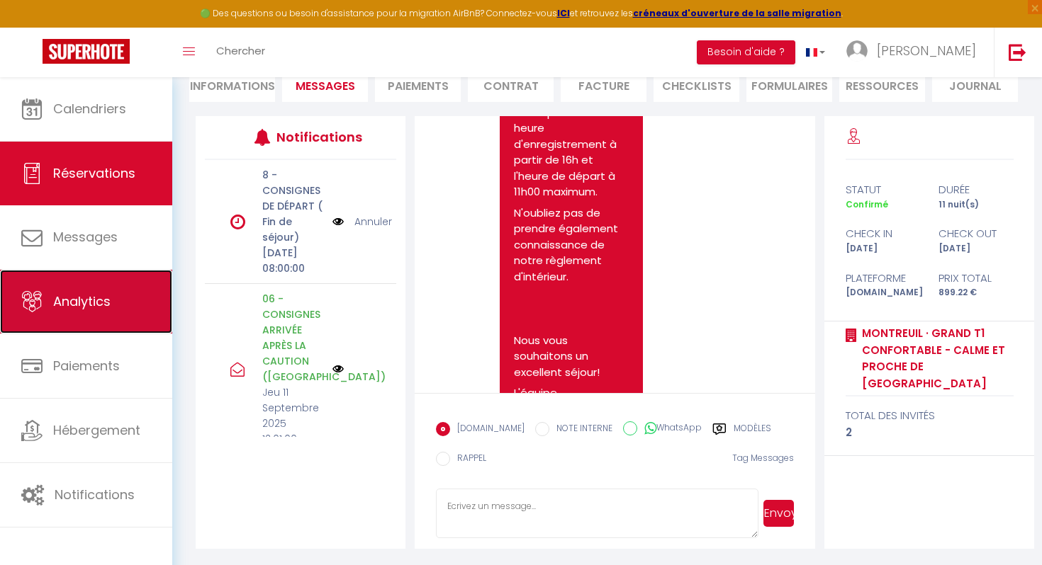
click at [106, 293] on span "Analytics" at bounding box center [81, 302] width 57 height 18
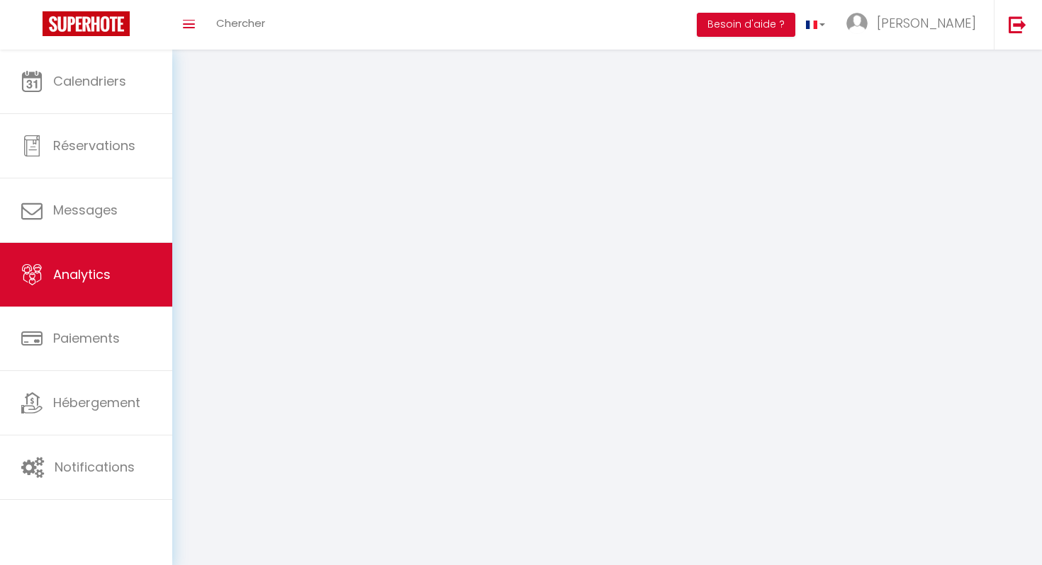
select select "2025"
select select "9"
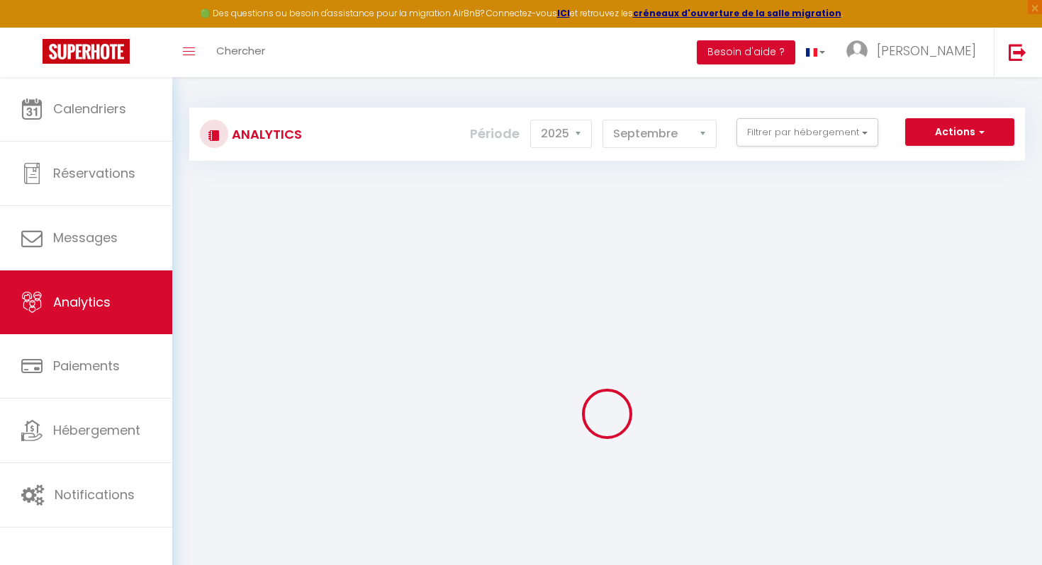
checkbox input "false"
checkbox CosyHome\) "false"
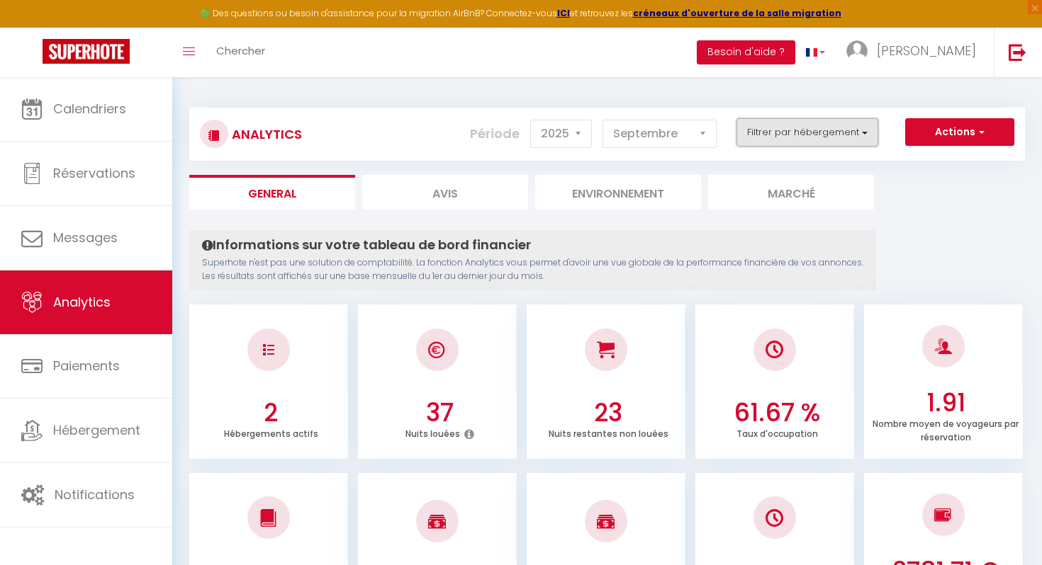
click at [864, 129] on button "Filtrer par hébergement" at bounding box center [807, 132] width 142 height 28
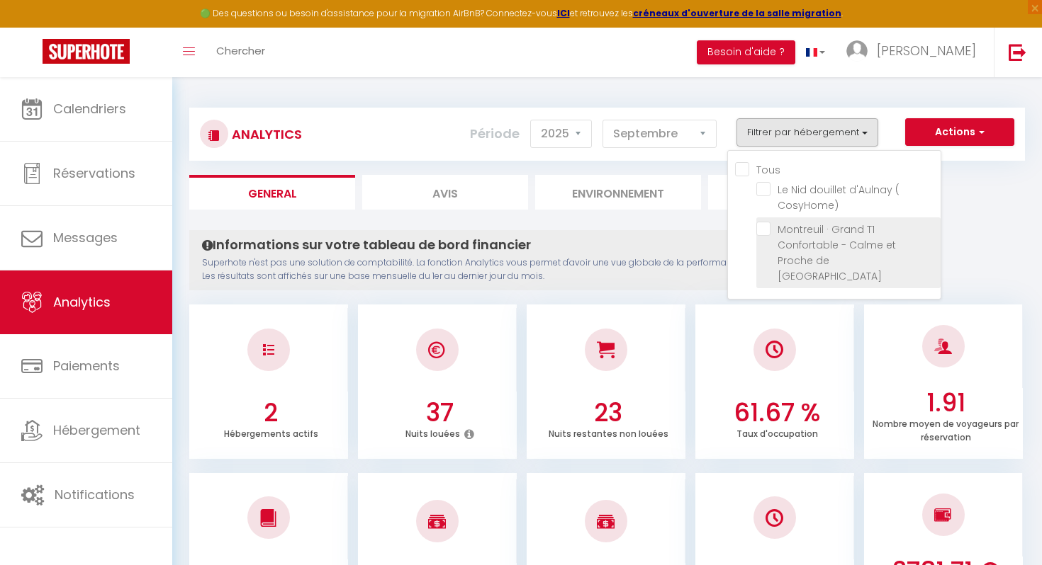
click at [760, 230] on Paris "checkbox" at bounding box center [848, 229] width 184 height 14
checkbox Paris "true"
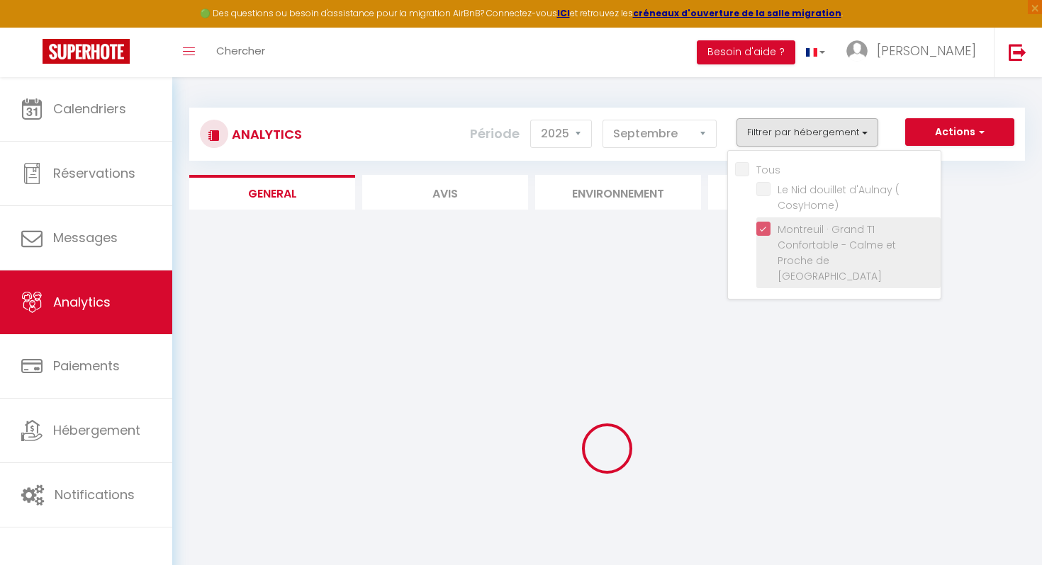
checkbox CosyHome\) "false"
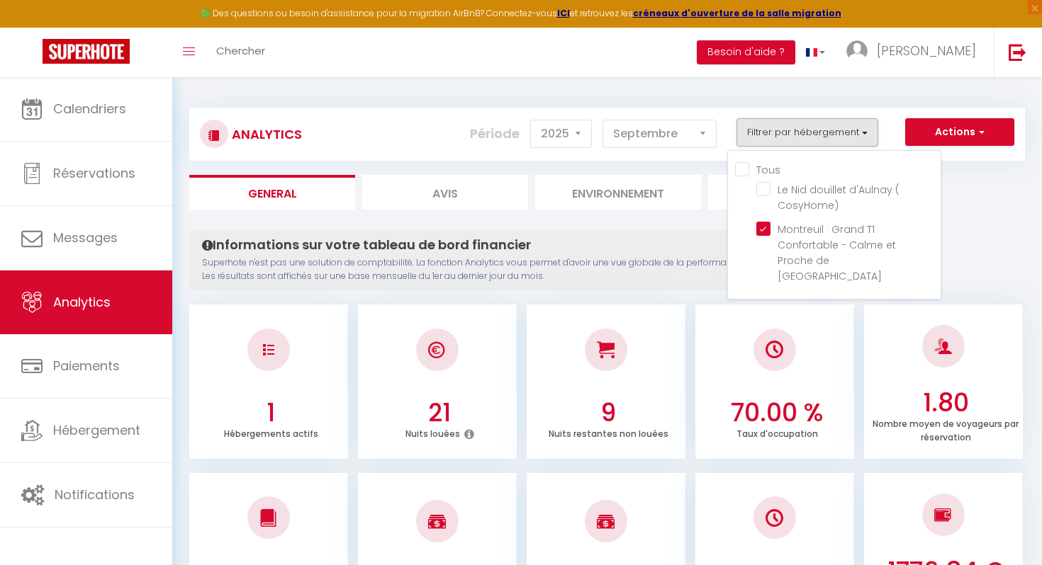
scroll to position [1, 0]
